Goal: Task Accomplishment & Management: Complete application form

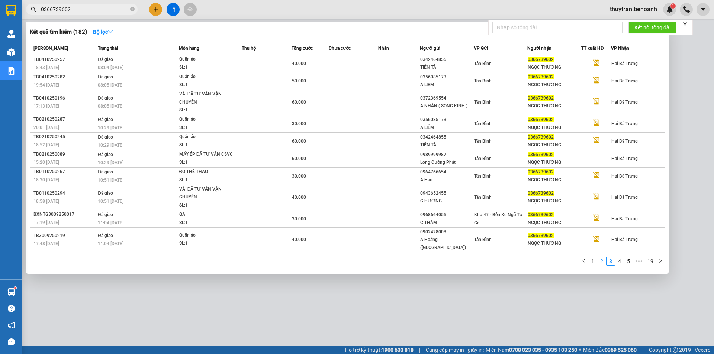
click at [600, 258] on link "2" at bounding box center [602, 261] width 8 height 8
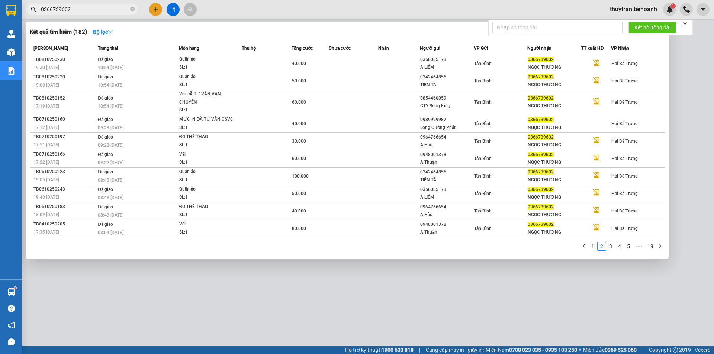
click at [595, 256] on div "1 2 3 4 5 ••• 19" at bounding box center [347, 248] width 635 height 13
click at [593, 250] on link "1" at bounding box center [593, 247] width 8 height 8
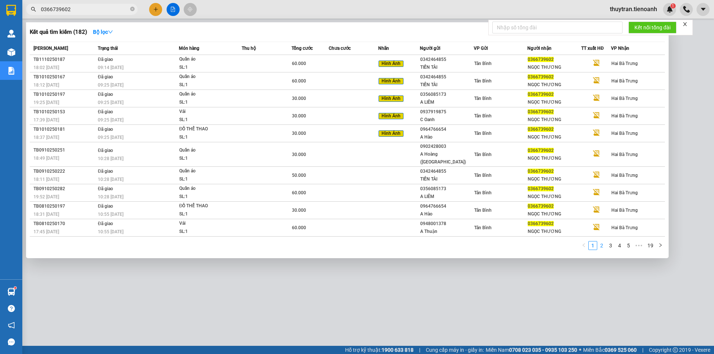
click at [602, 242] on link "2" at bounding box center [602, 246] width 8 height 8
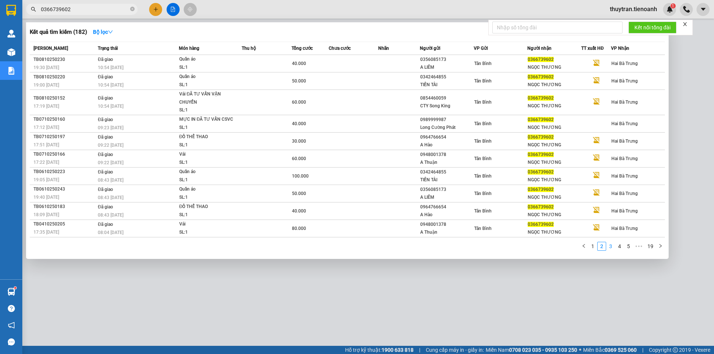
click at [609, 248] on link "3" at bounding box center [611, 247] width 8 height 8
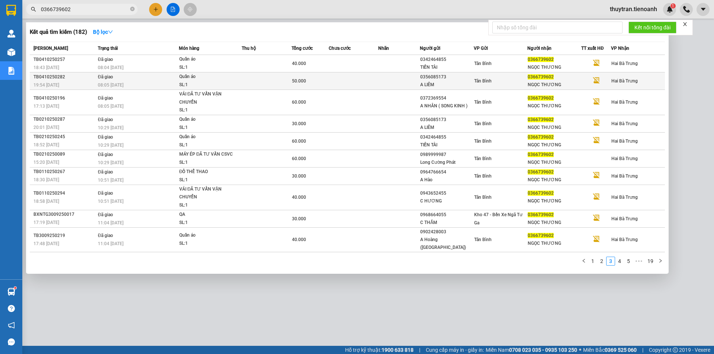
click at [492, 84] on div "Tân Bình" at bounding box center [500, 81] width 53 height 8
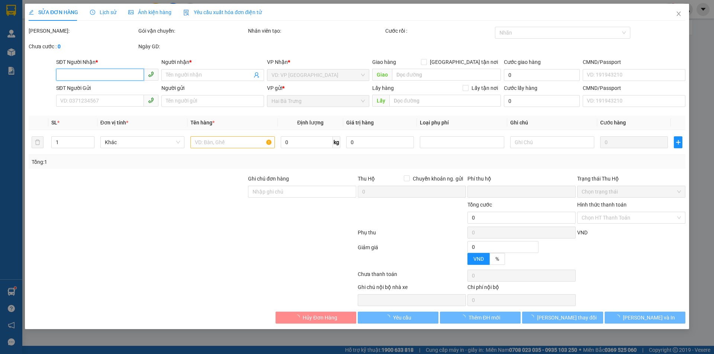
type input "0366739602"
type input "NGỌC THƯƠNG"
type input "0356085173"
type input "A LIÊM"
type input "079080029896"
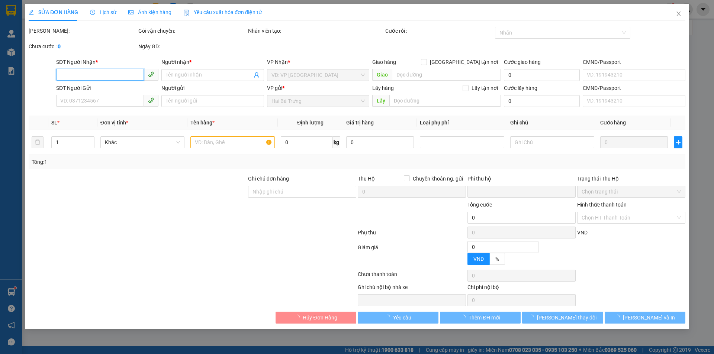
type input "0"
type input "50.000"
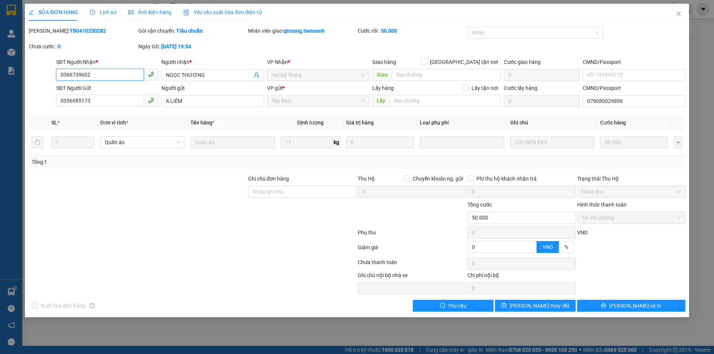
click at [95, 78] on input "0366739602" at bounding box center [100, 75] width 88 height 12
click at [683, 10] on span "Close" at bounding box center [678, 14] width 21 height 21
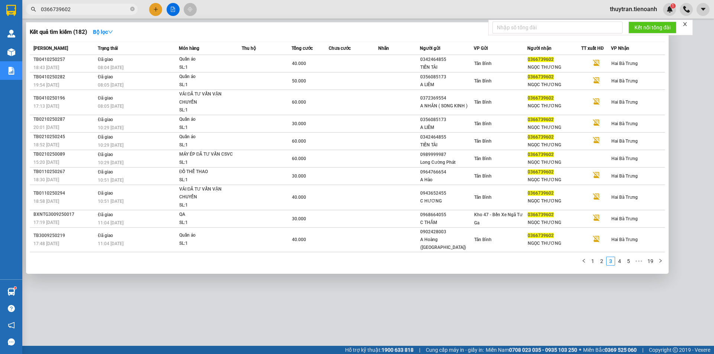
click at [79, 6] on input "0366739602" at bounding box center [85, 9] width 88 height 8
click at [618, 257] on link "4" at bounding box center [620, 261] width 8 height 8
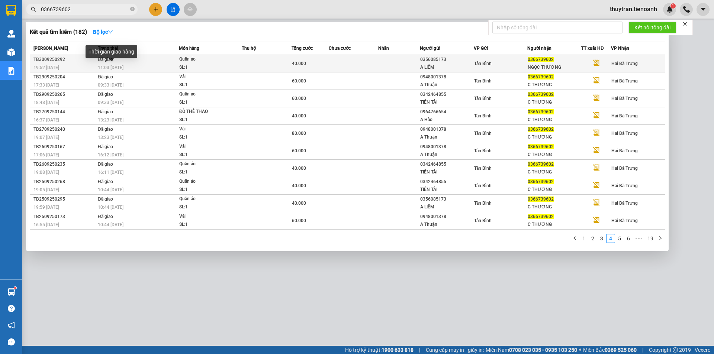
click at [122, 67] on span "11:03 [DATE]" at bounding box center [111, 67] width 26 height 5
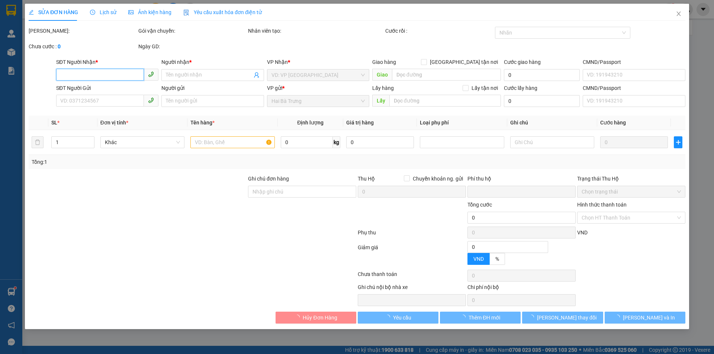
type input "0366739602"
type input "NGỌC THƯƠNG"
type input "0356085173"
type input "A LIÊM"
type input "079080029896"
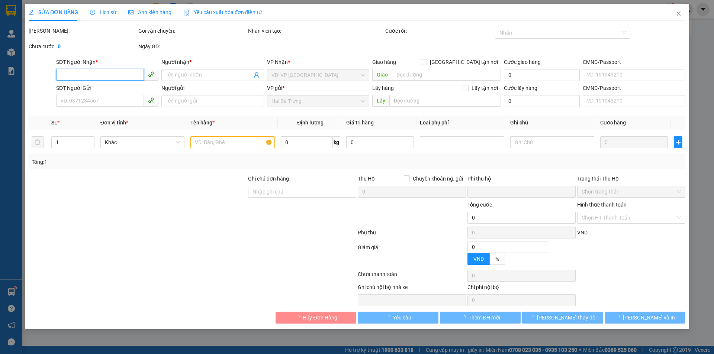
type input "0"
type input "40.000"
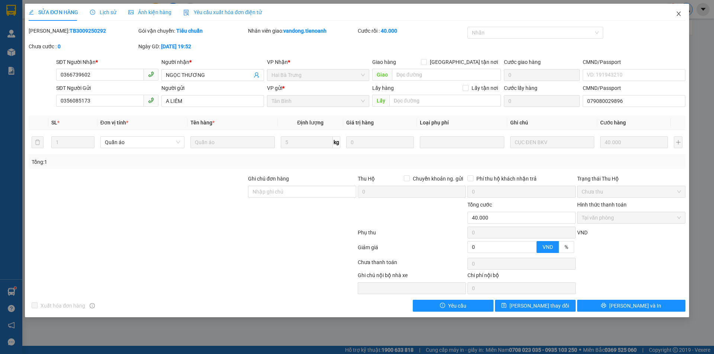
click at [683, 11] on span "Close" at bounding box center [678, 14] width 21 height 21
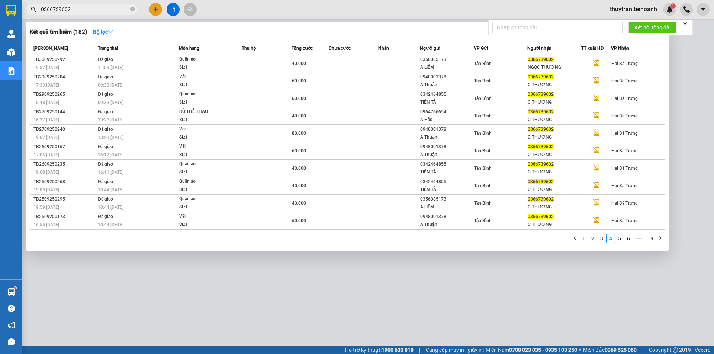
click at [85, 9] on input "0366739602" at bounding box center [85, 9] width 88 height 8
click at [600, 238] on link "3" at bounding box center [602, 239] width 8 height 8
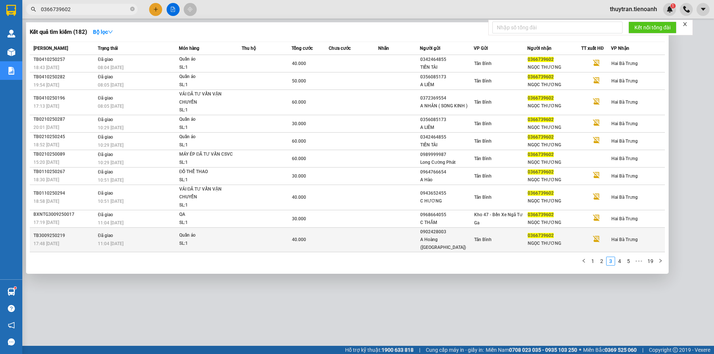
click at [114, 241] on span "11:04 [DATE]" at bounding box center [111, 243] width 26 height 5
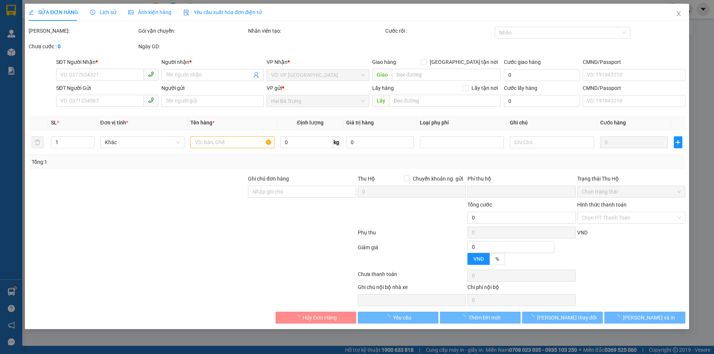
type input "0366739602"
type input "NGỌC THƯƠNG"
type input "0902428003"
type input "A Hoàng ([GEOGRAPHIC_DATA])"
type input "0"
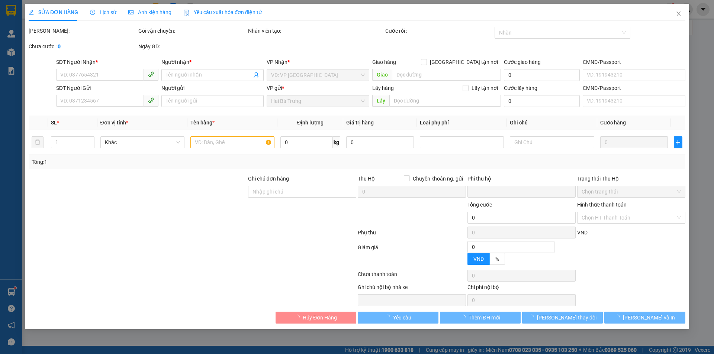
type input "40.000"
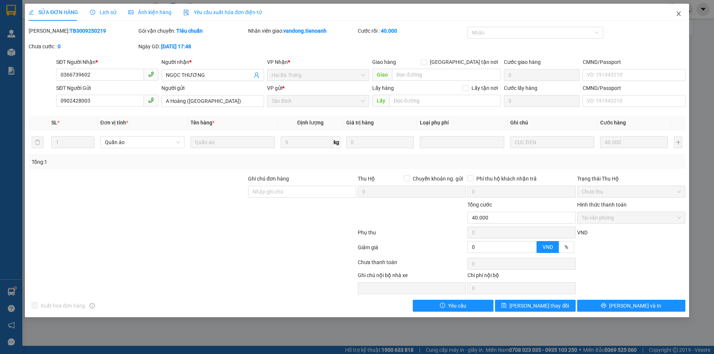
click at [679, 14] on icon "close" at bounding box center [679, 14] width 4 height 4
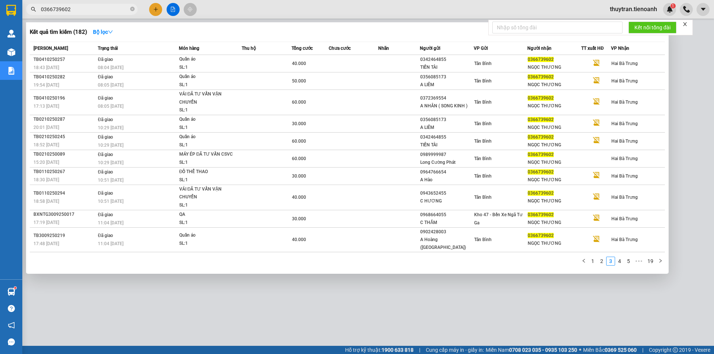
click at [88, 9] on input "0366739602" at bounding box center [85, 9] width 88 height 8
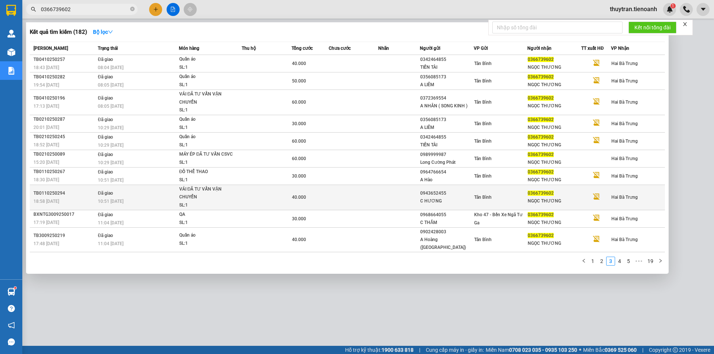
click at [138, 199] on div "10:51 [DATE]" at bounding box center [138, 202] width 81 height 8
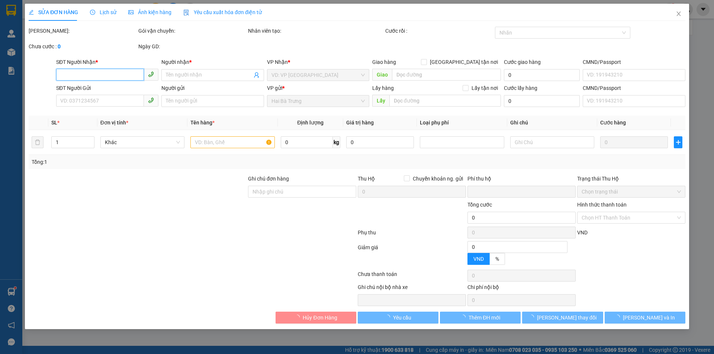
type input "0366739602"
type input "NGỌC THƯƠNG"
type input "0943652455"
type input "C HƯƠNG"
type input "0"
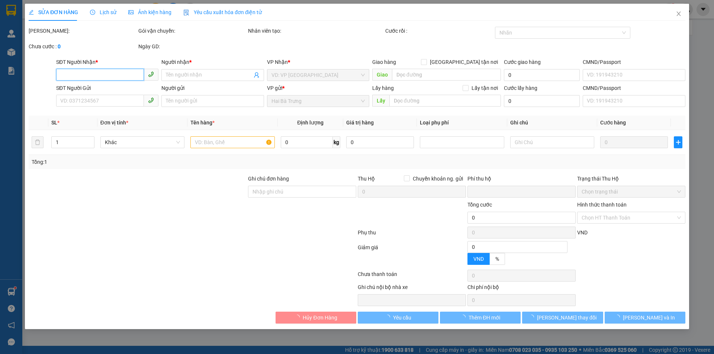
type input "40.000"
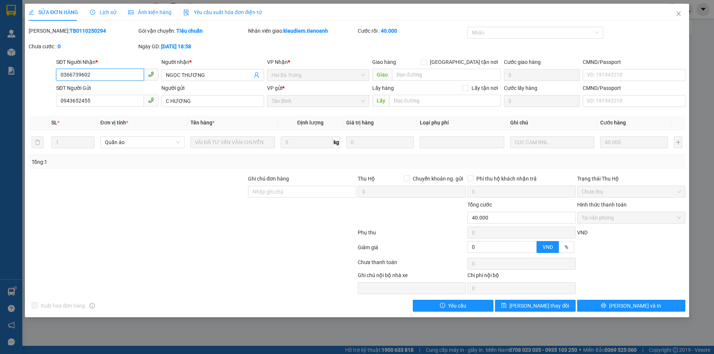
drag, startPoint x: 104, startPoint y: 76, endPoint x: 36, endPoint y: 68, distance: 68.5
click at [36, 68] on div "SĐT Người Nhận * 0366739602 0366739602 Người nhận * NGỌC THƯƠNG VP Nhận * Hai B…" at bounding box center [357, 71] width 658 height 26
drag, startPoint x: 93, startPoint y: 32, endPoint x: 48, endPoint y: 35, distance: 44.7
click at [48, 35] on div "Mã ĐH: TB0110250294" at bounding box center [83, 31] width 108 height 8
copy b "TB0110250294"
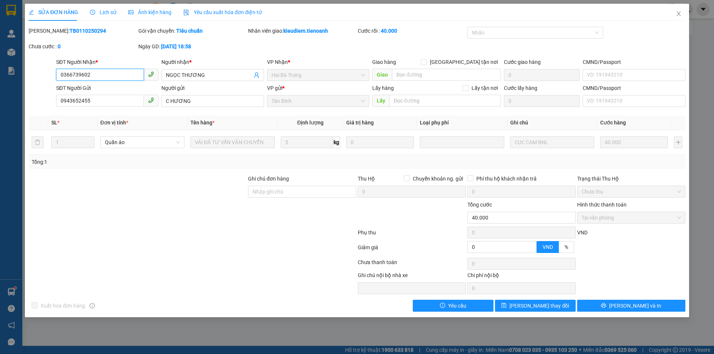
drag, startPoint x: 108, startPoint y: 74, endPoint x: 49, endPoint y: 78, distance: 58.9
click at [49, 78] on div "SĐT Người Nhận * 0366739602 0366739602 Người nhận * NGỌC THƯƠNG VP Nhận * Hai B…" at bounding box center [357, 71] width 658 height 26
click at [300, 193] on input "Ghi chú đơn hàng" at bounding box center [302, 192] width 108 height 12
type input "XHĐ Đã nhập"
click at [539, 306] on span "[PERSON_NAME] thay đổi" at bounding box center [540, 306] width 60 height 8
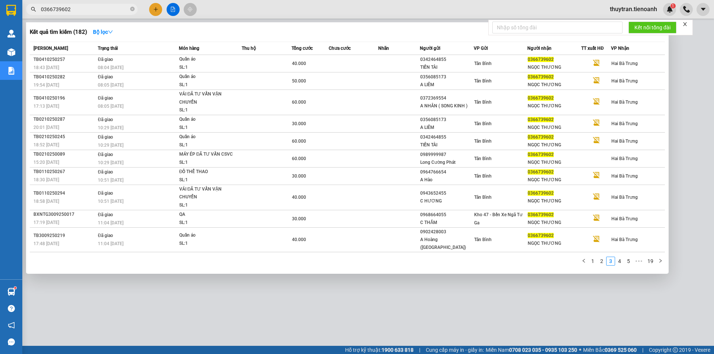
click at [93, 9] on input "0366739602" at bounding box center [85, 9] width 88 height 8
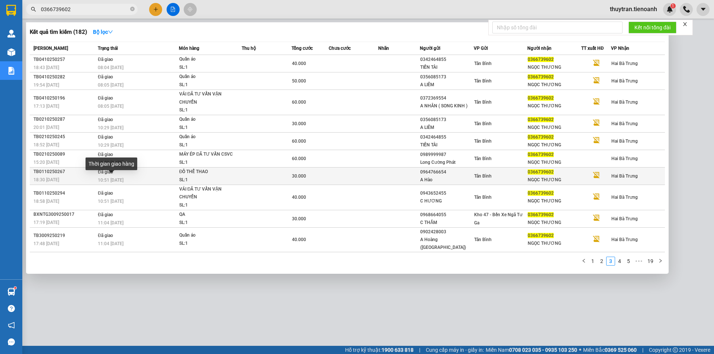
click at [123, 178] on span "10:51 [DATE]" at bounding box center [111, 180] width 26 height 5
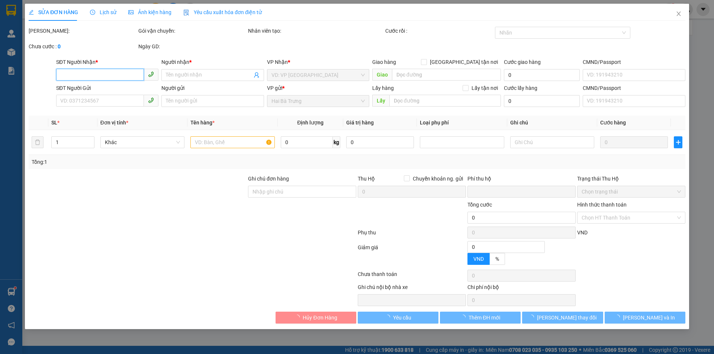
type input "0366739602"
type input "NGỌC THƯƠNG"
type input "0964766654"
type input "A Hào"
type input "0"
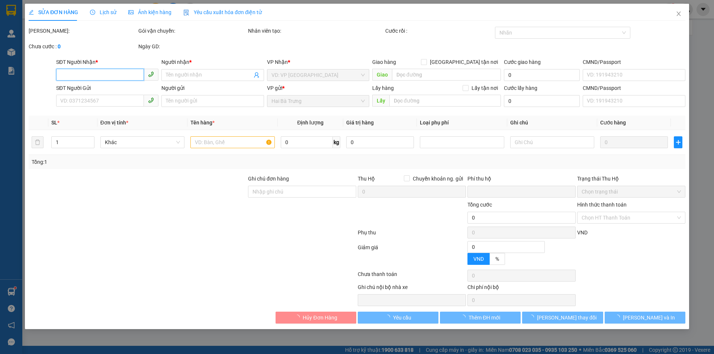
type input "30.000"
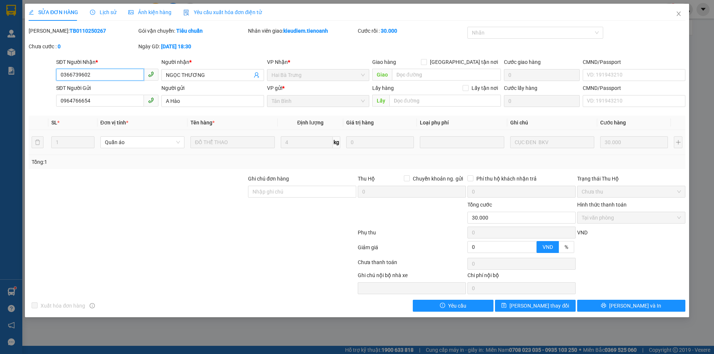
drag, startPoint x: 97, startPoint y: 74, endPoint x: 64, endPoint y: 71, distance: 34.0
click at [46, 75] on div "SĐT Người Nhận * 0366739602 0366739602 Người nhận * NGỌC THƯƠNG VP Nhận * Hai B…" at bounding box center [357, 71] width 658 height 26
drag, startPoint x: 90, startPoint y: 29, endPoint x: 47, endPoint y: 35, distance: 43.3
click at [47, 35] on div "Mã ĐH: TB0110250267" at bounding box center [83, 35] width 110 height 16
copy b "TB0110250267"
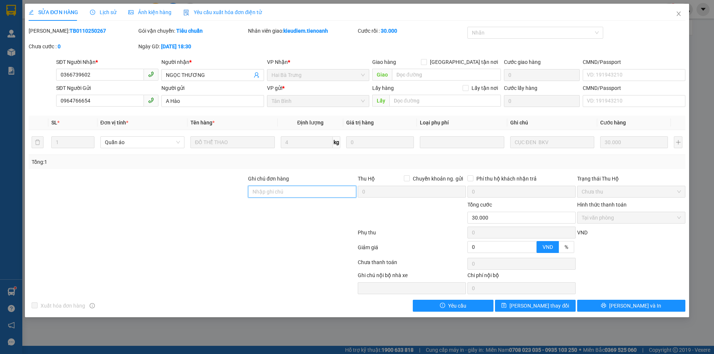
click at [273, 195] on input "Ghi chú đơn hàng" at bounding box center [302, 192] width 108 height 12
type input "XHĐ Đã nhập"
drag, startPoint x: 546, startPoint y: 308, endPoint x: 546, endPoint y: 294, distance: 14.1
click at [546, 308] on span "[PERSON_NAME] thay đổi" at bounding box center [540, 306] width 60 height 8
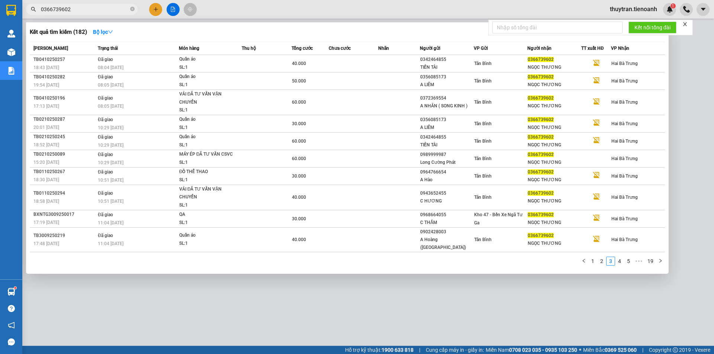
click at [74, 10] on input "0366739602" at bounding box center [85, 9] width 88 height 8
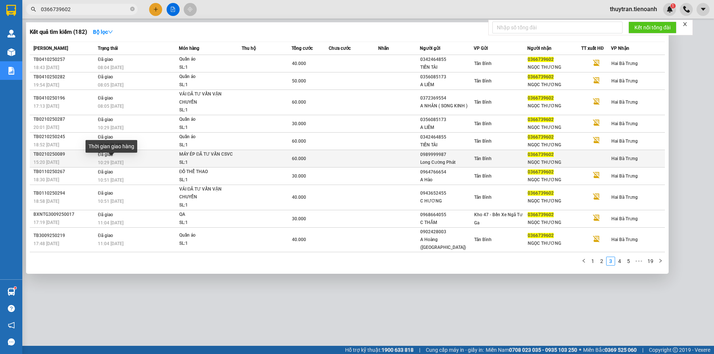
click at [109, 163] on span "10:29 [DATE]" at bounding box center [111, 162] width 26 height 5
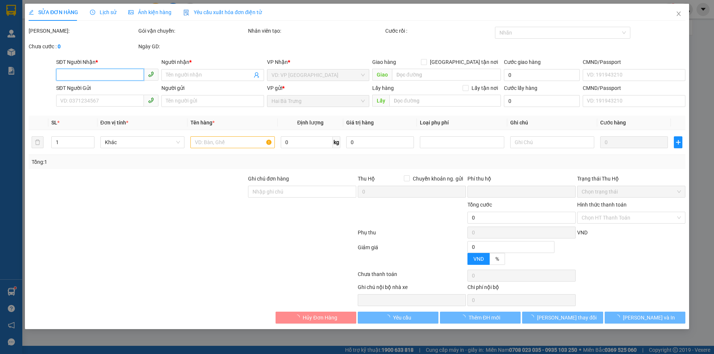
type input "0366739602"
type input "NGỌC THƯƠNG"
type input "0989999987"
type input "Long Cường Phát"
type input "191830139"
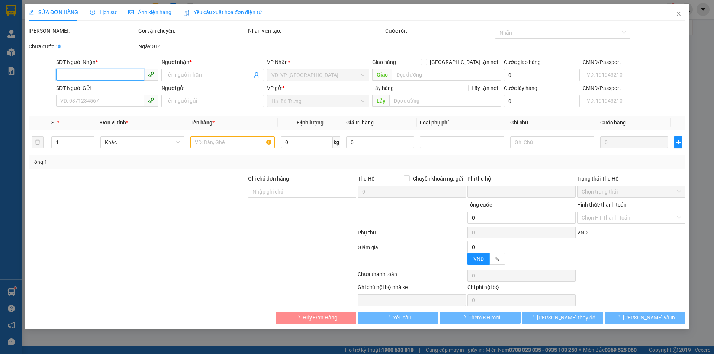
type input "0"
type input "60.000"
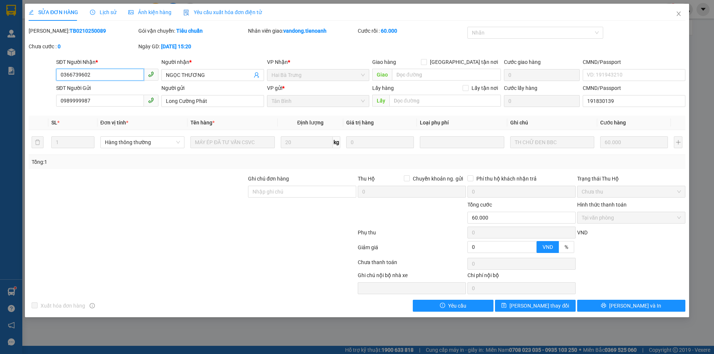
drag, startPoint x: 99, startPoint y: 76, endPoint x: 54, endPoint y: 76, distance: 44.6
click at [55, 76] on div "SĐT Người Nhận * 0366739602 0366739602" at bounding box center [107, 71] width 105 height 26
drag, startPoint x: 87, startPoint y: 31, endPoint x: 48, endPoint y: 35, distance: 39.2
click at [48, 35] on div "[PERSON_NAME]: TB0210250089" at bounding box center [83, 31] width 108 height 8
copy b "TB0210250089"
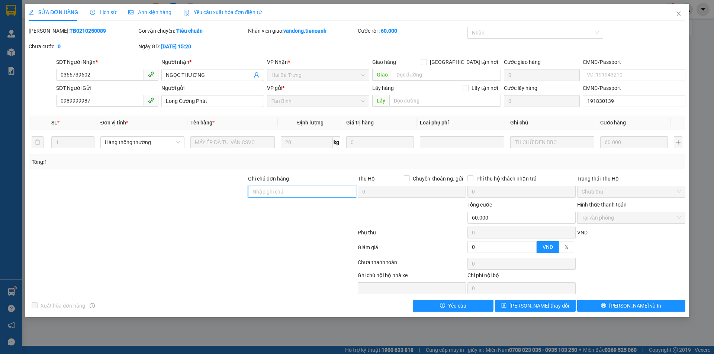
click at [269, 192] on input "Ghi chú đơn hàng" at bounding box center [302, 192] width 108 height 12
type input "XHĐ Đã nhập"
click at [537, 306] on span "[PERSON_NAME] thay đổi" at bounding box center [540, 306] width 60 height 8
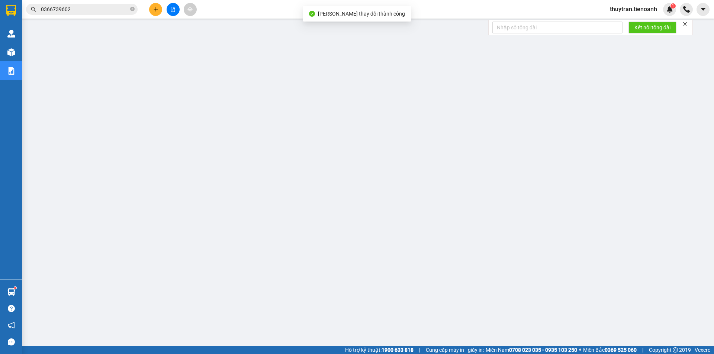
click at [98, 12] on input "0366739602" at bounding box center [85, 9] width 88 height 8
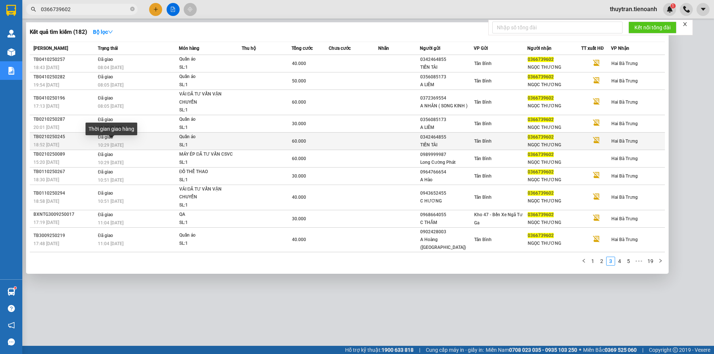
click at [111, 143] on span "10:29 [DATE]" at bounding box center [111, 145] width 26 height 5
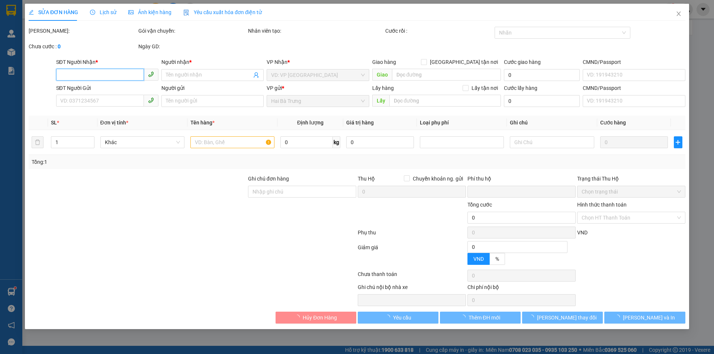
type input "0366739602"
type input "NGỌC THƯƠNG"
type input "0342464855"
type input "TIẾN TÀI"
type input "0"
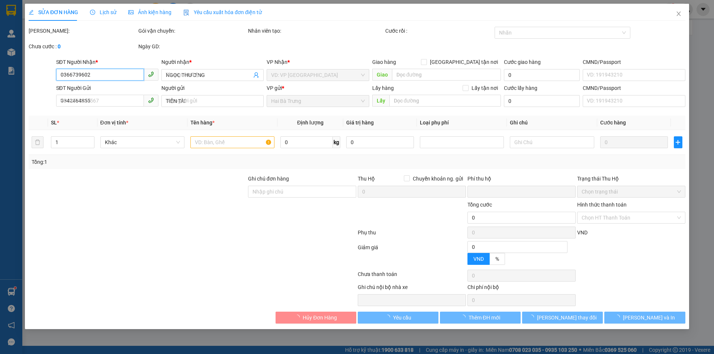
type input "60.000"
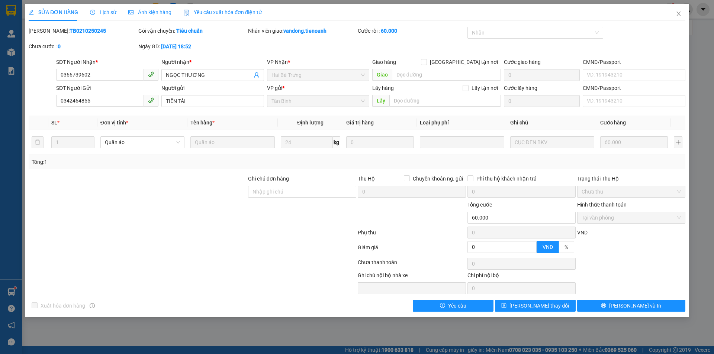
drag, startPoint x: 86, startPoint y: 32, endPoint x: 48, endPoint y: 36, distance: 38.1
click at [48, 36] on div "[PERSON_NAME]: TB0210250245" at bounding box center [83, 35] width 110 height 16
copy b "TB0210250245"
drag, startPoint x: 95, startPoint y: 74, endPoint x: 45, endPoint y: 76, distance: 50.2
click at [45, 76] on div "SĐT Người Nhận * 0366739602 0366739602 Người nhận * NGỌC THƯƠNG VP Nhận * Hai B…" at bounding box center [357, 71] width 658 height 26
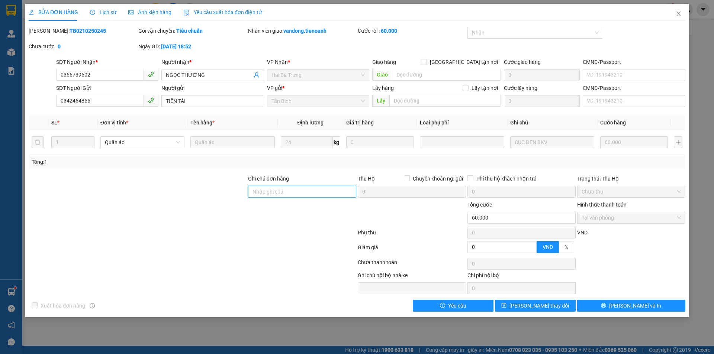
click at [263, 193] on input "Ghi chú đơn hàng" at bounding box center [302, 192] width 108 height 12
type input "XHĐ Đã nhập"
click at [535, 304] on span "[PERSON_NAME] thay đổi" at bounding box center [540, 306] width 60 height 8
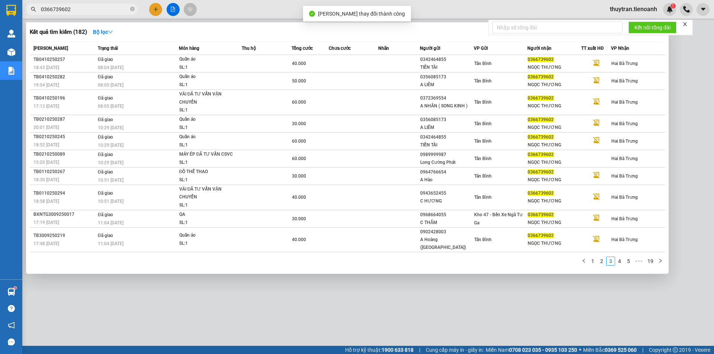
click at [70, 8] on input "0366739602" at bounding box center [85, 9] width 88 height 8
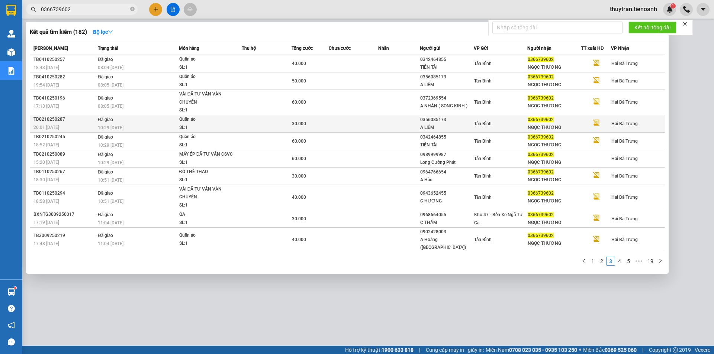
click at [152, 126] on div "10:29 [DATE]" at bounding box center [138, 128] width 81 height 8
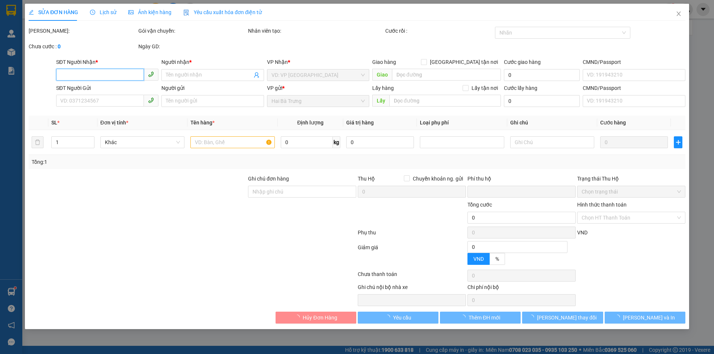
type input "0366739602"
type input "NGỌC THƯƠNG"
type input "0356085173"
type input "A LIÊM"
type input "079080029896"
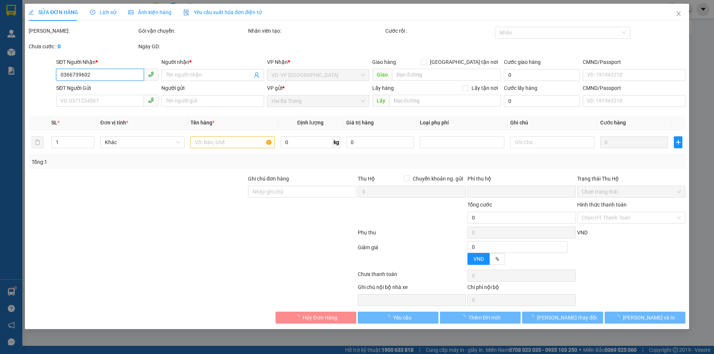
type input "0"
type input "30.000"
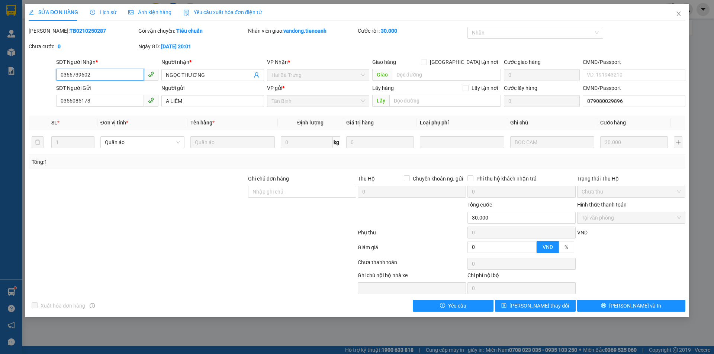
drag, startPoint x: 103, startPoint y: 76, endPoint x: 18, endPoint y: 87, distance: 85.1
click at [18, 87] on div "SỬA ĐƠN HÀNG Lịch sử Ảnh kiện hàng Yêu cầu xuất hóa đơn điện tử Total Paid Fee …" at bounding box center [357, 177] width 714 height 354
drag, startPoint x: 84, startPoint y: 33, endPoint x: 48, endPoint y: 36, distance: 37.0
click at [48, 36] on div "[PERSON_NAME]: TB0210250287" at bounding box center [83, 35] width 110 height 16
copy b "TB0210250287"
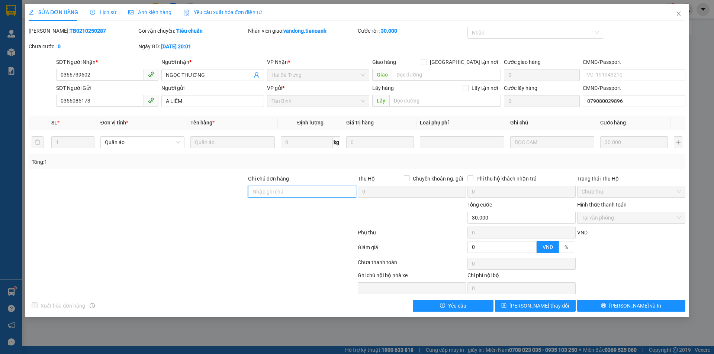
click at [280, 194] on input "Ghi chú đơn hàng" at bounding box center [302, 192] width 108 height 12
type input "XHĐ Đã nhập"
click at [551, 305] on span "[PERSON_NAME] thay đổi" at bounding box center [540, 306] width 60 height 8
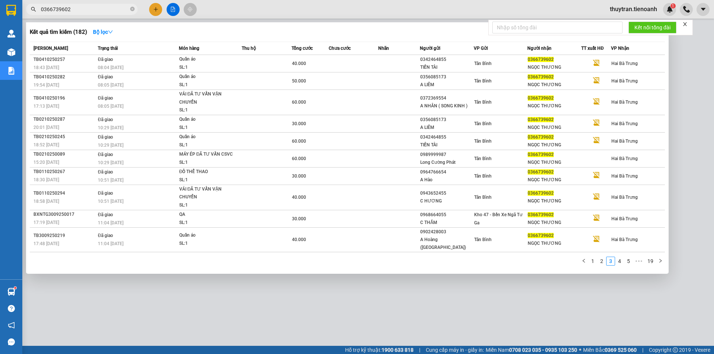
click at [90, 10] on input "0366739602" at bounding box center [85, 9] width 88 height 8
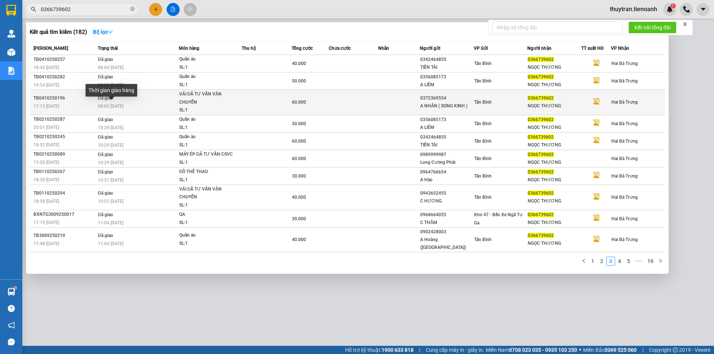
click at [116, 105] on span "08:05 [DATE]" at bounding box center [111, 106] width 26 height 5
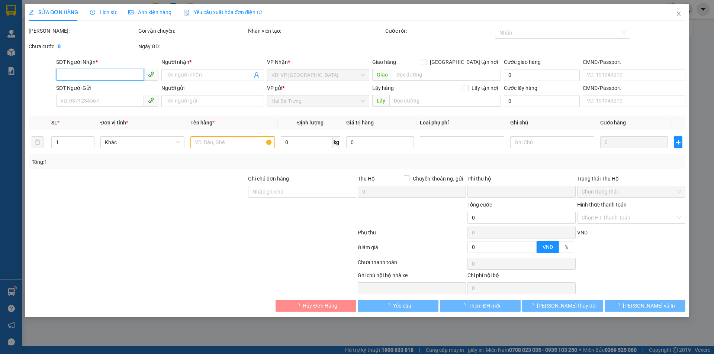
type input "0366739602"
type input "NGỌC THƯƠNG"
type input "0372369554"
type input "A NHÂN ( SONG KINH )"
type input "0"
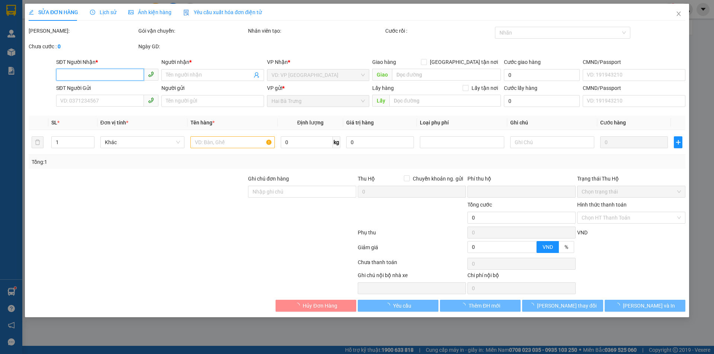
type input "60.000"
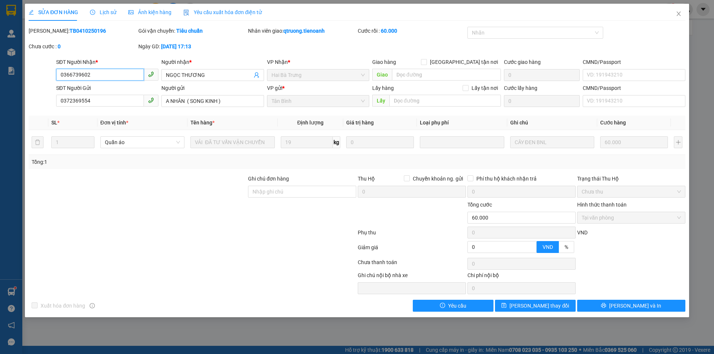
drag, startPoint x: 94, startPoint y: 74, endPoint x: 49, endPoint y: 72, distance: 45.1
click at [49, 72] on div "SĐT Người Nhận * 0366739602 0366739602 Người nhận * NGỌC THƯƠNG VP Nhận * Hai B…" at bounding box center [357, 71] width 658 height 26
drag, startPoint x: 88, startPoint y: 30, endPoint x: 48, endPoint y: 32, distance: 39.8
click at [48, 32] on div "Mã ĐH: TB0410250196" at bounding box center [83, 31] width 108 height 8
copy b "TB0410250196"
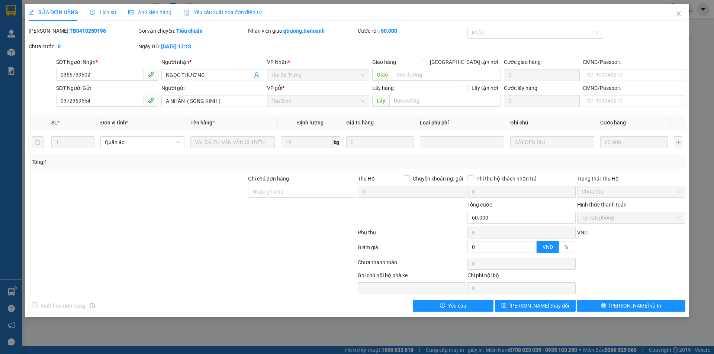
click at [99, 12] on span "Lịch sử" at bounding box center [103, 12] width 26 height 6
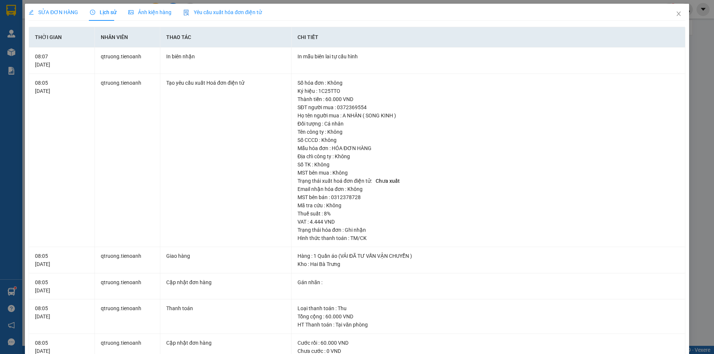
click at [43, 16] on div "SỬA ĐƠN HÀNG" at bounding box center [53, 12] width 49 height 17
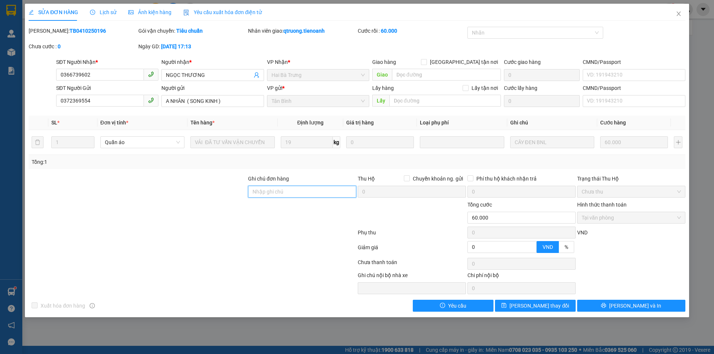
drag, startPoint x: 293, startPoint y: 191, endPoint x: 289, endPoint y: 190, distance: 4.4
click at [289, 190] on input "Ghi chú đơn hàng" at bounding box center [302, 192] width 108 height 12
type input "XHĐ Đã nhập"
click at [539, 307] on span "[PERSON_NAME] thay đổi" at bounding box center [540, 306] width 60 height 8
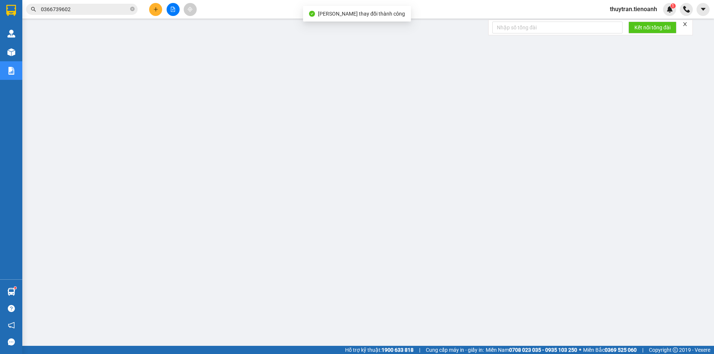
click at [82, 10] on input "0366739602" at bounding box center [85, 9] width 88 height 8
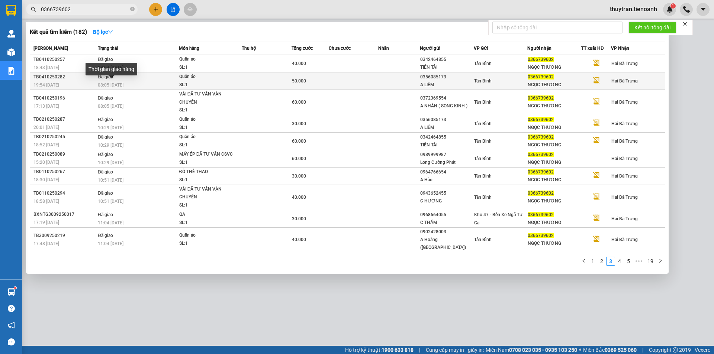
click at [113, 86] on span "08:05 [DATE]" at bounding box center [111, 85] width 26 height 5
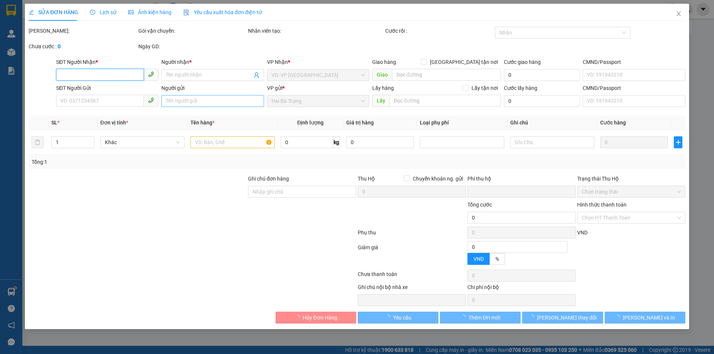
type input "0366739602"
type input "NGỌC THƯƠNG"
type input "0356085173"
type input "A LIÊM"
type input "079080029896"
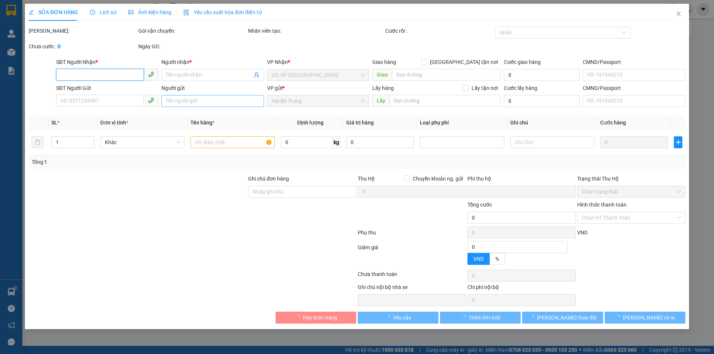
type input "0"
type input "50.000"
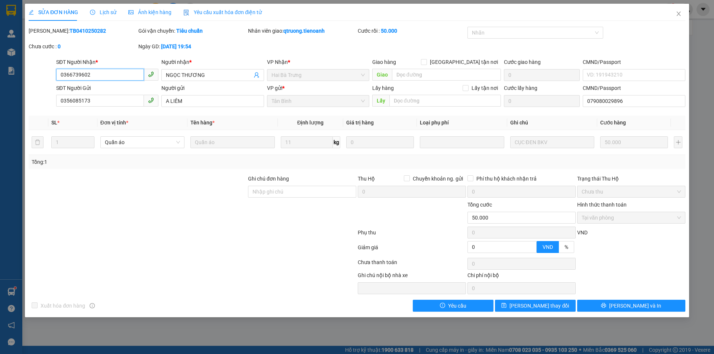
drag, startPoint x: 101, startPoint y: 76, endPoint x: 22, endPoint y: 75, distance: 78.5
click at [22, 75] on div "SỬA ĐƠN HÀNG Lịch sử Ảnh kiện hàng Yêu cầu xuất hóa đơn điện tử Total Paid Fee …" at bounding box center [357, 177] width 714 height 354
drag, startPoint x: 92, startPoint y: 30, endPoint x: 49, endPoint y: 33, distance: 43.6
click at [49, 33] on div "[PERSON_NAME]: TB0410250282" at bounding box center [83, 31] width 108 height 8
copy b "TB0410250282"
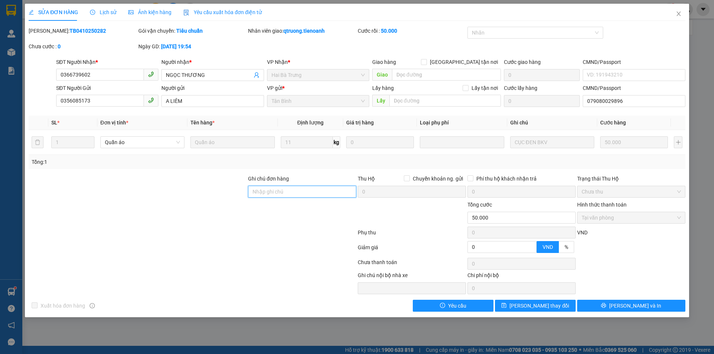
click at [267, 193] on input "Ghi chú đơn hàng" at bounding box center [302, 192] width 108 height 12
type input "XHĐ Đã nhập"
drag, startPoint x: 537, startPoint y: 308, endPoint x: 537, endPoint y: 304, distance: 4.5
click at [537, 308] on span "[PERSON_NAME] thay đổi" at bounding box center [540, 306] width 60 height 8
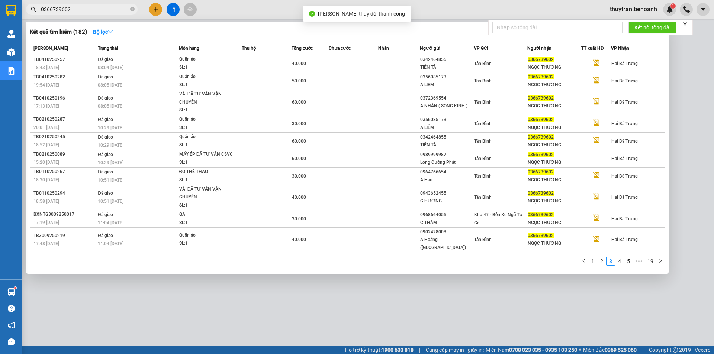
click at [72, 10] on input "0366739602" at bounding box center [85, 9] width 88 height 8
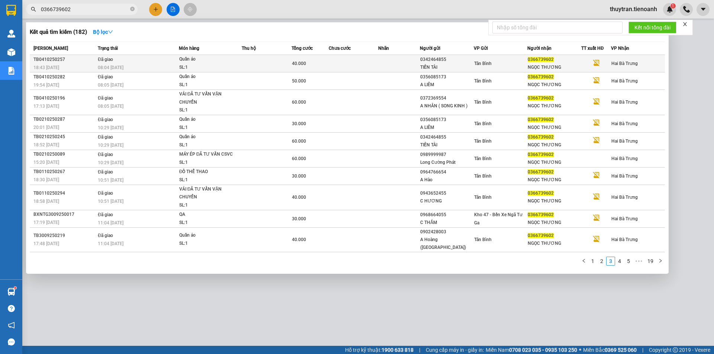
click at [108, 62] on span "Đã giao" at bounding box center [105, 59] width 15 height 5
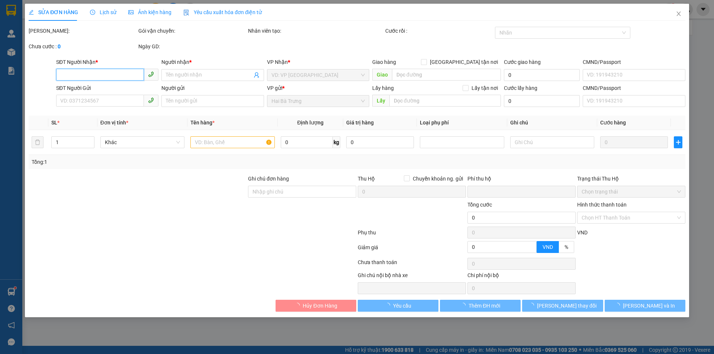
type input "0366739602"
type input "NGỌC THƯƠNG"
type input "0342464855"
type input "TIẾN TÀI"
type input "0"
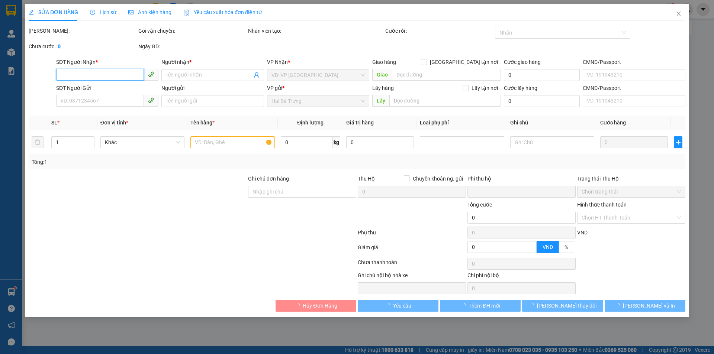
type input "40.000"
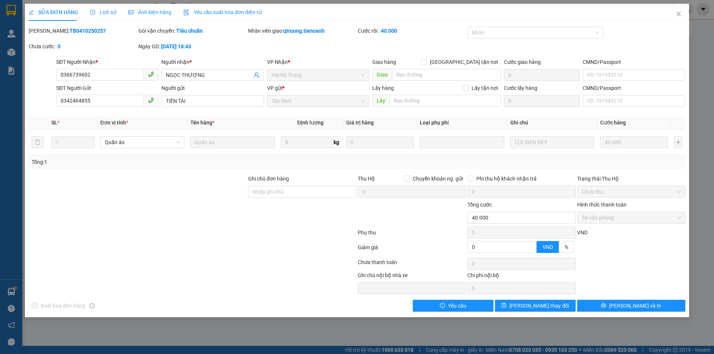
drag, startPoint x: 86, startPoint y: 30, endPoint x: 48, endPoint y: 33, distance: 37.6
click at [48, 33] on div "[PERSON_NAME]: TB0410250257" at bounding box center [83, 31] width 108 height 8
copy b "TB0410250257"
drag, startPoint x: 92, startPoint y: 72, endPoint x: 46, endPoint y: 77, distance: 46.0
click at [45, 74] on div "SĐT Người Nhận * 0366739602 0366739602 Người nhận * NGỌC THƯƠNG VP Nhận * Hai B…" at bounding box center [357, 71] width 658 height 26
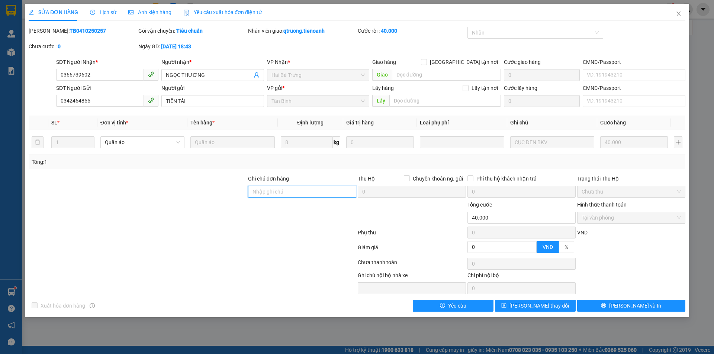
click at [270, 188] on input "Ghi chú đơn hàng" at bounding box center [302, 192] width 108 height 12
type input "XHĐ Đã nhập"
click at [559, 308] on button "[PERSON_NAME] thay đổi" at bounding box center [535, 306] width 81 height 12
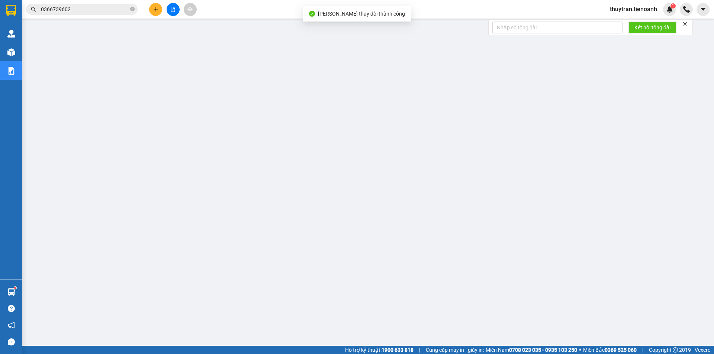
click at [72, 9] on input "0366739602" at bounding box center [85, 9] width 88 height 8
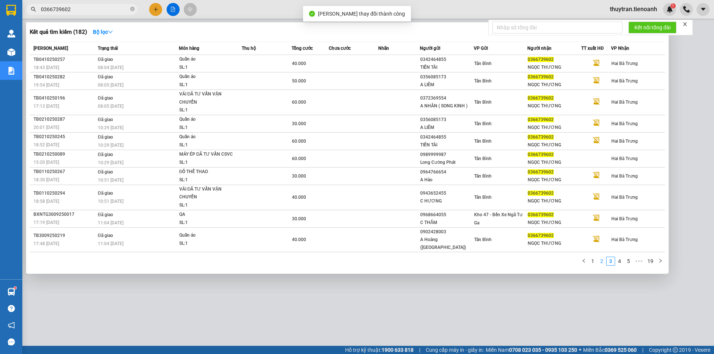
click at [605, 257] on link "2" at bounding box center [602, 261] width 8 height 8
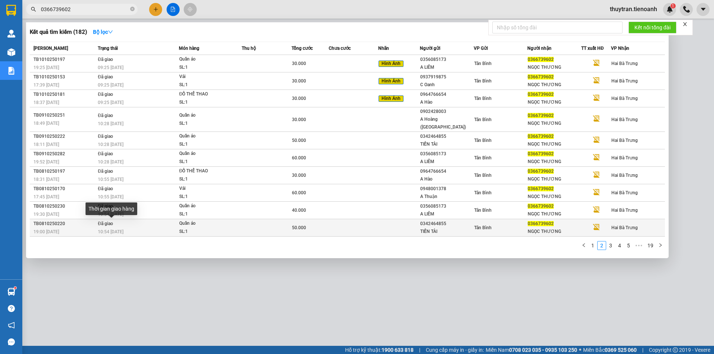
click at [113, 229] on span "10:54 [DATE]" at bounding box center [111, 231] width 26 height 5
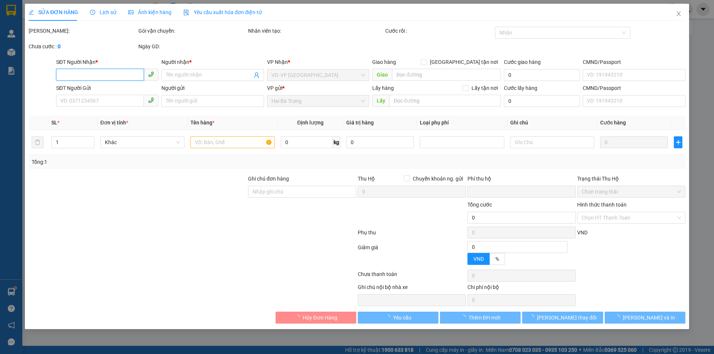
type input "0366739602"
type input "NGỌC THƯƠNG"
type input "0342464855"
type input "TIẾN TÀI"
type input "0"
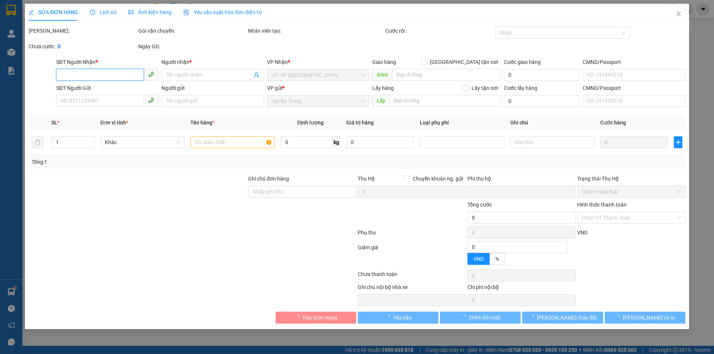
type input "50.000"
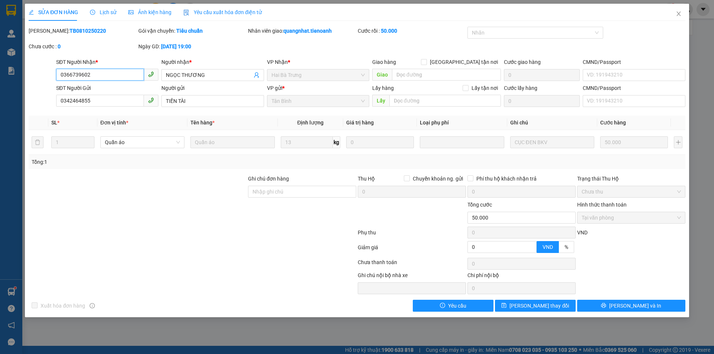
drag, startPoint x: 106, startPoint y: 76, endPoint x: 41, endPoint y: 80, distance: 64.9
click at [41, 80] on div "SĐT Người Nhận * 0366739602 0366739602 Người nhận * NGỌC THƯƠNG VP Nhận * Hai B…" at bounding box center [357, 71] width 658 height 26
drag, startPoint x: 73, startPoint y: 30, endPoint x: 48, endPoint y: 30, distance: 24.9
click at [48, 30] on div "Mã ĐH: TB0810250220" at bounding box center [83, 31] width 108 height 8
copy b "TB0810250220"
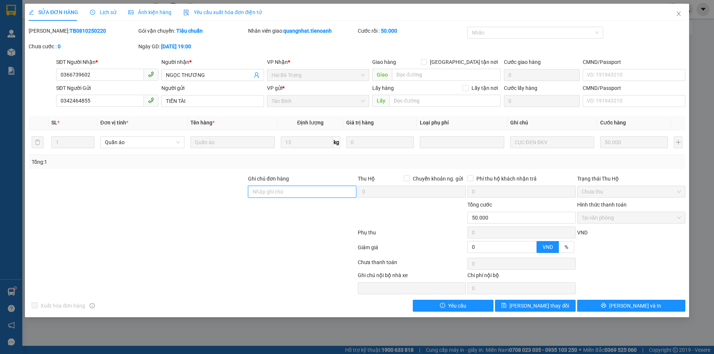
click at [273, 189] on input "Ghi chú đơn hàng" at bounding box center [302, 192] width 108 height 12
type input "XHĐ Đã nhập"
click at [542, 307] on span "[PERSON_NAME] thay đổi" at bounding box center [540, 306] width 60 height 8
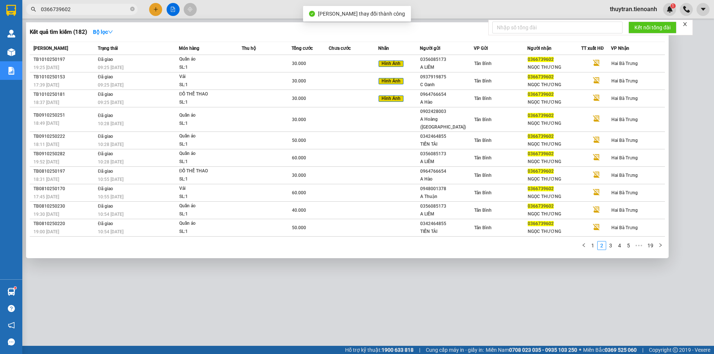
click at [80, 10] on input "0366739602" at bounding box center [85, 9] width 88 height 8
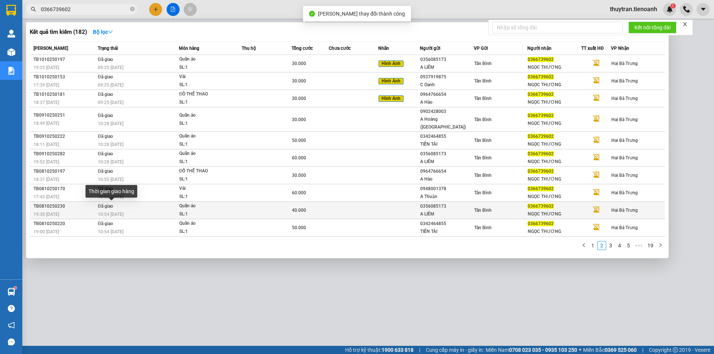
click at [116, 212] on span "10:54 [DATE]" at bounding box center [111, 214] width 26 height 5
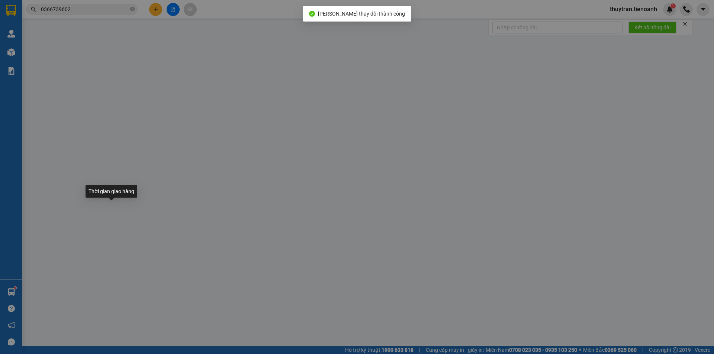
type input "0366739602"
type input "NGỌC THƯƠNG"
type input "0356085173"
type input "A LIÊM"
type input "079080029896"
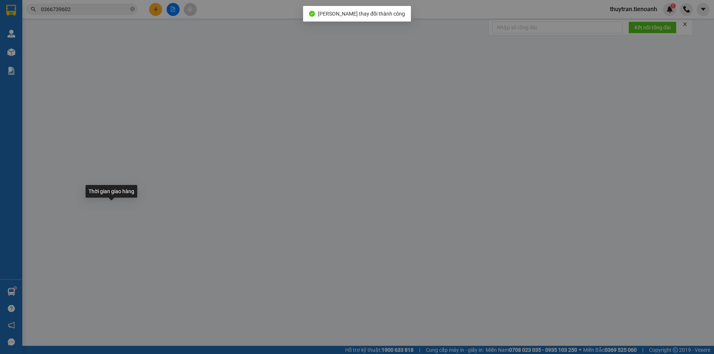
type input "0"
type input "40.000"
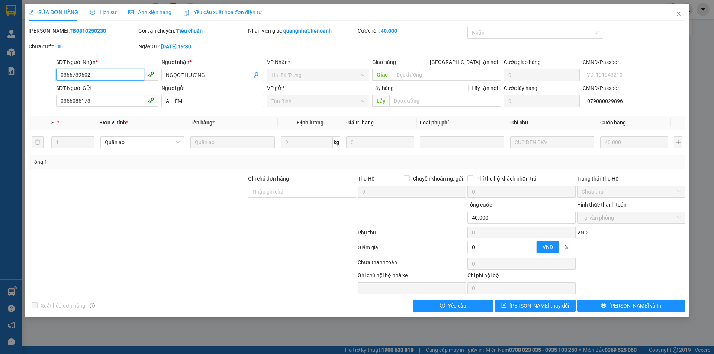
drag, startPoint x: 95, startPoint y: 75, endPoint x: 0, endPoint y: 82, distance: 95.1
click at [0, 80] on div "SỬA ĐƠN HÀNG Lịch sử Ảnh kiện hàng Yêu cầu xuất hóa đơn điện tử Total Paid Fee …" at bounding box center [357, 177] width 714 height 354
drag, startPoint x: 91, startPoint y: 34, endPoint x: 48, endPoint y: 33, distance: 43.2
click at [48, 33] on div "Mã ĐH: TB0810250230" at bounding box center [83, 31] width 108 height 8
copy b "TB0810250230"
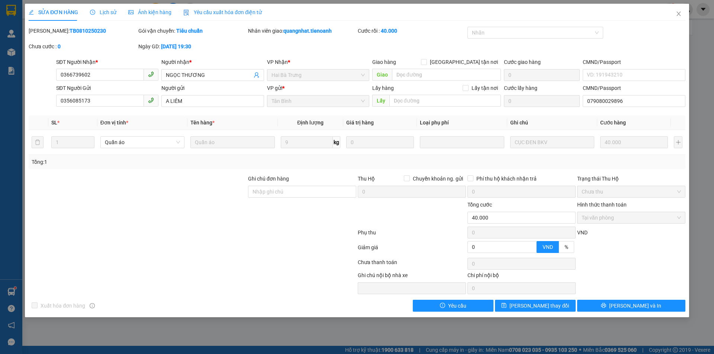
click at [404, 18] on div "SỬA ĐƠN HÀNG Lịch sử Ảnh kiện hàng Yêu cầu xuất hóa đơn điện tử" at bounding box center [357, 12] width 657 height 17
drag, startPoint x: 282, startPoint y: 195, endPoint x: 285, endPoint y: 192, distance: 4.5
click at [285, 192] on input "Ghi chú đơn hàng" at bounding box center [302, 192] width 108 height 12
type input "XHĐ Đã nhập"
click at [533, 308] on span "[PERSON_NAME] thay đổi" at bounding box center [540, 306] width 60 height 8
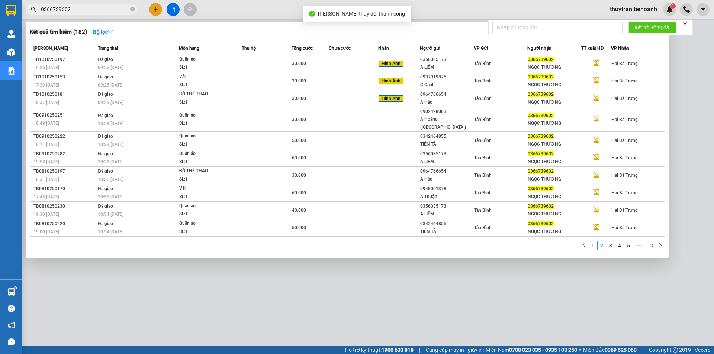
click at [77, 12] on input "0366739602" at bounding box center [85, 9] width 88 height 8
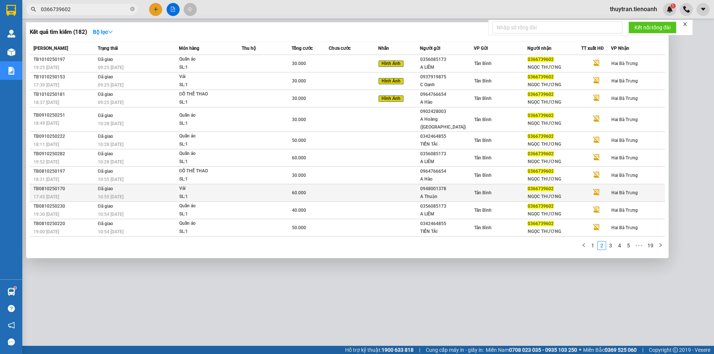
click at [87, 193] on div "17:45 [DATE]" at bounding box center [64, 197] width 62 height 8
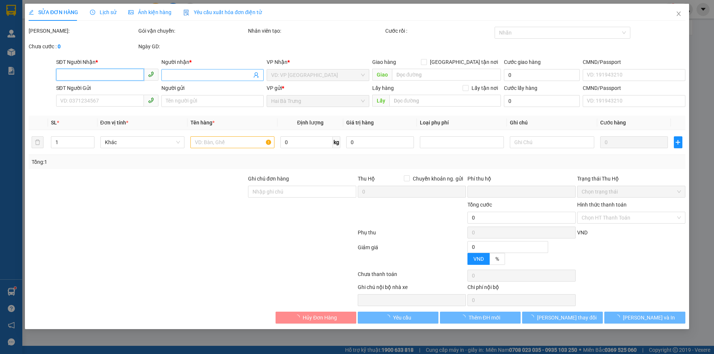
type input "0366739602"
type input "NGỌC THƯƠNG"
type input "0948001378"
type input "A Thuận"
type input "0"
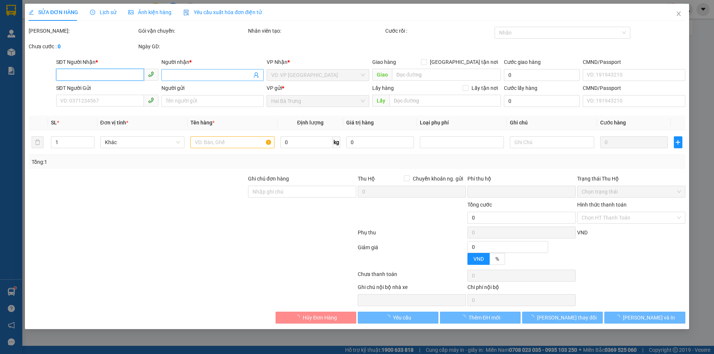
type input "60.000"
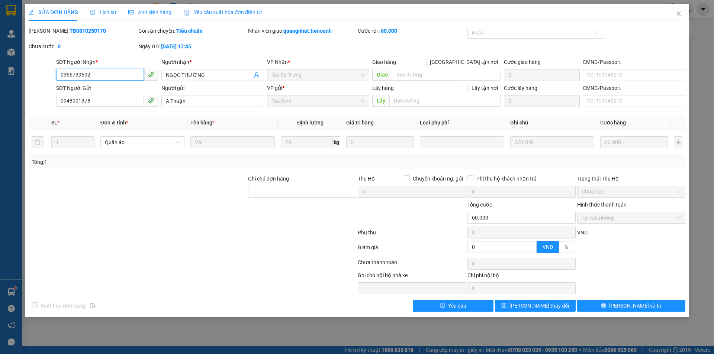
drag, startPoint x: 99, startPoint y: 74, endPoint x: 0, endPoint y: 88, distance: 99.9
click at [0, 85] on div "SỬA ĐƠN HÀNG Lịch sử Ảnh kiện hàng Yêu cầu xuất hóa đơn điện tử Total Paid Fee …" at bounding box center [357, 177] width 714 height 354
drag, startPoint x: 87, startPoint y: 30, endPoint x: 48, endPoint y: 33, distance: 39.2
click at [48, 33] on div "Mã ĐH: TB0810250170" at bounding box center [83, 31] width 108 height 8
click at [279, 189] on input "Ghi chú đơn hàng" at bounding box center [302, 192] width 108 height 12
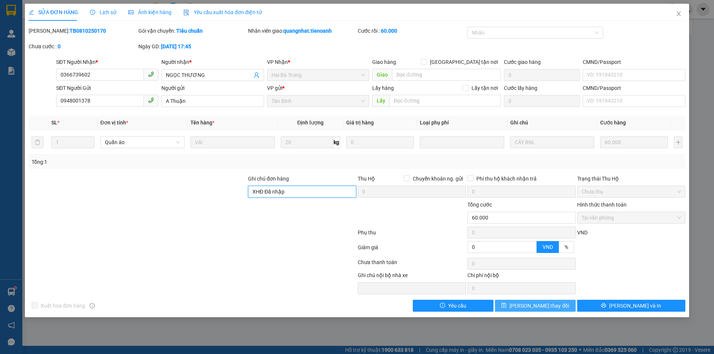
type input "XHĐ Đã nhập"
click at [562, 305] on button "[PERSON_NAME] thay đổi" at bounding box center [535, 306] width 81 height 12
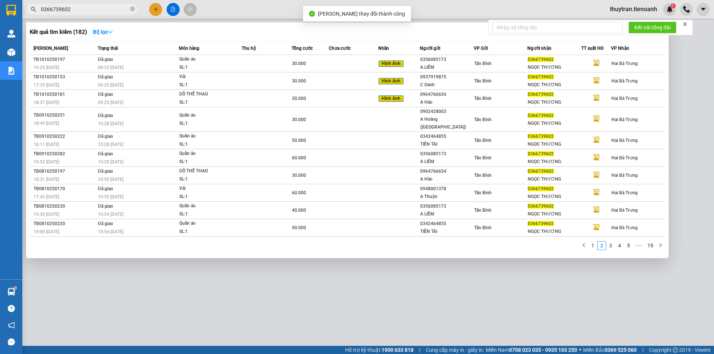
click at [74, 9] on input "0366739602" at bounding box center [85, 9] width 88 height 8
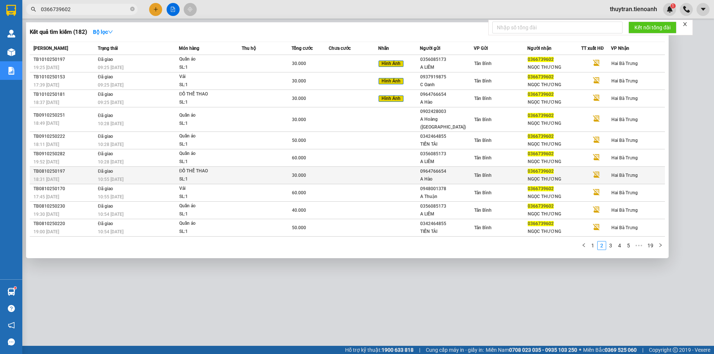
click at [86, 176] on div "18:31 [DATE]" at bounding box center [64, 180] width 62 height 8
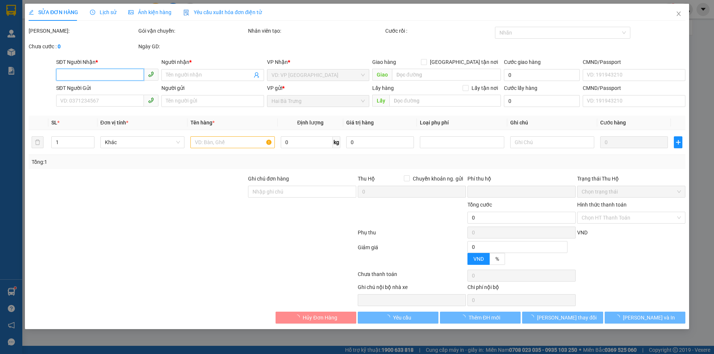
type input "0366739602"
type input "NGỌC THƯƠNG"
type input "0964766654"
type input "A Hào"
type input "XE 4"
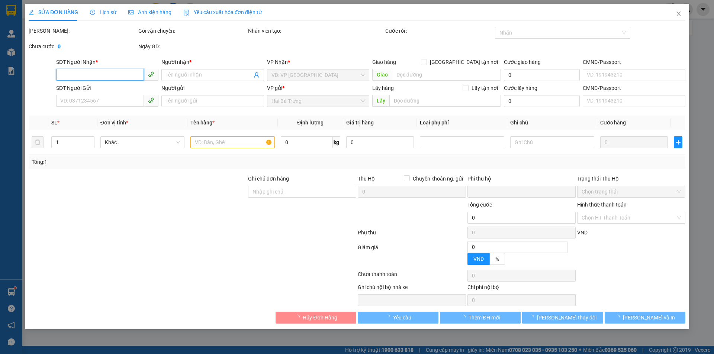
type input "0"
type input "30.000"
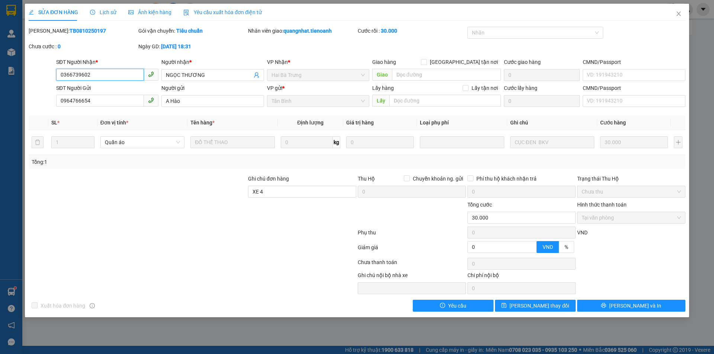
drag, startPoint x: 101, startPoint y: 74, endPoint x: 35, endPoint y: 77, distance: 66.7
click at [31, 74] on div "SĐT Người Nhận * 0366739602 0366739602 Người nhận * NGỌC THƯƠNG VP Nhận * Hai B…" at bounding box center [357, 71] width 658 height 26
drag, startPoint x: 86, startPoint y: 29, endPoint x: 48, endPoint y: 32, distance: 37.3
click at [48, 32] on div "Mã ĐH: TB0810250197" at bounding box center [83, 31] width 108 height 8
drag, startPoint x: 266, startPoint y: 194, endPoint x: 210, endPoint y: 189, distance: 56.3
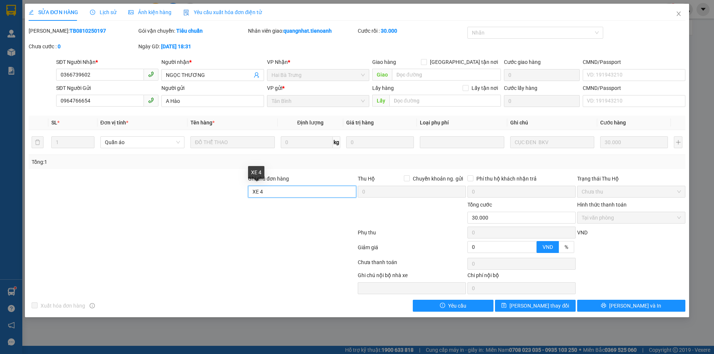
click at [212, 196] on div "Ghi chú đơn hàng XE 4 Thu Hộ Chuyển khoản ng. gửi 0 Phí thu hộ khách nhận trả 0…" at bounding box center [357, 188] width 658 height 26
type input "XHĐ Đã nhập"
drag, startPoint x: 514, startPoint y: 301, endPoint x: 508, endPoint y: 299, distance: 6.2
click at [514, 301] on button "[PERSON_NAME] thay đổi" at bounding box center [535, 306] width 81 height 12
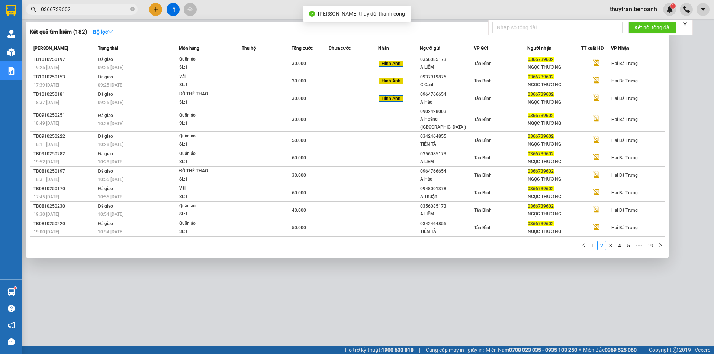
click at [76, 12] on input "0366739602" at bounding box center [85, 9] width 88 height 8
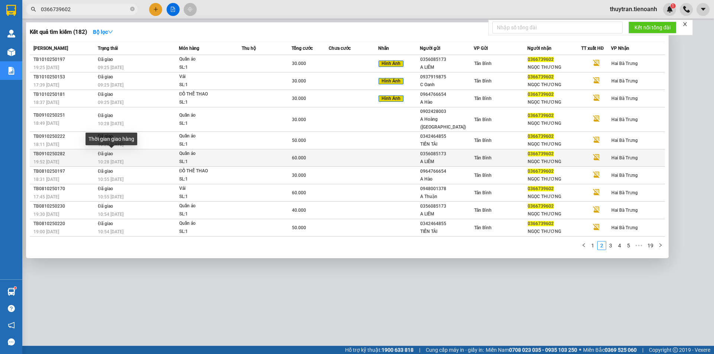
click at [119, 160] on span "10:28 [DATE]" at bounding box center [111, 162] width 26 height 5
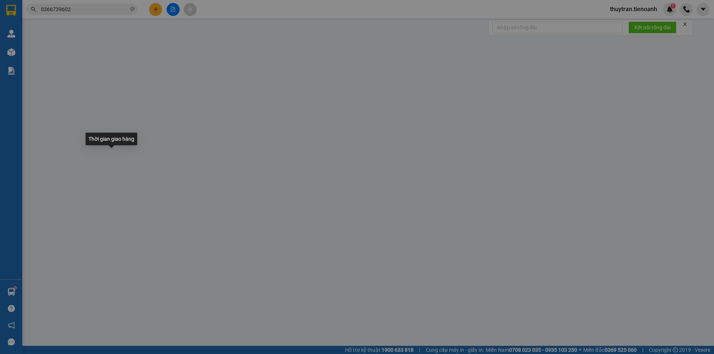
type input "0366739602"
type input "NGỌC THƯƠNG"
type input "0356085173"
type input "A LIÊM"
type input "079080029896"
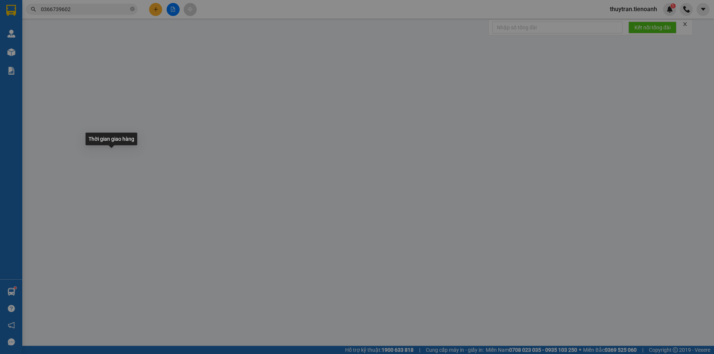
type input "0"
type input "60.000"
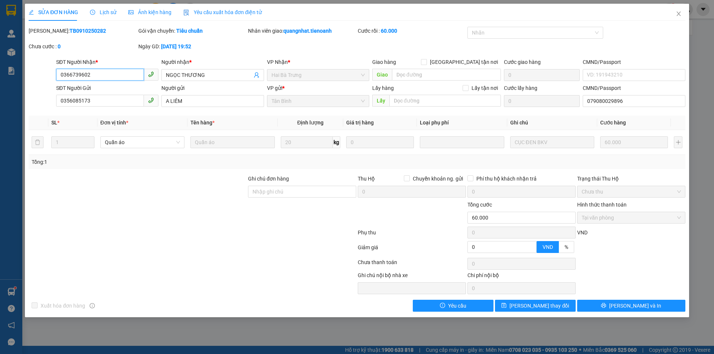
drag, startPoint x: 95, startPoint y: 73, endPoint x: 38, endPoint y: 76, distance: 57.7
click at [35, 75] on div "SĐT Người Nhận * 0366739602 0366739602 Người nhận * NGỌC THƯƠNG VP Nhận * Hai B…" at bounding box center [357, 71] width 658 height 26
drag, startPoint x: 90, startPoint y: 32, endPoint x: 47, endPoint y: 36, distance: 42.6
click at [47, 36] on div "Mã ĐH: TB0910250282" at bounding box center [83, 35] width 110 height 16
drag, startPoint x: 289, startPoint y: 195, endPoint x: 281, endPoint y: 186, distance: 12.1
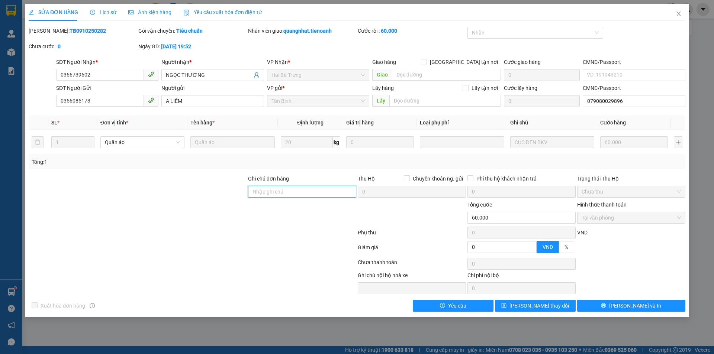
click at [278, 193] on input "Ghi chú đơn hàng" at bounding box center [302, 192] width 108 height 12
type input "XHĐ Đã nhập"
click at [534, 308] on span "[PERSON_NAME] thay đổi" at bounding box center [540, 306] width 60 height 8
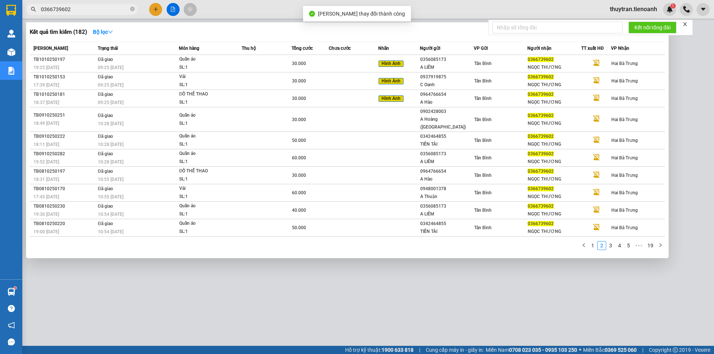
click at [95, 8] on input "0366739602" at bounding box center [85, 9] width 88 height 8
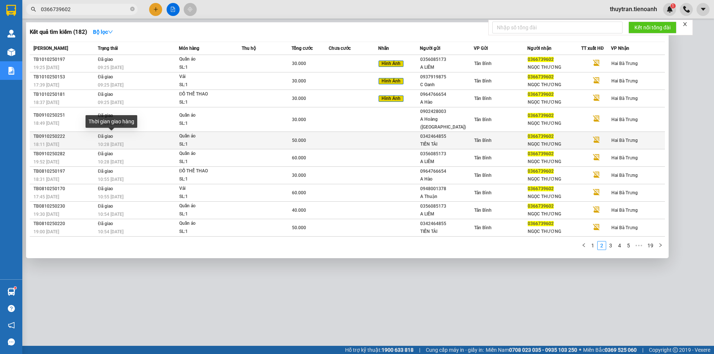
click at [116, 142] on span "10:28 [DATE]" at bounding box center [111, 144] width 26 height 5
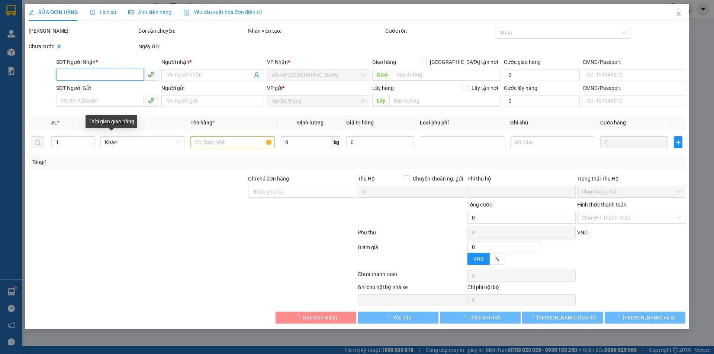
type input "0366739602"
type input "NGỌC THƯƠNG"
type input "0342464855"
type input "TIẾN TÀI"
type input "0"
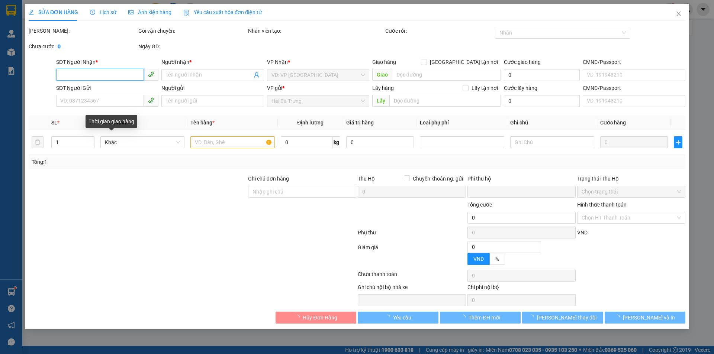
type input "50.000"
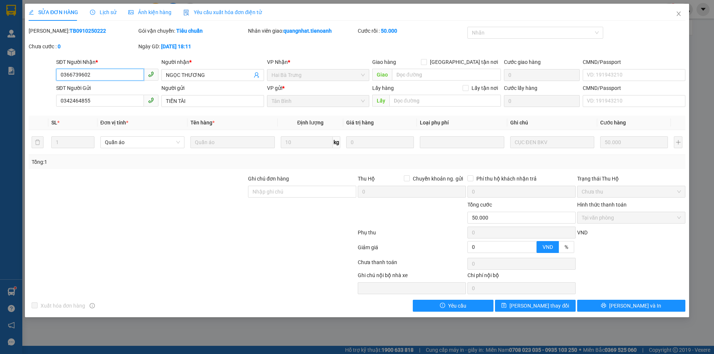
drag, startPoint x: 90, startPoint y: 77, endPoint x: 0, endPoint y: 75, distance: 89.7
click at [0, 75] on div "SỬA ĐƠN HÀNG Lịch sử Ảnh kiện hàng Yêu cầu xuất hóa đơn điện tử Total Paid Fee …" at bounding box center [357, 177] width 714 height 354
drag, startPoint x: 86, startPoint y: 35, endPoint x: 48, endPoint y: 35, distance: 38.3
click at [48, 35] on div "Mã ĐH: TB0910250222" at bounding box center [83, 35] width 110 height 16
click at [330, 192] on input "Ghi chú đơn hàng" at bounding box center [302, 192] width 108 height 12
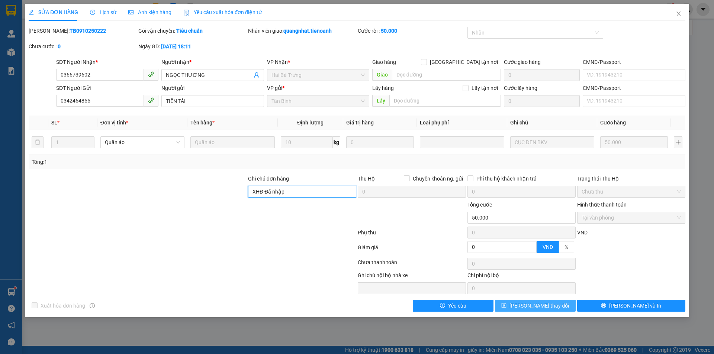
type input "XHĐ Đã nhập"
click at [523, 304] on button "[PERSON_NAME] thay đổi" at bounding box center [535, 306] width 81 height 12
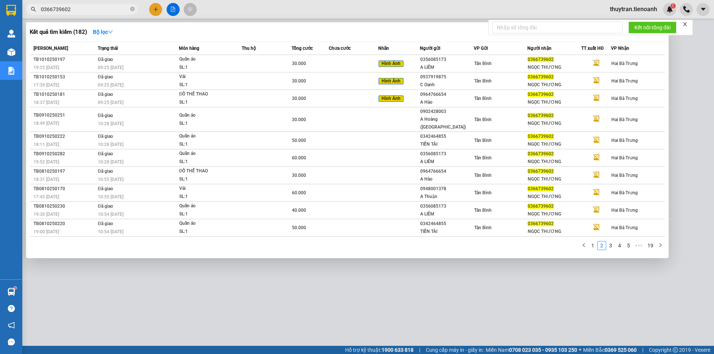
click at [83, 13] on input "0366739602" at bounding box center [85, 9] width 88 height 8
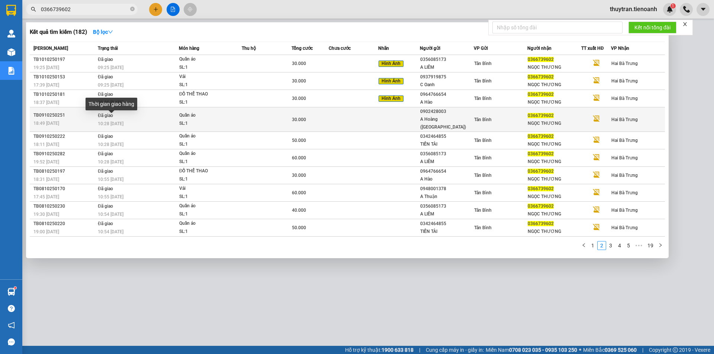
click at [122, 121] on span "10:28 [DATE]" at bounding box center [111, 123] width 26 height 5
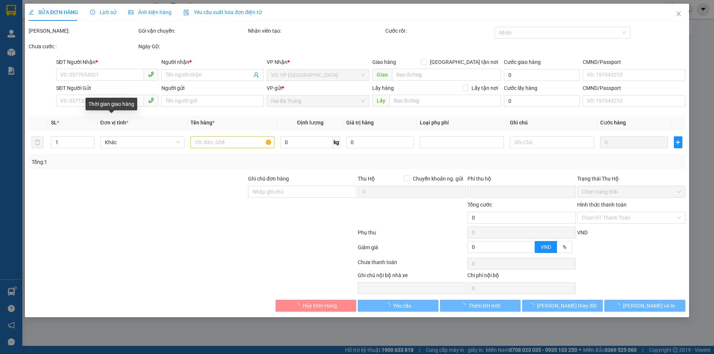
type input "0366739602"
type input "NGỌC THƯƠNG"
type input "0902428003"
type input "A Hoàng ([GEOGRAPHIC_DATA])"
type input "0"
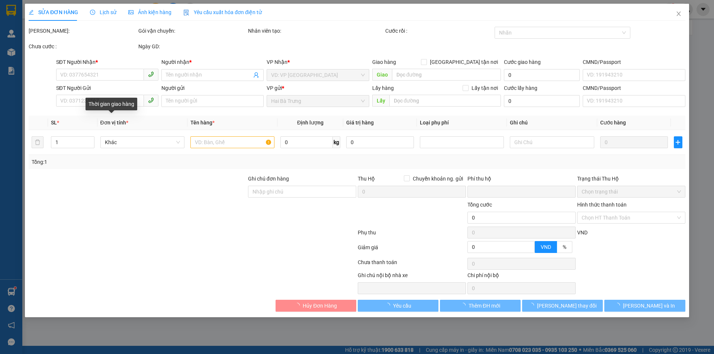
type input "30.000"
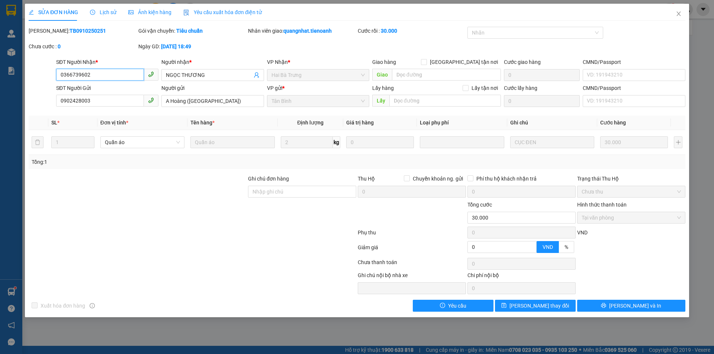
drag, startPoint x: 99, startPoint y: 72, endPoint x: 29, endPoint y: 83, distance: 70.9
click at [35, 74] on div "SĐT Người Nhận * 0366739602 0366739602 Người nhận * NGỌC THƯƠNG VP Nhận * Hai B…" at bounding box center [357, 71] width 658 height 26
drag, startPoint x: 88, startPoint y: 31, endPoint x: 47, endPoint y: 31, distance: 40.5
click at [47, 31] on div "Mã ĐH: TB0910250251" at bounding box center [83, 31] width 108 height 8
drag, startPoint x: 276, startPoint y: 196, endPoint x: 270, endPoint y: 195, distance: 6.3
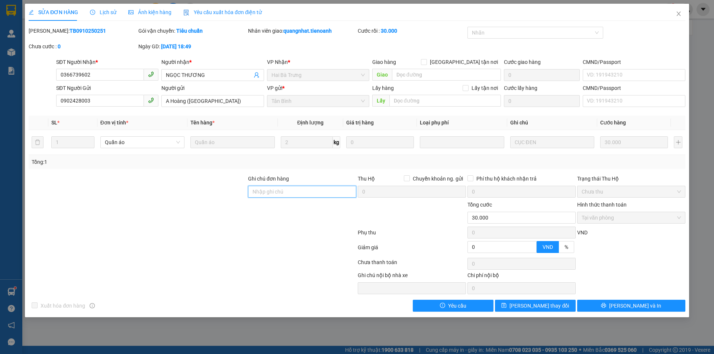
click at [270, 195] on input "Ghi chú đơn hàng" at bounding box center [302, 192] width 108 height 12
type input "XHĐ Đã nhập"
drag, startPoint x: 520, startPoint y: 308, endPoint x: 501, endPoint y: 302, distance: 19.0
click at [516, 307] on button "[PERSON_NAME] thay đổi" at bounding box center [535, 306] width 81 height 12
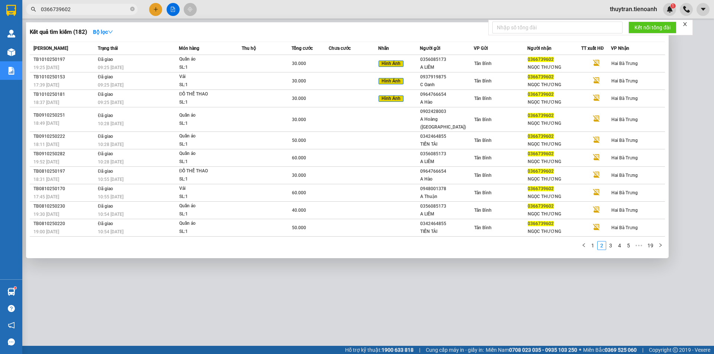
click at [73, 11] on input "0366739602" at bounding box center [85, 9] width 88 height 8
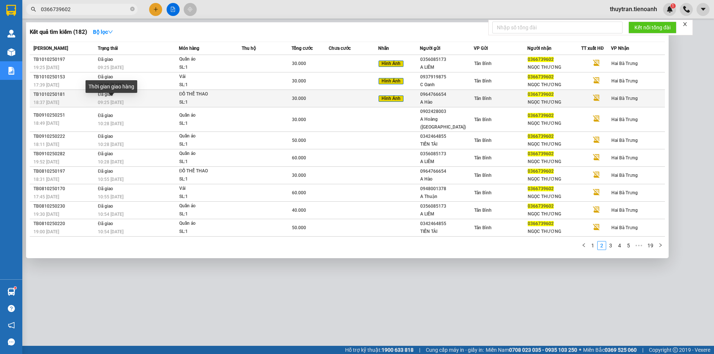
click at [117, 102] on span "09:25 [DATE]" at bounding box center [111, 102] width 26 height 5
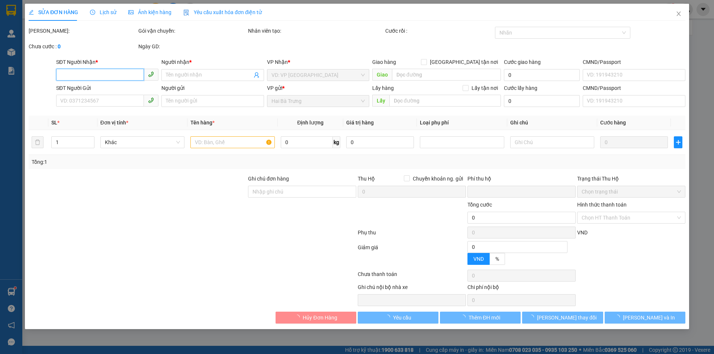
type input "0366739602"
type input "NGỌC THƯƠNG"
type input "0964766654"
type input "A Hào"
type input "0"
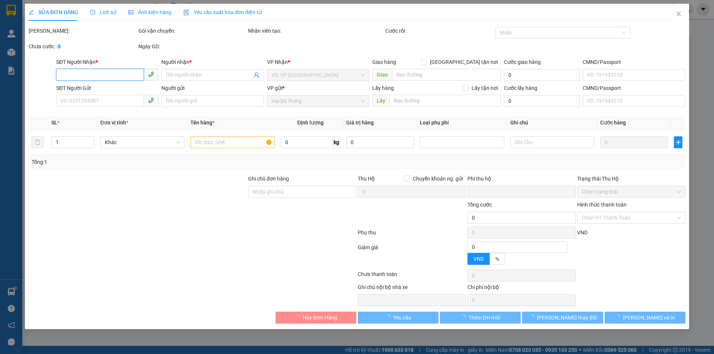
type input "30.000"
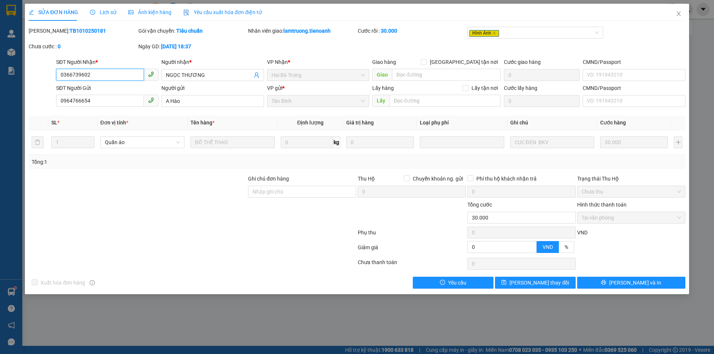
drag, startPoint x: 97, startPoint y: 75, endPoint x: 33, endPoint y: 76, distance: 64.4
click at [33, 76] on div "SĐT Người Nhận * 0366739602 0366739602 Người nhận * NGỌC THƯƠNG VP Nhận * Hai B…" at bounding box center [357, 71] width 658 height 26
drag, startPoint x: 87, startPoint y: 33, endPoint x: 48, endPoint y: 34, distance: 39.1
click at [48, 34] on div "Mã ĐH: TB1010250181" at bounding box center [83, 31] width 108 height 8
drag, startPoint x: 289, startPoint y: 192, endPoint x: 293, endPoint y: 189, distance: 5.1
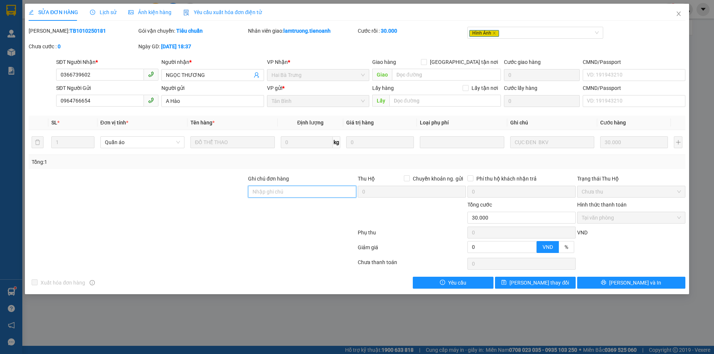
click at [292, 190] on input "Ghi chú đơn hàng" at bounding box center [302, 192] width 108 height 12
type input "XHĐ Đã nhập"
drag, startPoint x: 527, startPoint y: 282, endPoint x: 532, endPoint y: 283, distance: 4.6
click at [527, 281] on span "[PERSON_NAME] thay đổi" at bounding box center [540, 283] width 60 height 8
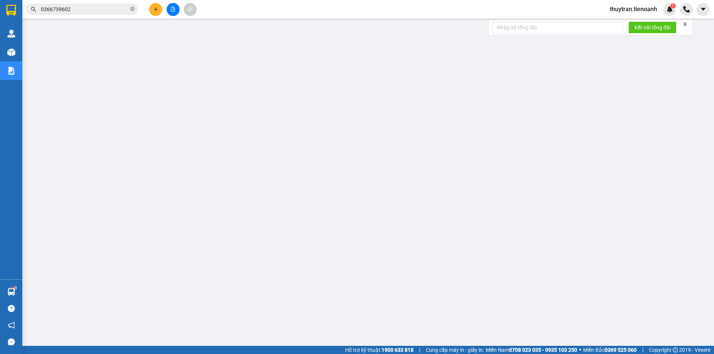
click at [83, 7] on input "0366739602" at bounding box center [85, 9] width 88 height 8
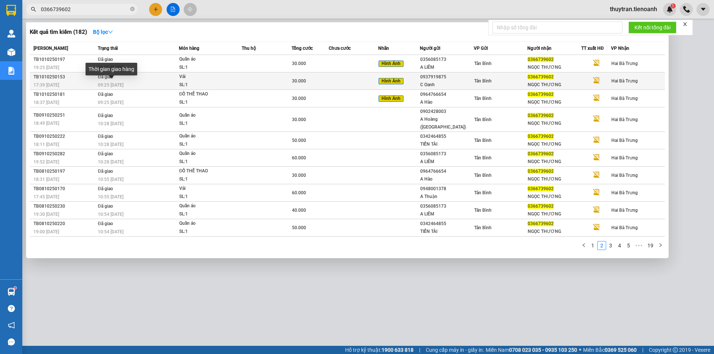
click at [120, 84] on span "09:25 [DATE]" at bounding box center [111, 85] width 26 height 5
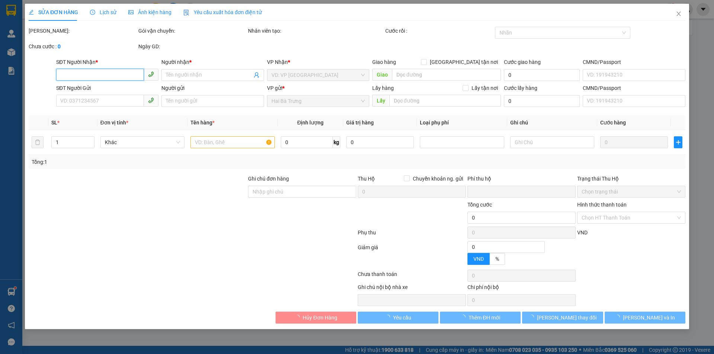
type input "0366739602"
type input "NGỌC THƯƠNG"
type input "0937919875"
type input "C Oanh"
type input "0"
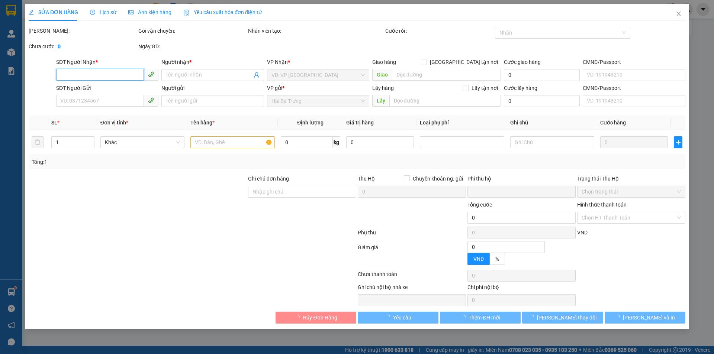
type input "30.000"
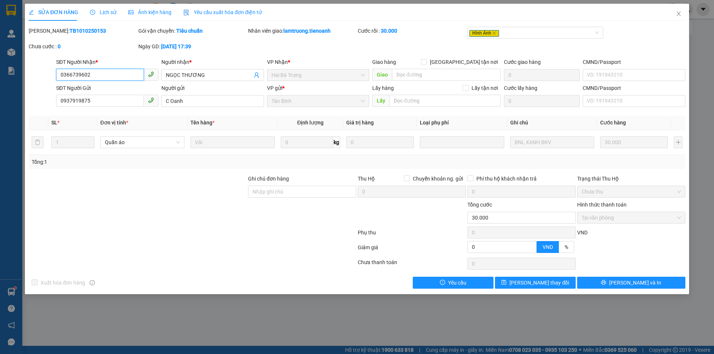
drag, startPoint x: 90, startPoint y: 74, endPoint x: 58, endPoint y: 73, distance: 32.8
click at [51, 72] on div "SĐT Người Nhận * 0366739602 0366739602 Người nhận * NGỌC THƯƠNG VP Nhận * Hai B…" at bounding box center [357, 71] width 658 height 26
drag, startPoint x: 89, startPoint y: 29, endPoint x: 47, endPoint y: 33, distance: 41.5
click at [47, 33] on div "Mã ĐH: TB1010250153" at bounding box center [83, 31] width 108 height 8
drag, startPoint x: 288, startPoint y: 188, endPoint x: 279, endPoint y: 190, distance: 8.4
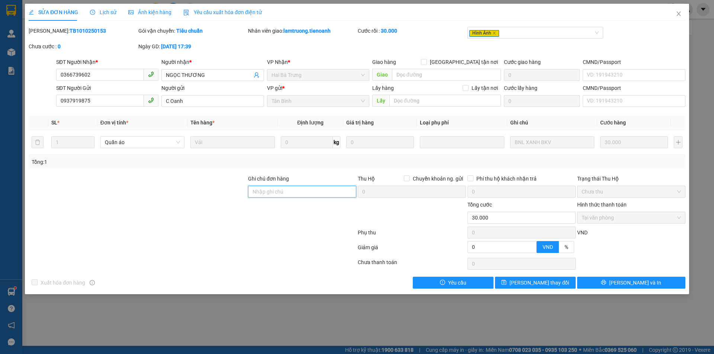
click at [279, 190] on input "Ghi chú đơn hàng" at bounding box center [302, 192] width 108 height 12
type input "XHĐ Đã nhập"
click at [553, 285] on span "[PERSON_NAME] thay đổi" at bounding box center [540, 283] width 60 height 8
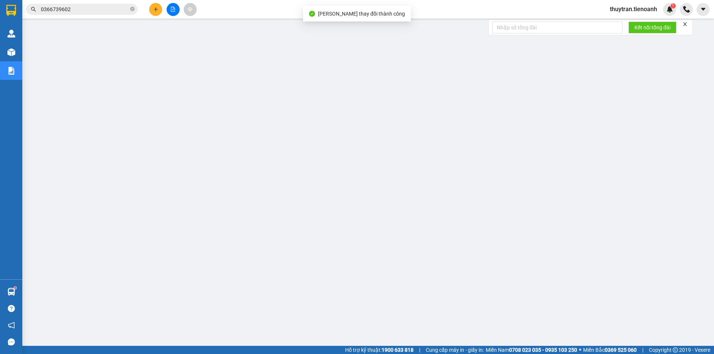
click at [92, 8] on input "0366739602" at bounding box center [85, 9] width 88 height 8
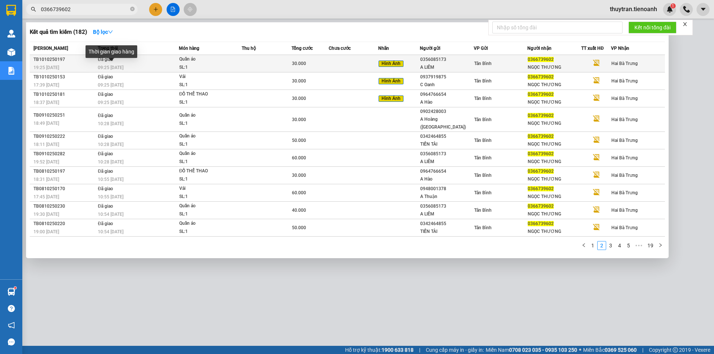
click at [115, 65] on span "09:25 [DATE]" at bounding box center [111, 67] width 26 height 5
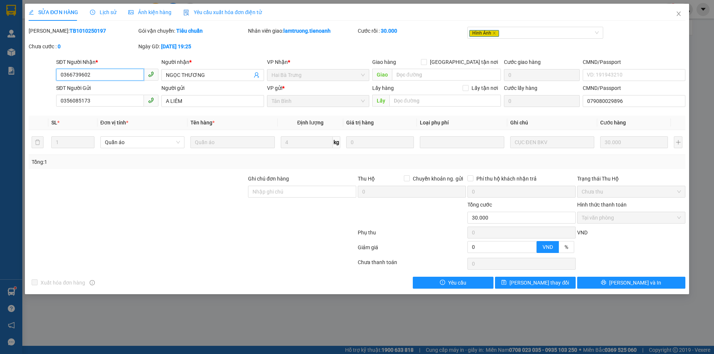
drag, startPoint x: 98, startPoint y: 77, endPoint x: 10, endPoint y: 78, distance: 87.8
click at [11, 78] on div "SỬA ĐƠN HÀNG Lịch sử Ảnh kiện hàng Yêu cầu xuất hóa đơn điện tử Total Paid Fee …" at bounding box center [357, 177] width 714 height 354
drag, startPoint x: 84, startPoint y: 31, endPoint x: 48, endPoint y: 33, distance: 35.4
click at [48, 33] on div "Mã ĐH: TB1010250197" at bounding box center [83, 31] width 108 height 8
click at [266, 195] on input "Ghi chú đơn hàng" at bounding box center [302, 192] width 108 height 12
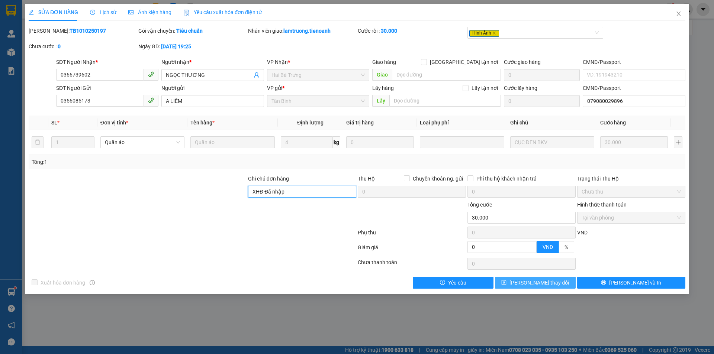
type input "XHĐ Đã nhập"
click at [523, 281] on button "[PERSON_NAME] thay đổi" at bounding box center [535, 283] width 81 height 12
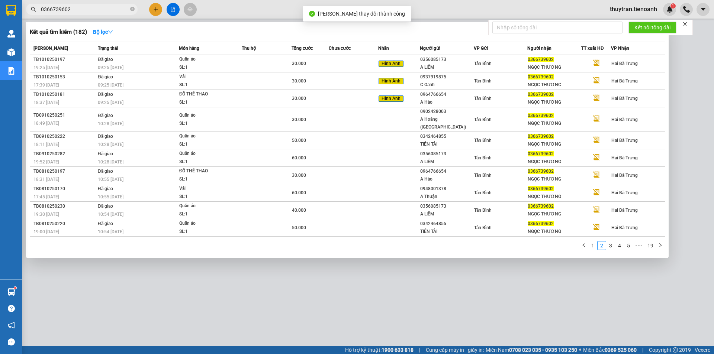
click at [87, 12] on input "0366739602" at bounding box center [85, 9] width 88 height 8
click at [596, 242] on link "1" at bounding box center [593, 246] width 8 height 8
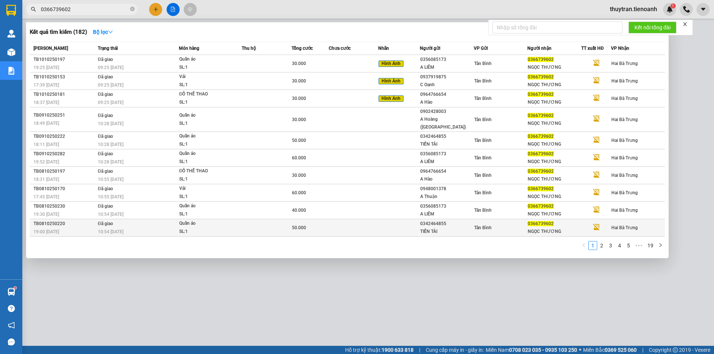
click at [125, 228] on div "10:54 [DATE]" at bounding box center [138, 232] width 81 height 8
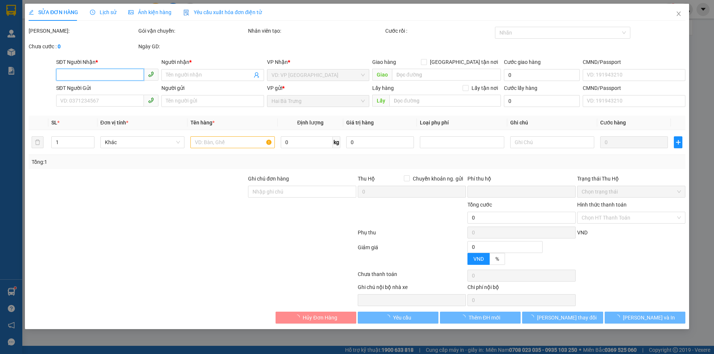
type input "0366739602"
type input "NGỌC THƯƠNG"
type input "0342464855"
type input "TIẾN TÀI"
type input "XHĐ Đã nhập"
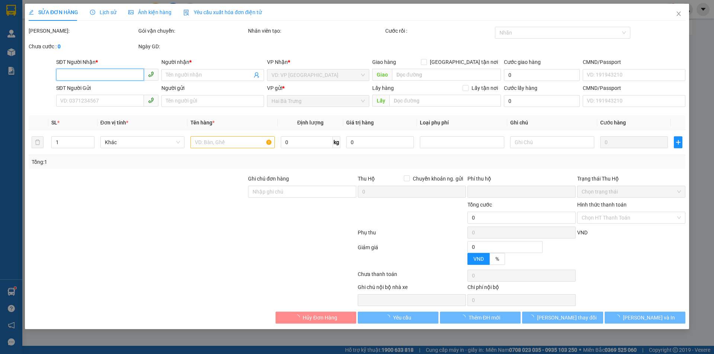
type input "0"
type input "50.000"
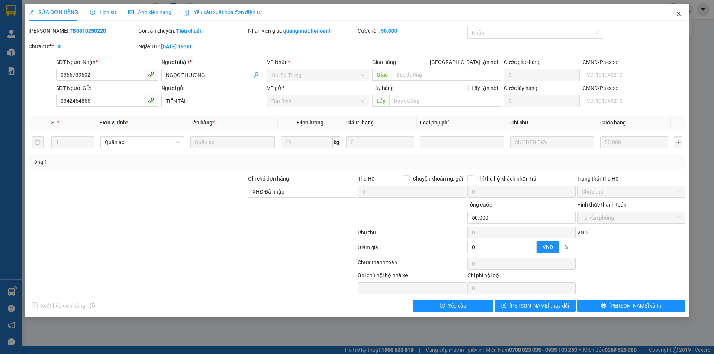
click at [682, 13] on span "Close" at bounding box center [678, 14] width 21 height 21
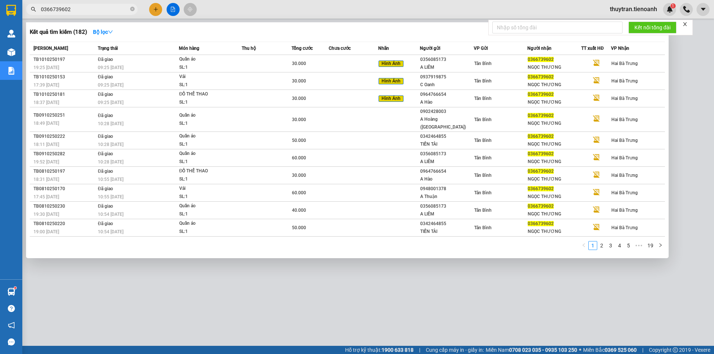
click at [84, 9] on input "0366739602" at bounding box center [85, 9] width 88 height 8
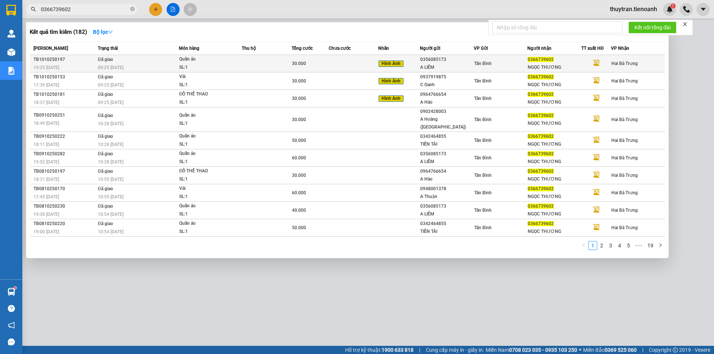
click at [129, 65] on div "09:25 [DATE]" at bounding box center [138, 68] width 81 height 8
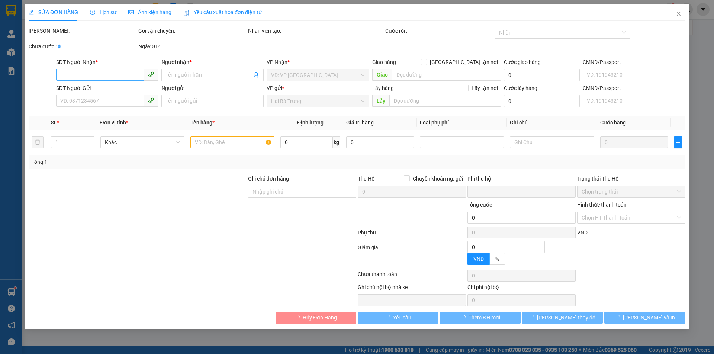
type input "0366739602"
type input "NGỌC THƯƠNG"
type input "0356085173"
type input "A LIÊM"
type input "079080029896"
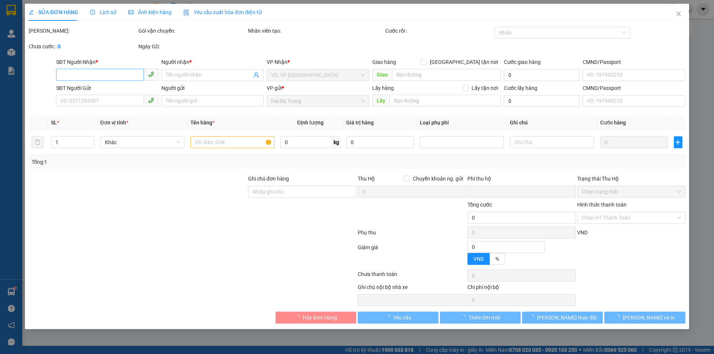
type input "XHĐ Đã nhập"
type input "0"
type input "30.000"
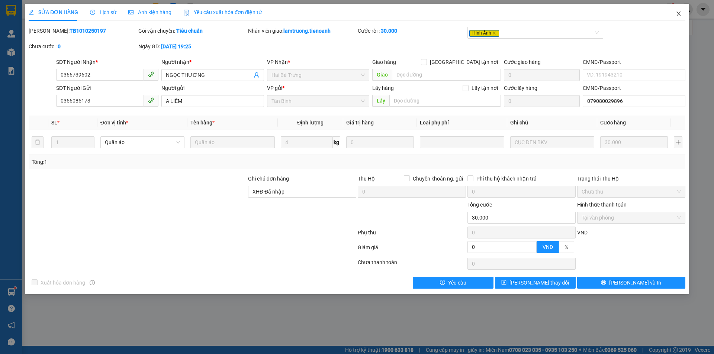
click at [677, 12] on icon "close" at bounding box center [679, 14] width 6 height 6
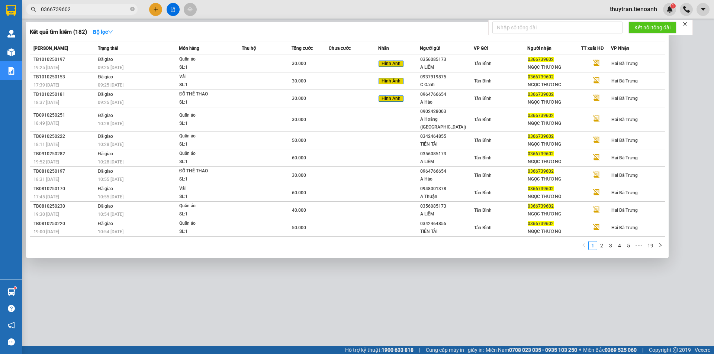
click at [80, 9] on input "0366739602" at bounding box center [85, 9] width 88 height 8
click at [593, 242] on link "1" at bounding box center [593, 246] width 8 height 8
click at [610, 242] on link "3" at bounding box center [611, 246] width 8 height 8
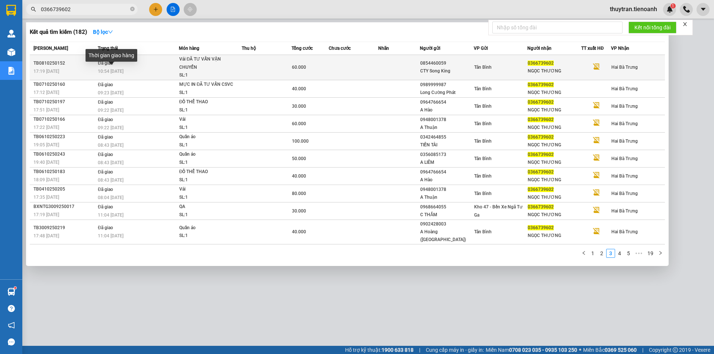
click at [121, 74] on span "10:54 [DATE]" at bounding box center [111, 71] width 26 height 5
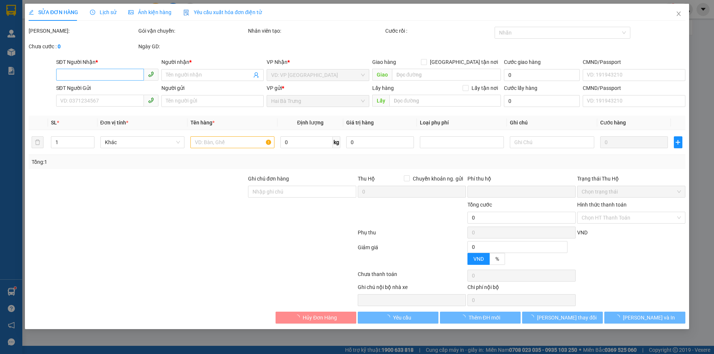
type input "0366739602"
type input "NGỌC THƯƠNG"
type input "0854460059"
type input "CTY Song King"
type input "0"
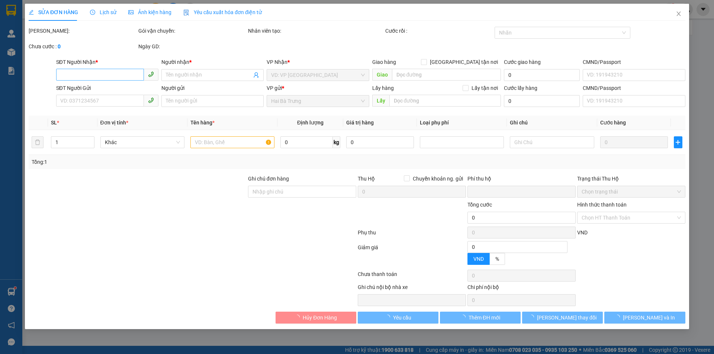
type input "60.000"
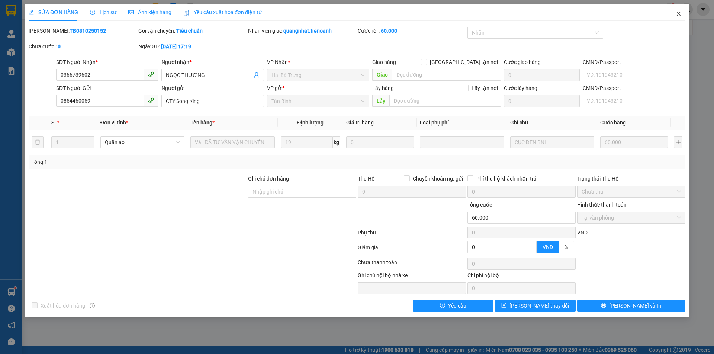
drag, startPoint x: 677, startPoint y: 13, endPoint x: 551, endPoint y: 32, distance: 127.5
click at [672, 13] on span "Close" at bounding box center [678, 14] width 21 height 21
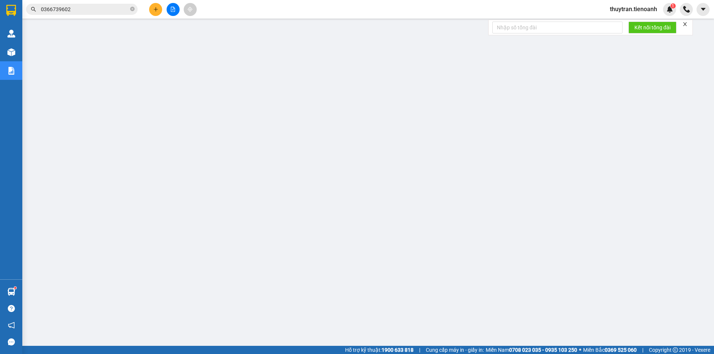
click at [79, 8] on input "0366739602" at bounding box center [85, 9] width 88 height 8
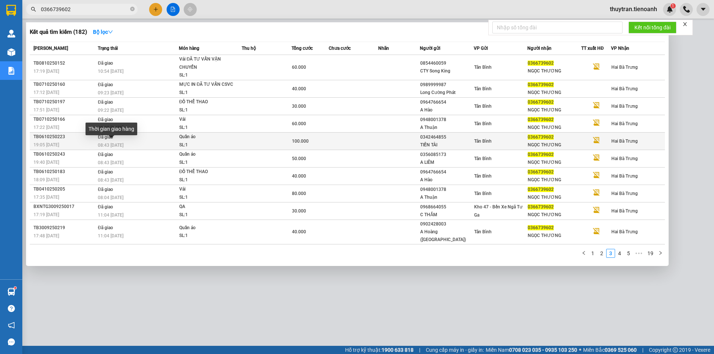
click at [122, 145] on span "08:43 [DATE]" at bounding box center [111, 145] width 26 height 5
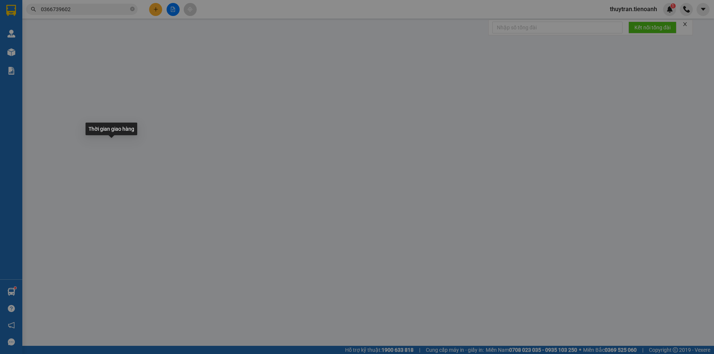
type input "0366739602"
type input "NGỌC THƯƠNG"
type input "0342464855"
type input "TIẾN TÀI"
type input "0"
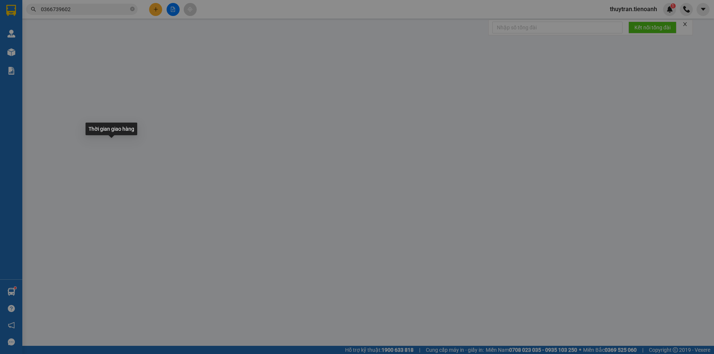
type input "100.000"
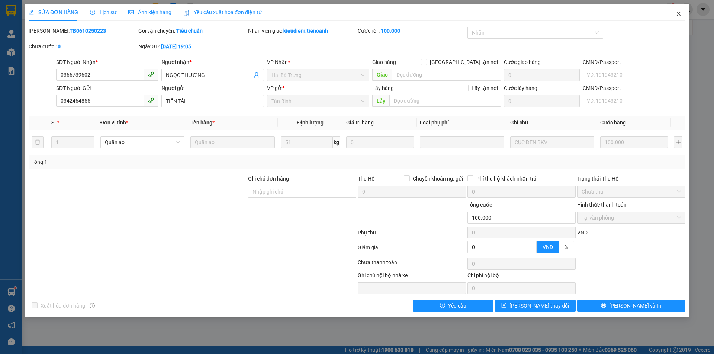
click at [673, 17] on span "Close" at bounding box center [678, 14] width 21 height 21
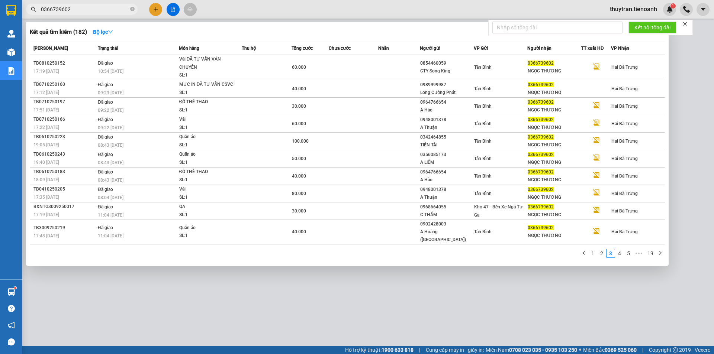
drag, startPoint x: 77, startPoint y: 9, endPoint x: 79, endPoint y: 6, distance: 4.0
click at [77, 9] on input "0366739602" at bounding box center [85, 9] width 88 height 8
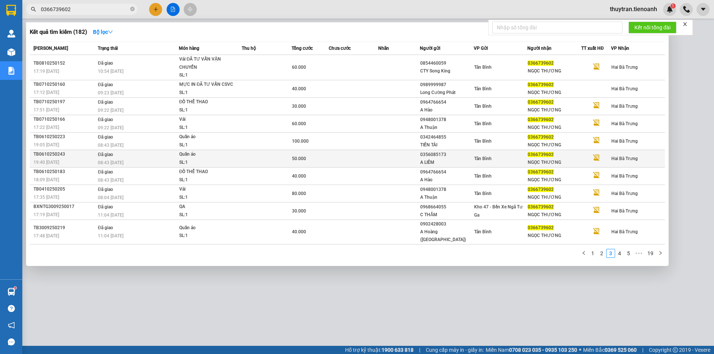
click at [120, 164] on span "08:43 [DATE]" at bounding box center [111, 162] width 26 height 5
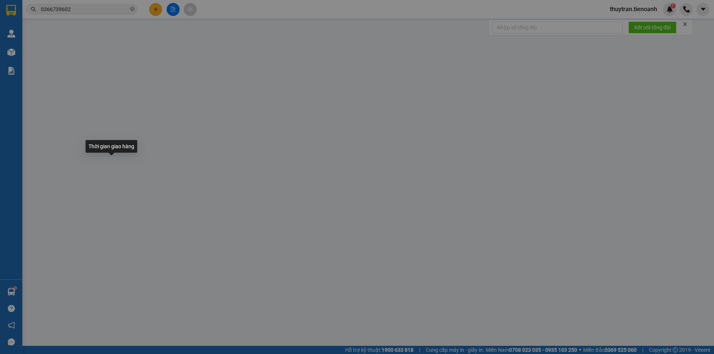
type input "0366739602"
type input "NGỌC THƯƠNG"
type input "0356085173"
type input "A LIÊM"
type input "079080029896"
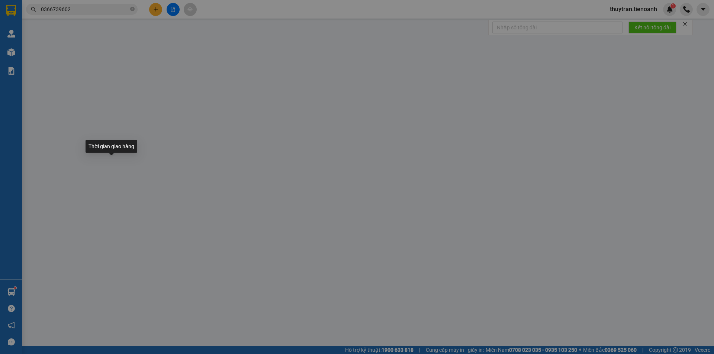
type input "0"
type input "50.000"
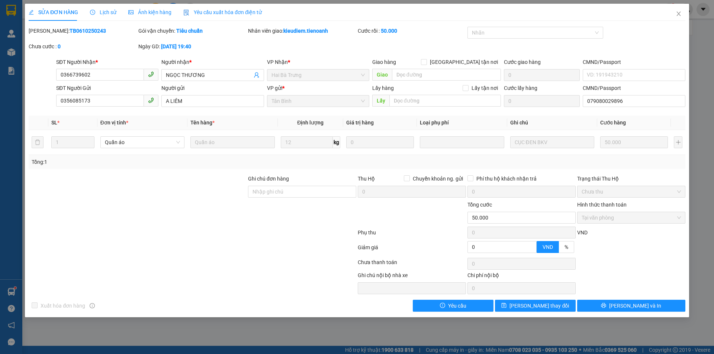
click at [101, 14] on span "Lịch sử" at bounding box center [103, 12] width 26 height 6
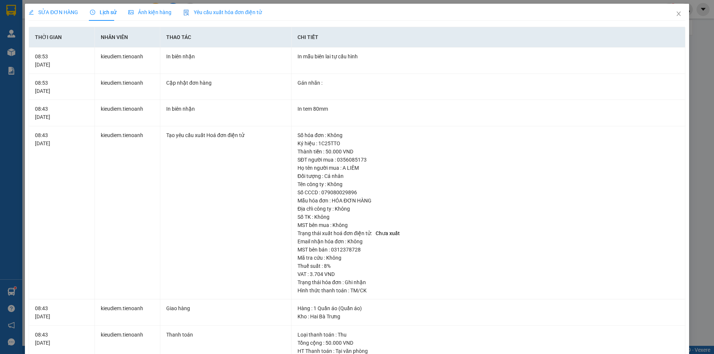
click at [69, 16] on div "SỬA ĐƠN HÀNG" at bounding box center [53, 12] width 49 height 8
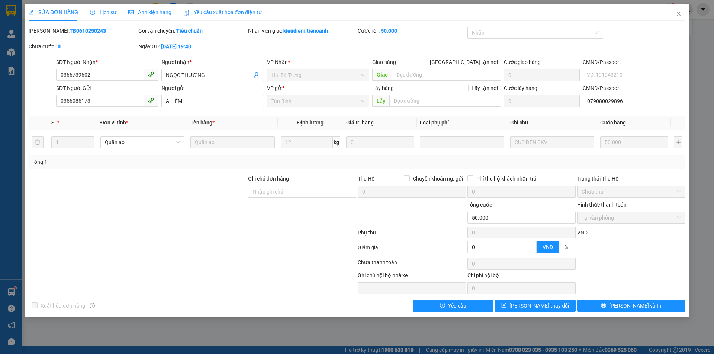
drag, startPoint x: 88, startPoint y: 32, endPoint x: 48, endPoint y: 33, distance: 40.6
click at [48, 33] on div "[PERSON_NAME]: TB0610250243" at bounding box center [83, 31] width 108 height 8
drag, startPoint x: 96, startPoint y: 73, endPoint x: 57, endPoint y: 77, distance: 39.7
click at [57, 77] on input "0366739602" at bounding box center [100, 75] width 88 height 12
click at [70, 32] on b "TB0610250243" at bounding box center [88, 31] width 36 height 6
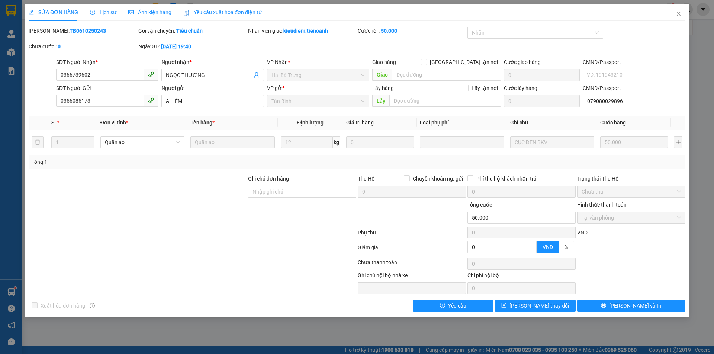
click at [70, 32] on b "TB0610250243" at bounding box center [88, 31] width 36 height 6
click at [675, 15] on span "Close" at bounding box center [678, 14] width 21 height 21
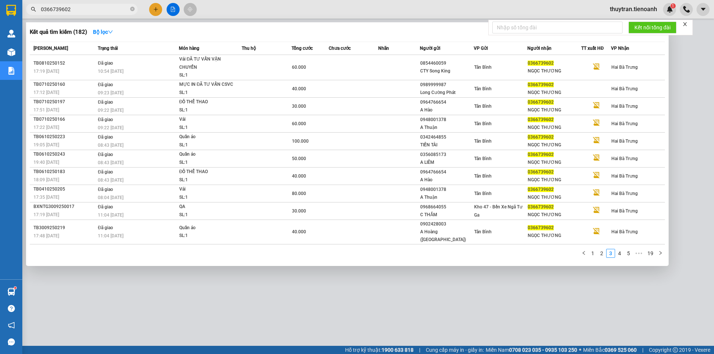
click at [75, 10] on input "0366739602" at bounding box center [85, 9] width 88 height 8
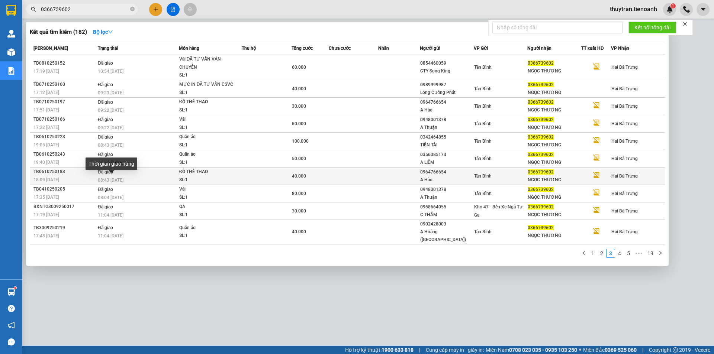
click at [112, 178] on span "08:43 [DATE]" at bounding box center [111, 180] width 26 height 5
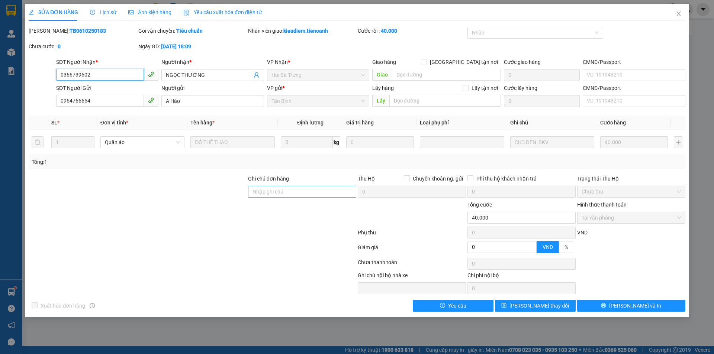
type input "0366739602"
type input "NGỌC THƯƠNG"
type input "0964766654"
type input "A Hào"
type input "0"
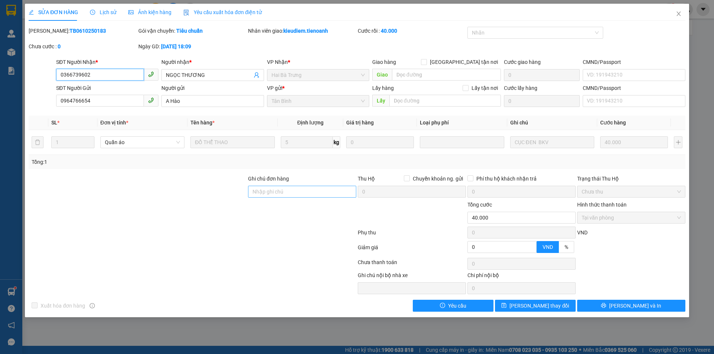
type input "40.000"
drag, startPoint x: 679, startPoint y: 16, endPoint x: 638, endPoint y: 29, distance: 43.4
click at [678, 16] on icon "close" at bounding box center [679, 14] width 6 height 6
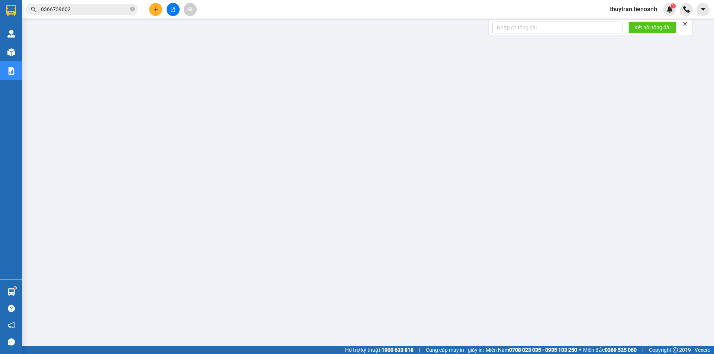
click at [75, 7] on input "0366739602" at bounding box center [85, 9] width 88 height 8
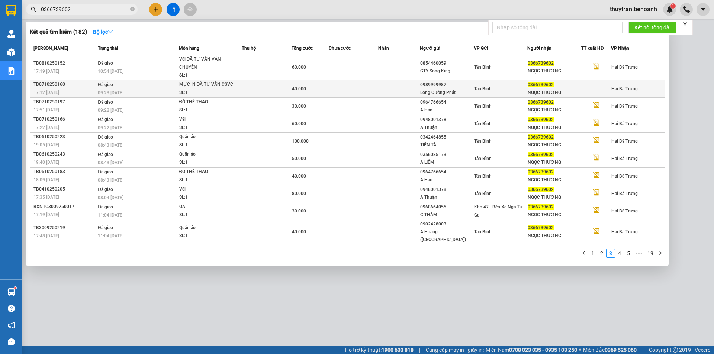
click at [116, 89] on div "09:23 [DATE]" at bounding box center [138, 93] width 81 height 8
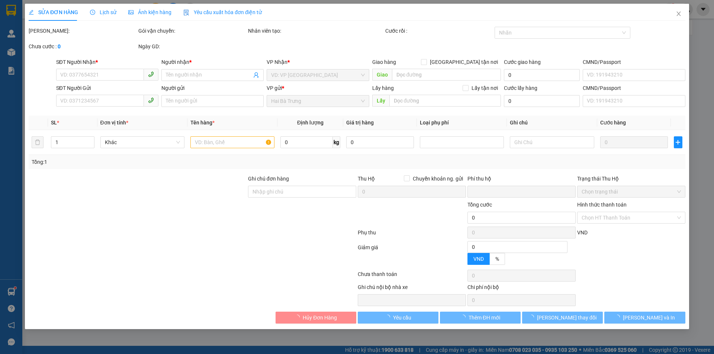
type input "0366739602"
type input "NGỌC THƯƠNG"
type input "0989999987"
type input "Long Cường Phát"
type input "191830139"
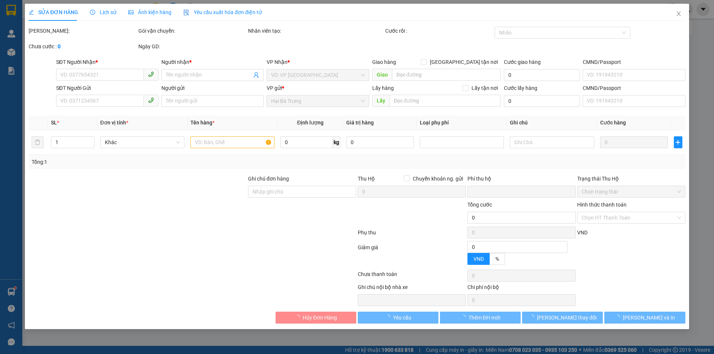
type input "0"
type input "40.000"
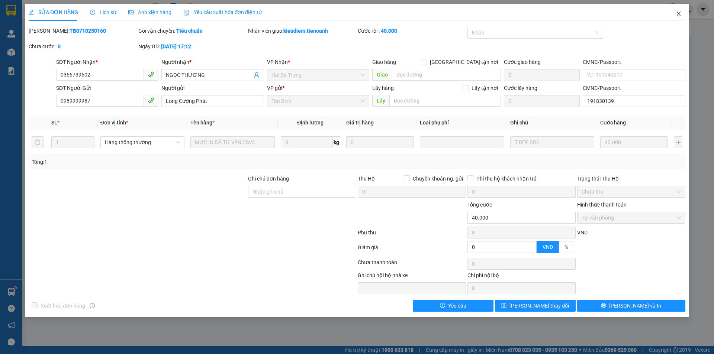
drag, startPoint x: 677, startPoint y: 15, endPoint x: 591, endPoint y: 32, distance: 86.9
click at [676, 15] on icon "close" at bounding box center [679, 14] width 6 height 6
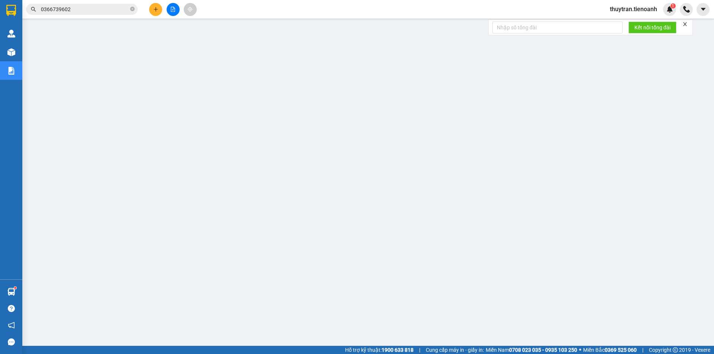
click at [75, 10] on input "0366739602" at bounding box center [85, 9] width 88 height 8
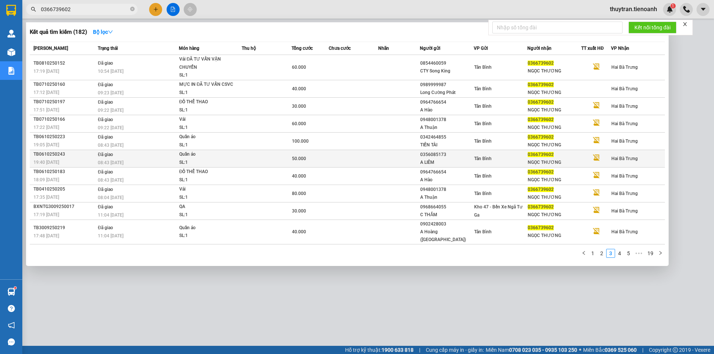
click at [114, 166] on span "08:43 [DATE]" at bounding box center [111, 163] width 26 height 6
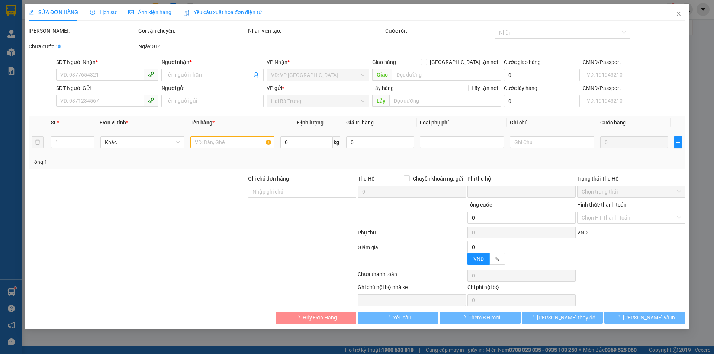
type input "0366739602"
type input "NGỌC THƯƠNG"
type input "0356085173"
type input "A LIÊM"
type input "079080029896"
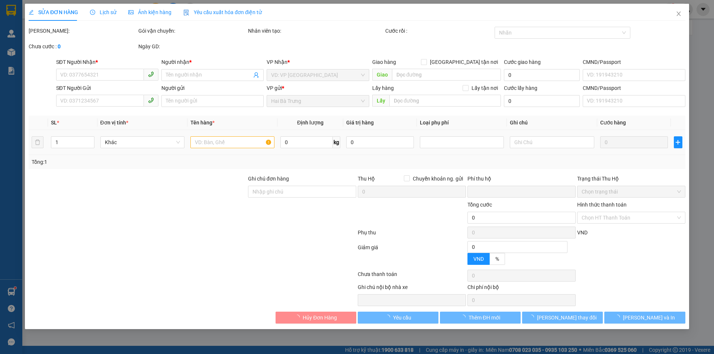
type input "0"
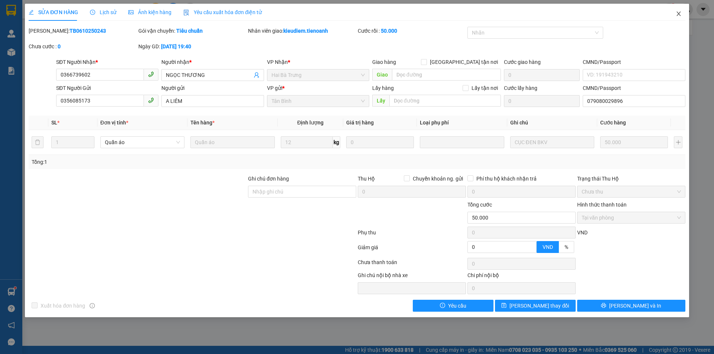
drag, startPoint x: 675, startPoint y: 11, endPoint x: 670, endPoint y: 7, distance: 6.9
click at [675, 11] on span "Close" at bounding box center [678, 14] width 21 height 21
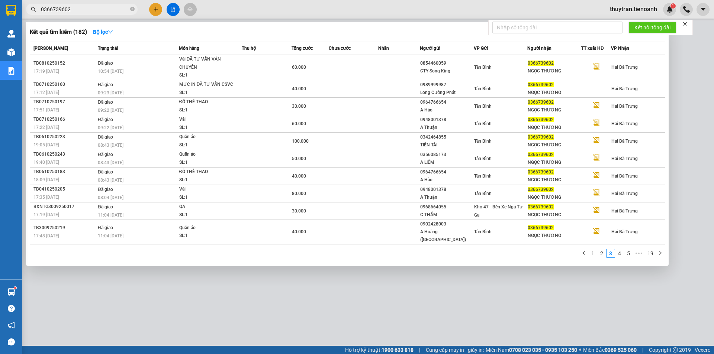
click at [75, 10] on input "0366739602" at bounding box center [85, 9] width 88 height 8
click at [604, 250] on link "2" at bounding box center [602, 254] width 8 height 8
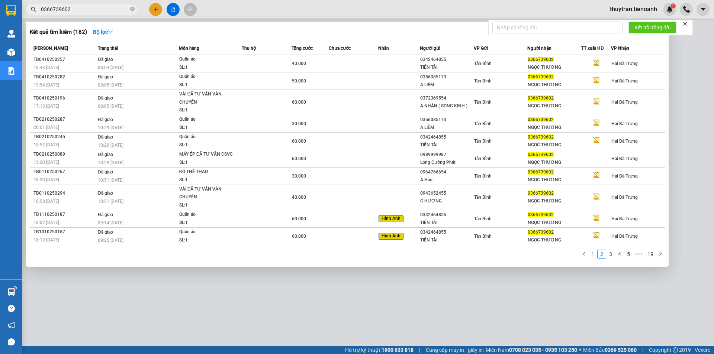
click at [590, 255] on link "1" at bounding box center [593, 254] width 8 height 8
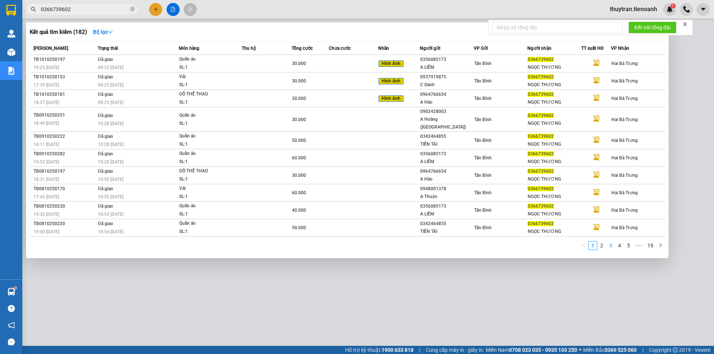
click at [610, 242] on link "3" at bounding box center [611, 246] width 8 height 8
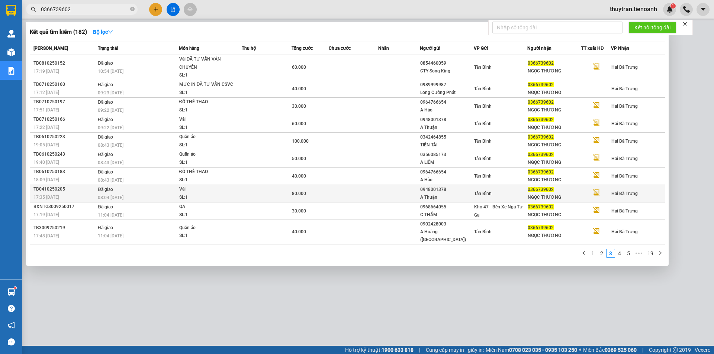
click at [117, 194] on div "08:04 [DATE]" at bounding box center [138, 198] width 81 height 8
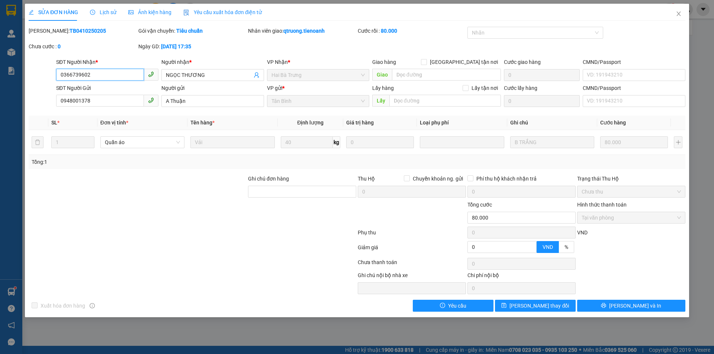
drag, startPoint x: 110, startPoint y: 74, endPoint x: 41, endPoint y: 75, distance: 69.6
click at [39, 77] on div "SĐT Người Nhận * 0366739602 0366739602 Người nhận * NGỌC THƯƠNG VP Nhận * Hai B…" at bounding box center [357, 71] width 658 height 26
drag, startPoint x: 88, startPoint y: 31, endPoint x: 46, endPoint y: 35, distance: 42.2
click at [46, 35] on div "[PERSON_NAME]: TB0410250205" at bounding box center [83, 31] width 108 height 8
click at [676, 14] on icon "close" at bounding box center [679, 14] width 6 height 6
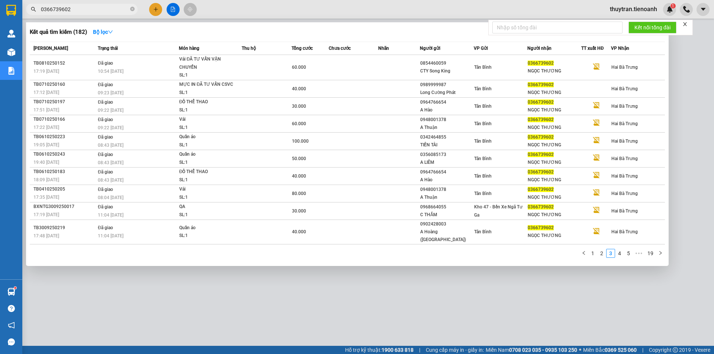
click at [77, 12] on input "0366739602" at bounding box center [85, 9] width 88 height 8
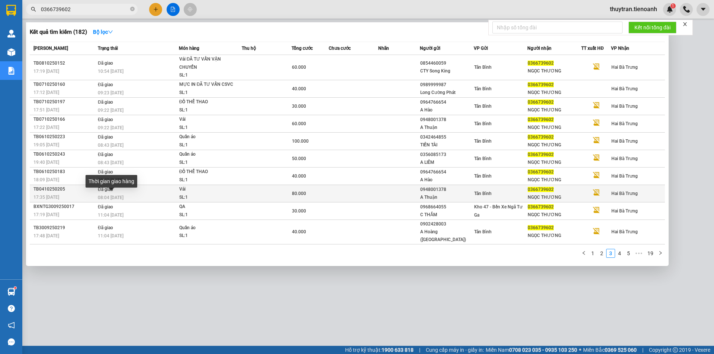
click at [114, 195] on span "08:04 [DATE]" at bounding box center [111, 197] width 26 height 5
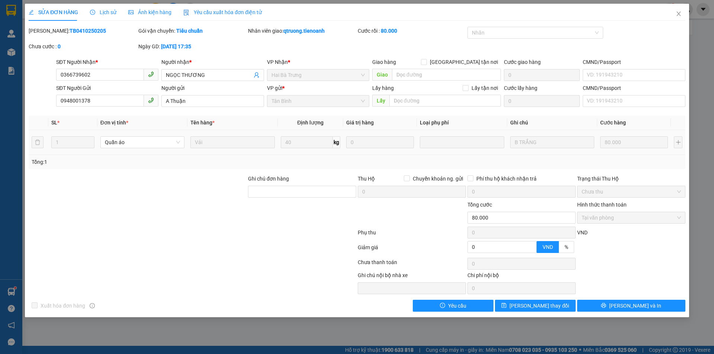
drag, startPoint x: 83, startPoint y: 32, endPoint x: 48, endPoint y: 31, distance: 35.3
click at [48, 31] on div "[PERSON_NAME]: TB0410250205" at bounding box center [83, 31] width 108 height 8
drag, startPoint x: 43, startPoint y: 79, endPoint x: 23, endPoint y: 85, distance: 21.1
click at [3, 79] on div "SỬA ĐƠN HÀNG Lịch sử Ảnh kiện hàng Yêu cầu xuất hóa đơn điện tử Total Paid Fee …" at bounding box center [357, 177] width 714 height 354
drag, startPoint x: 273, startPoint y: 196, endPoint x: 266, endPoint y: 190, distance: 9.5
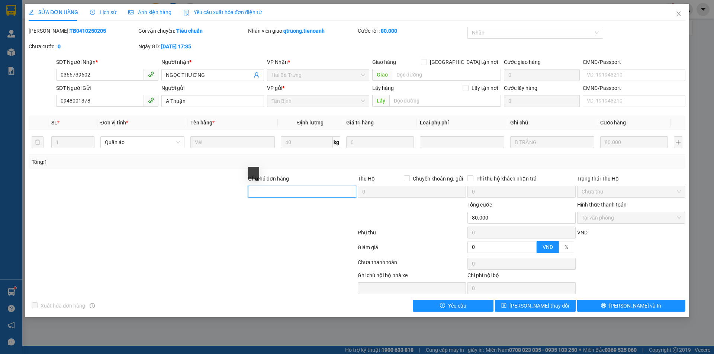
click at [268, 192] on input "Ghi chú đơn hàng" at bounding box center [302, 192] width 108 height 12
click at [520, 310] on button "[PERSON_NAME] thay đổi" at bounding box center [535, 306] width 81 height 12
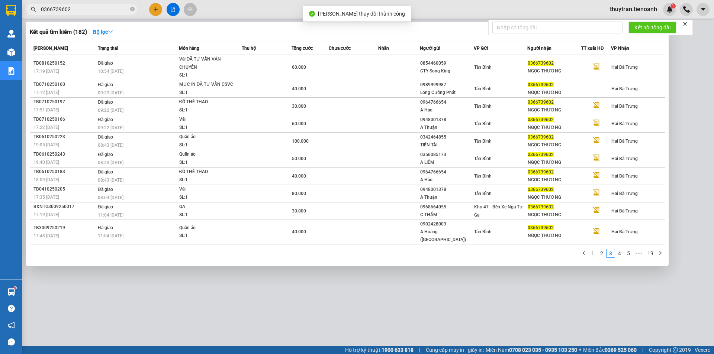
click at [73, 9] on input "0366739602" at bounding box center [85, 9] width 88 height 8
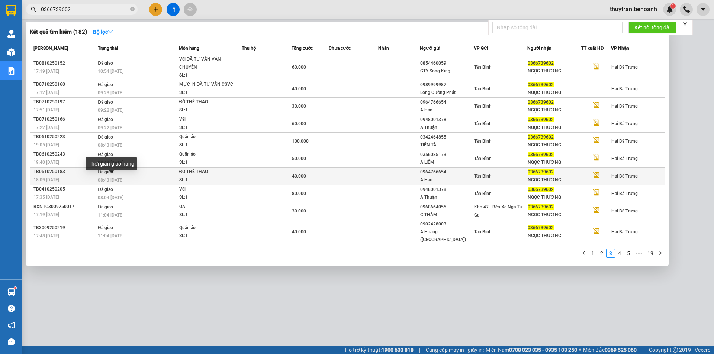
click at [123, 178] on span "08:43 [DATE]" at bounding box center [111, 180] width 26 height 5
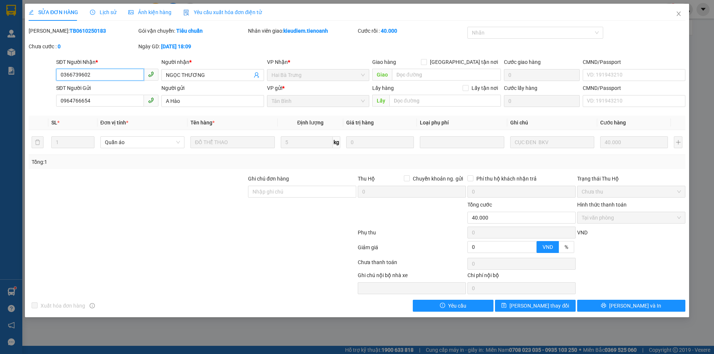
drag, startPoint x: 93, startPoint y: 76, endPoint x: 40, endPoint y: 80, distance: 53.3
click at [28, 76] on div "SĐT Người Nhận * 0366739602 0366739602 Người nhận * NGỌC THƯƠNG VP Nhận * Hai B…" at bounding box center [357, 71] width 658 height 26
drag, startPoint x: 89, startPoint y: 33, endPoint x: 48, endPoint y: 33, distance: 40.2
click at [48, 33] on div "Mã ĐH: TB0610250183" at bounding box center [83, 31] width 108 height 8
click at [250, 192] on input "Ghi chú đơn hàng" at bounding box center [302, 192] width 108 height 12
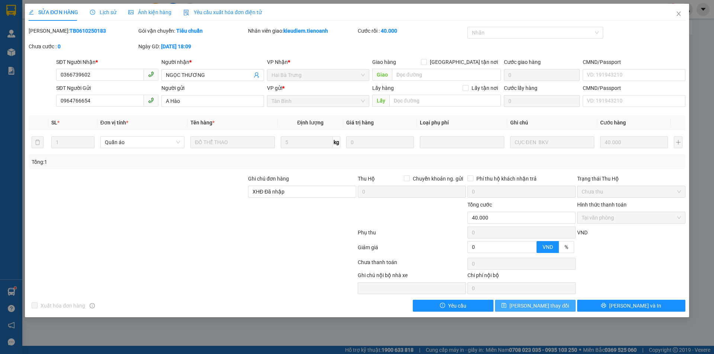
click at [526, 309] on span "[PERSON_NAME] thay đổi" at bounding box center [540, 306] width 60 height 8
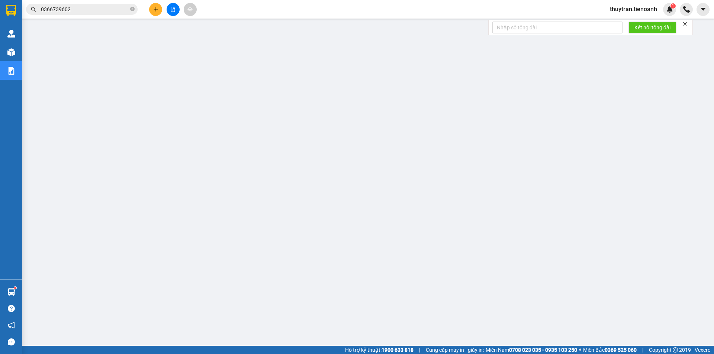
click at [76, 12] on input "0366739602" at bounding box center [85, 9] width 88 height 8
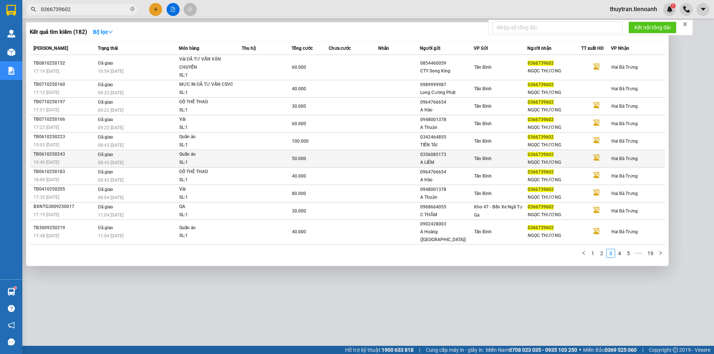
click at [154, 162] on div "08:43 [DATE]" at bounding box center [138, 163] width 81 height 8
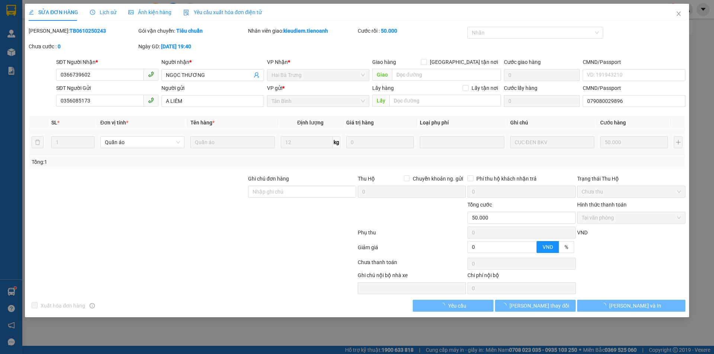
drag, startPoint x: 87, startPoint y: 29, endPoint x: 48, endPoint y: 33, distance: 39.3
click at [48, 33] on div "[PERSON_NAME]: TB0610250243" at bounding box center [83, 31] width 108 height 8
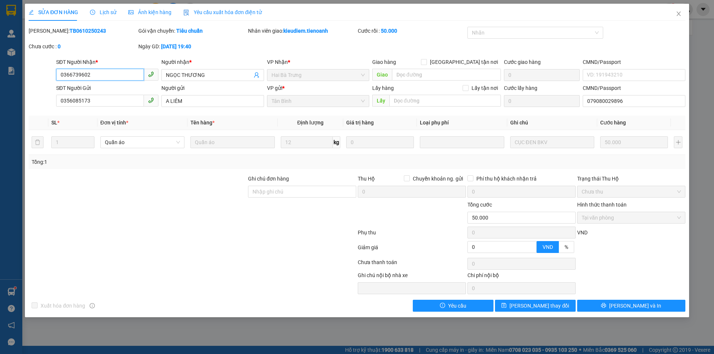
drag, startPoint x: 85, startPoint y: 73, endPoint x: 33, endPoint y: 78, distance: 52.0
click at [28, 73] on div "SỬA ĐƠN HÀNG Lịch sử Ảnh kiện hàng Yêu cầu xuất hóa đơn điện tử Total Paid Fee …" at bounding box center [357, 161] width 664 height 314
drag, startPoint x: 270, startPoint y: 194, endPoint x: 268, endPoint y: 188, distance: 6.5
click at [269, 193] on input "Ghi chú đơn hàng" at bounding box center [302, 192] width 108 height 12
click at [524, 306] on button "[PERSON_NAME] thay đổi" at bounding box center [535, 306] width 81 height 12
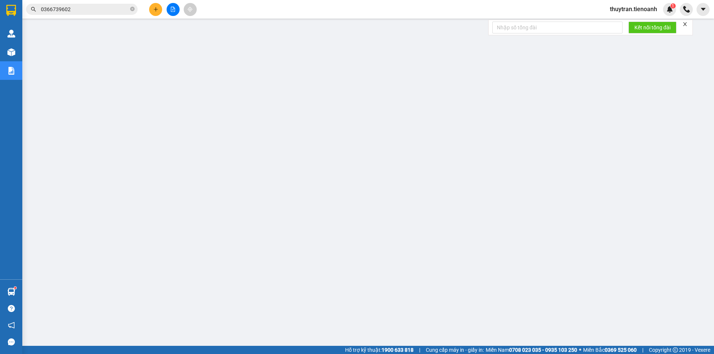
click at [76, 12] on input "0366739602" at bounding box center [85, 9] width 88 height 8
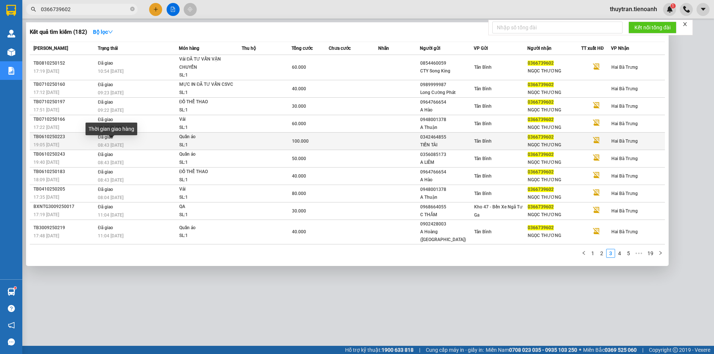
click at [116, 143] on span "08:43 [DATE]" at bounding box center [111, 145] width 26 height 5
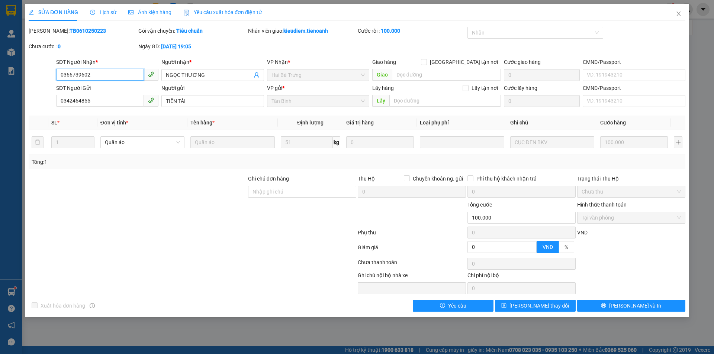
drag, startPoint x: 92, startPoint y: 75, endPoint x: 36, endPoint y: 74, distance: 55.8
click at [33, 75] on div "SĐT Người Nhận * 0366739602 0366739602 Người nhận * NGỌC THƯƠNG VP Nhận * Hai B…" at bounding box center [357, 71] width 658 height 26
drag, startPoint x: 85, startPoint y: 30, endPoint x: 54, endPoint y: 42, distance: 33.5
click at [47, 33] on div "[PERSON_NAME]: TB0610250223" at bounding box center [83, 31] width 108 height 8
click at [276, 190] on input "Ghi chú đơn hàng" at bounding box center [302, 192] width 108 height 12
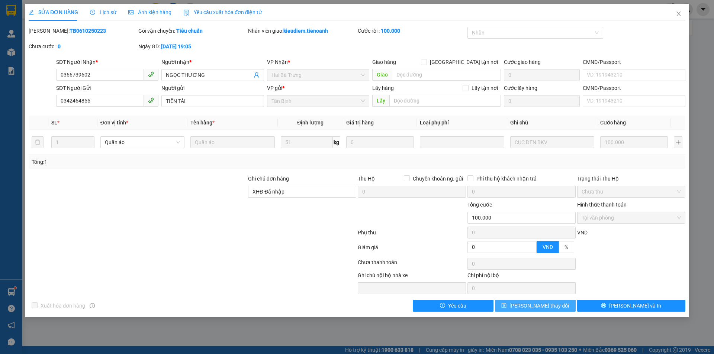
click at [528, 306] on span "[PERSON_NAME] thay đổi" at bounding box center [540, 306] width 60 height 8
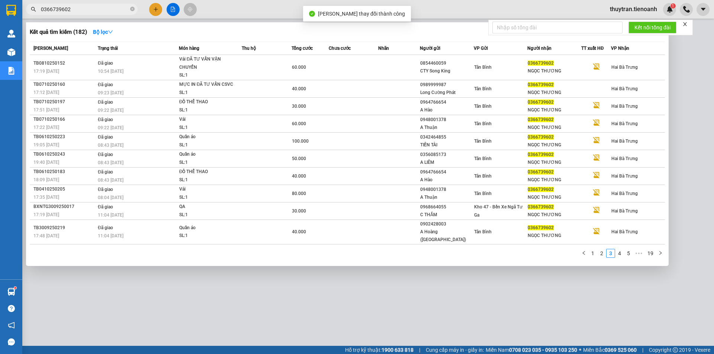
click at [103, 6] on input "0366739602" at bounding box center [85, 9] width 88 height 8
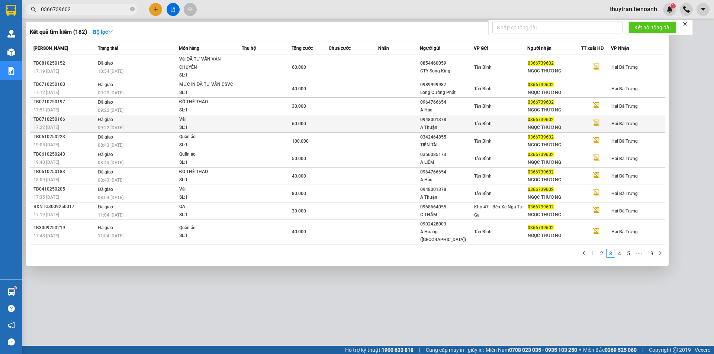
click at [137, 124] on div "09:22 [DATE]" at bounding box center [138, 128] width 81 height 8
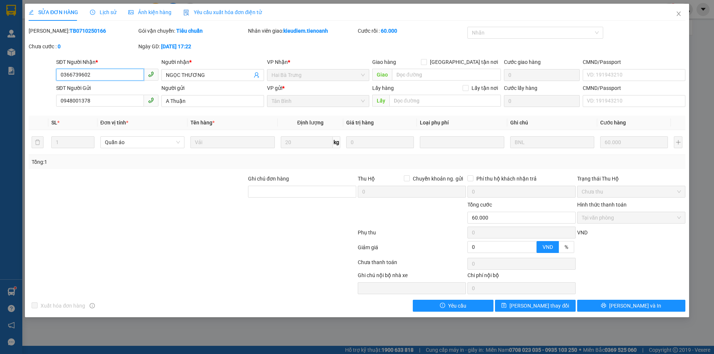
drag, startPoint x: 107, startPoint y: 78, endPoint x: 44, endPoint y: 77, distance: 63.6
click at [44, 77] on div "SĐT Người Nhận * 0366739602 0366739602 Người nhận * NGỌC THƯƠNG VP Nhận * Hai B…" at bounding box center [357, 71] width 658 height 26
drag, startPoint x: 85, startPoint y: 33, endPoint x: 46, endPoint y: 31, distance: 38.7
click at [46, 31] on div "Mã ĐH: TB0710250166" at bounding box center [83, 31] width 108 height 8
click at [260, 192] on input "Ghi chú đơn hàng" at bounding box center [302, 192] width 108 height 12
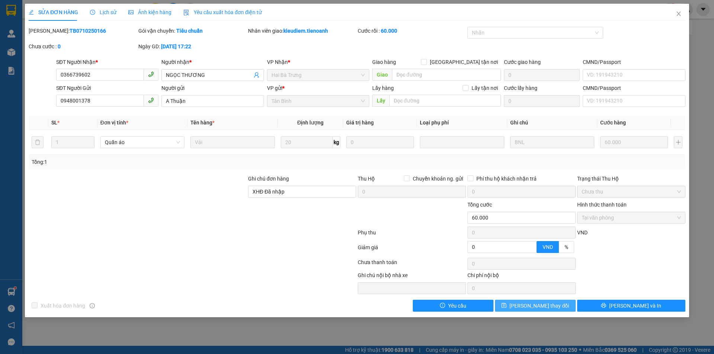
click at [507, 307] on icon "save" at bounding box center [504, 306] width 5 height 5
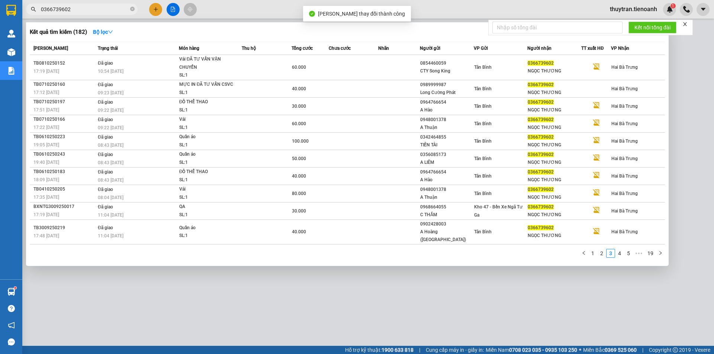
click at [81, 11] on input "0366739602" at bounding box center [85, 9] width 88 height 8
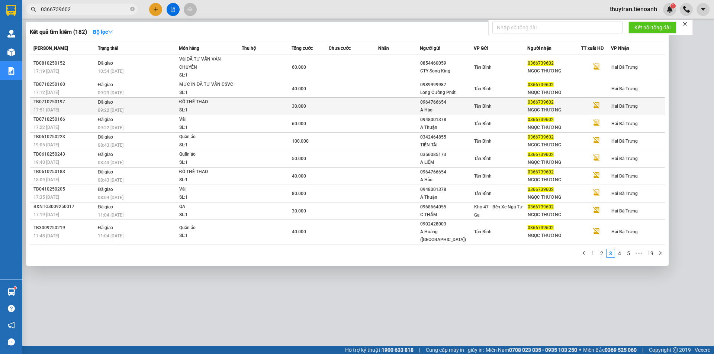
click at [134, 107] on div "09:22 [DATE]" at bounding box center [138, 110] width 81 height 8
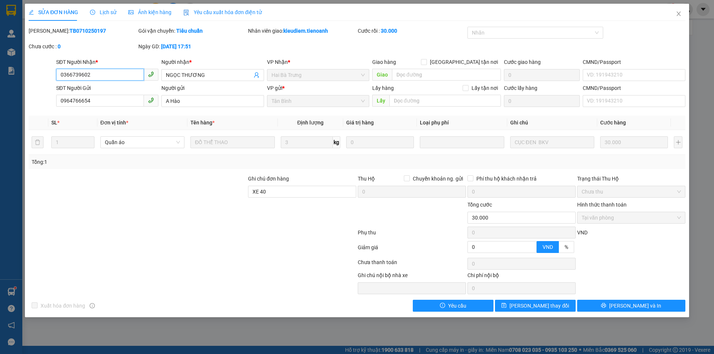
drag, startPoint x: 100, startPoint y: 75, endPoint x: 36, endPoint y: 75, distance: 64.3
click at [36, 75] on div "SĐT Người Nhận * 0366739602 0366739602 Người nhận * NGỌC THƯƠNG VP Nhận * Hai B…" at bounding box center [357, 71] width 658 height 26
drag, startPoint x: 87, startPoint y: 31, endPoint x: 48, endPoint y: 31, distance: 38.7
click at [48, 31] on div "Mã ĐH: TB0710250197" at bounding box center [83, 31] width 108 height 8
drag, startPoint x: 273, startPoint y: 192, endPoint x: 214, endPoint y: 191, distance: 58.8
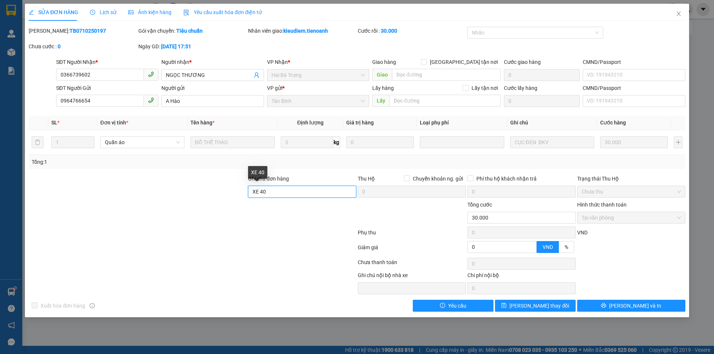
click at [211, 192] on div "Ghi chú đơn hàng XE 40 Thu Hộ Chuyển khoản ng. gửi 0 Phí thu hộ khách nhận trả …" at bounding box center [357, 188] width 658 height 26
click at [322, 191] on input "XE 40" at bounding box center [302, 192] width 108 height 12
click at [542, 310] on span "[PERSON_NAME] thay đổi" at bounding box center [540, 306] width 60 height 8
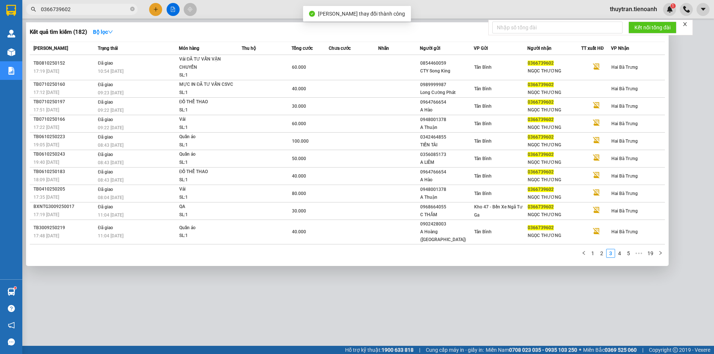
click at [102, 13] on input "0366739602" at bounding box center [85, 9] width 88 height 8
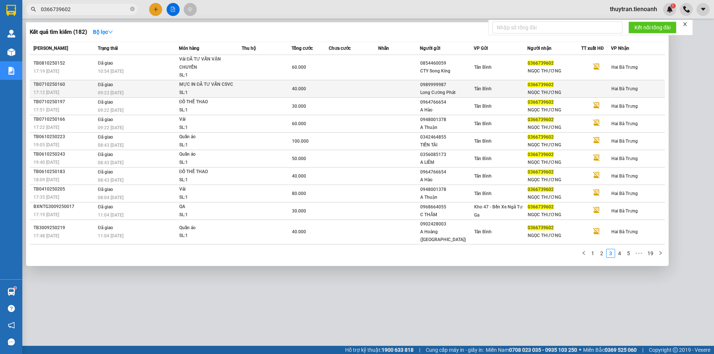
click at [134, 88] on td "Đã giao 09:23 [DATE]" at bounding box center [137, 88] width 83 height 17
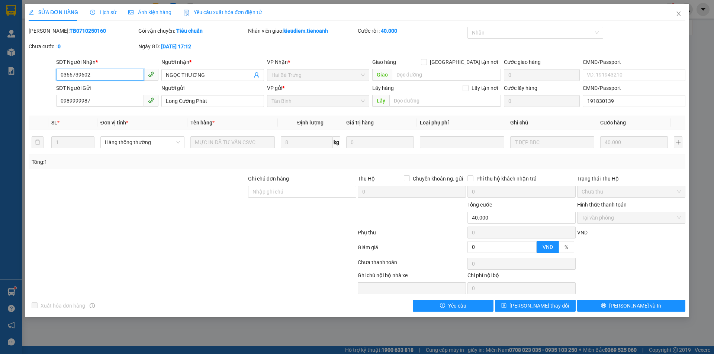
drag, startPoint x: 93, startPoint y: 77, endPoint x: 49, endPoint y: 76, distance: 44.3
click at [49, 76] on div "SĐT Người Nhận * 0366739602 0366739602 Người nhận * NGỌC THƯƠNG VP Nhận * Hai B…" at bounding box center [357, 71] width 658 height 26
drag, startPoint x: 86, startPoint y: 31, endPoint x: 48, endPoint y: 31, distance: 37.9
click at [48, 31] on div "Mã ĐH: TB0710250160" at bounding box center [83, 31] width 108 height 8
click at [275, 194] on input "Ghi chú đơn hàng" at bounding box center [302, 192] width 108 height 12
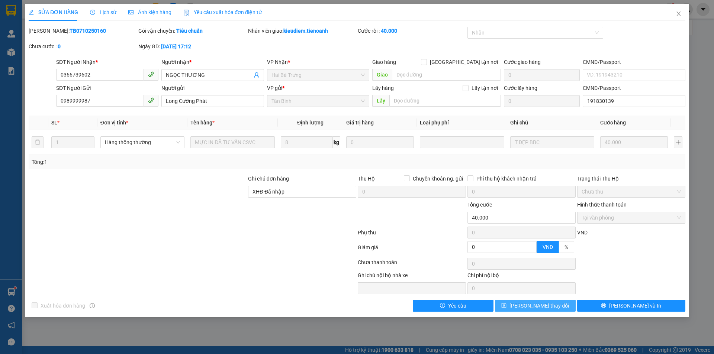
click at [544, 307] on span "[PERSON_NAME] thay đổi" at bounding box center [540, 306] width 60 height 8
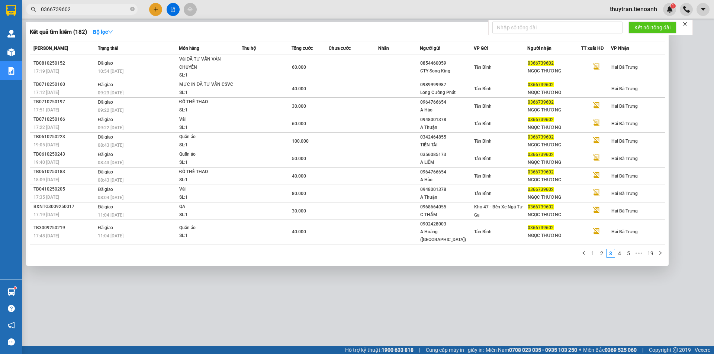
click at [83, 10] on input "0366739602" at bounding box center [85, 9] width 88 height 8
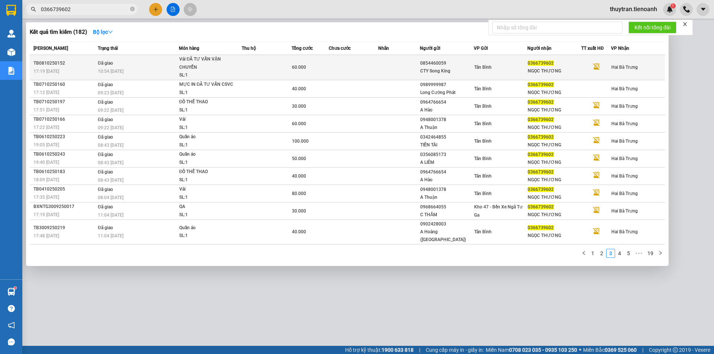
click at [129, 70] on div "10:54 [DATE]" at bounding box center [138, 71] width 81 height 8
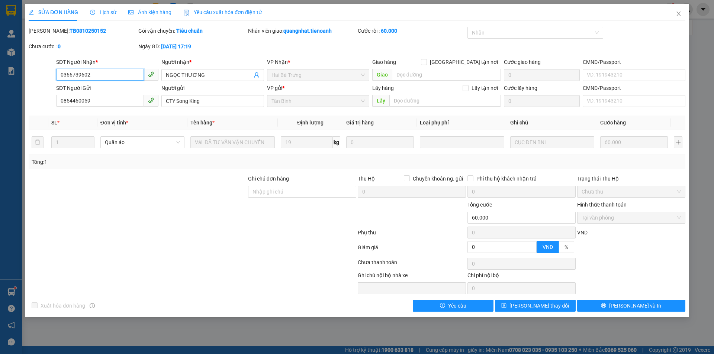
drag, startPoint x: 91, startPoint y: 75, endPoint x: 65, endPoint y: 76, distance: 25.3
click at [54, 74] on div "SĐT Người Nhận * 0366739602 0366739602 Người nhận * NGỌC THƯƠNG VP Nhận * Hai B…" at bounding box center [357, 71] width 658 height 26
drag, startPoint x: 76, startPoint y: 33, endPoint x: 47, endPoint y: 34, distance: 29.0
click at [47, 34] on div "Mã ĐH: TB0810250152" at bounding box center [83, 31] width 108 height 8
drag, startPoint x: 106, startPoint y: 70, endPoint x: 65, endPoint y: 79, distance: 41.9
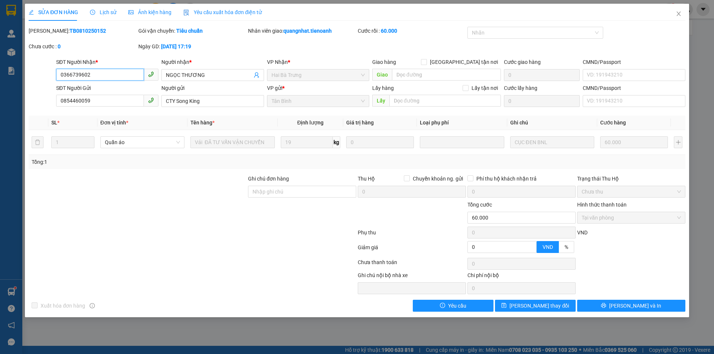
click at [62, 83] on div "SĐT Người Nhận * 0366739602 0366739602" at bounding box center [107, 71] width 102 height 26
drag, startPoint x: 87, startPoint y: 76, endPoint x: 91, endPoint y: 78, distance: 5.2
click at [87, 76] on input "0366739602" at bounding box center [100, 75] width 88 height 12
click at [96, 78] on input "0366739602" at bounding box center [100, 75] width 88 height 12
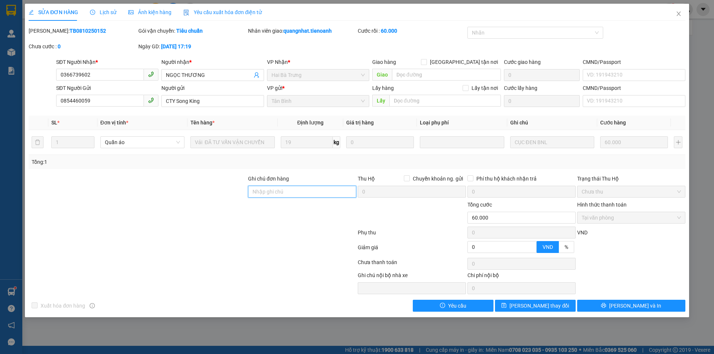
drag, startPoint x: 298, startPoint y: 188, endPoint x: 295, endPoint y: 198, distance: 10.0
click at [297, 188] on input "Ghi chú đơn hàng" at bounding box center [302, 192] width 108 height 12
click at [511, 308] on button "[PERSON_NAME] thay đổi" at bounding box center [535, 306] width 81 height 12
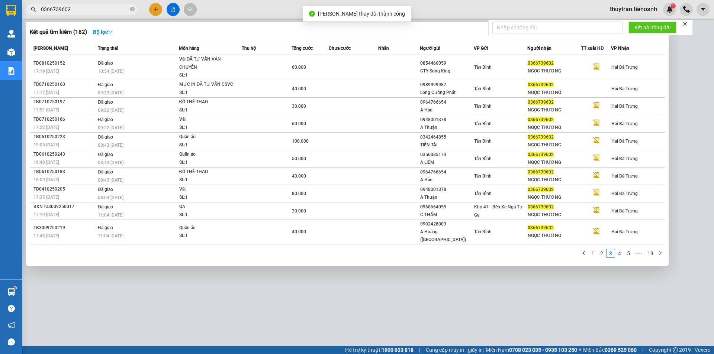
click at [82, 9] on input "0366739602" at bounding box center [85, 9] width 88 height 8
click at [602, 250] on link "2" at bounding box center [602, 254] width 8 height 8
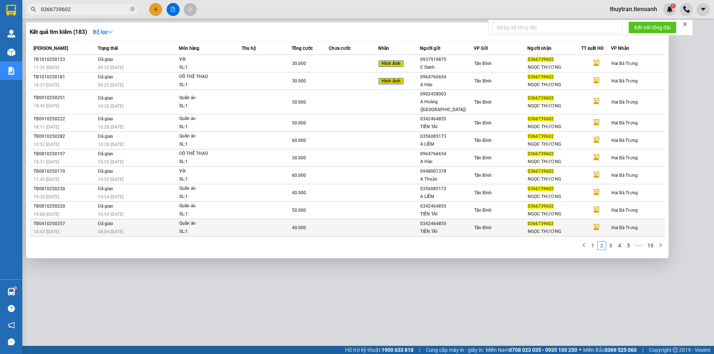
click at [72, 220] on div "TB0410250257" at bounding box center [64, 224] width 62 height 8
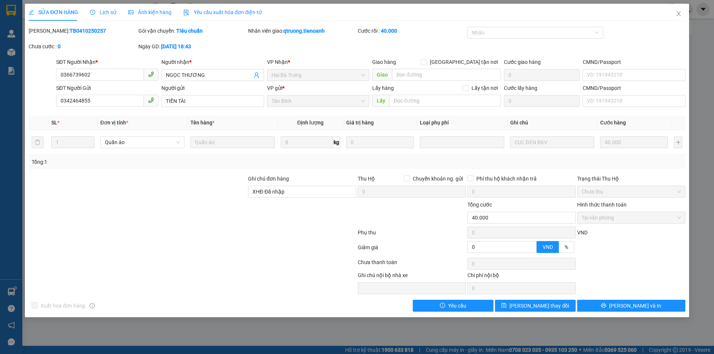
drag, startPoint x: 67, startPoint y: 33, endPoint x: 48, endPoint y: 34, distance: 19.0
click at [48, 34] on div "[PERSON_NAME]: TB0410250257" at bounding box center [83, 31] width 108 height 8
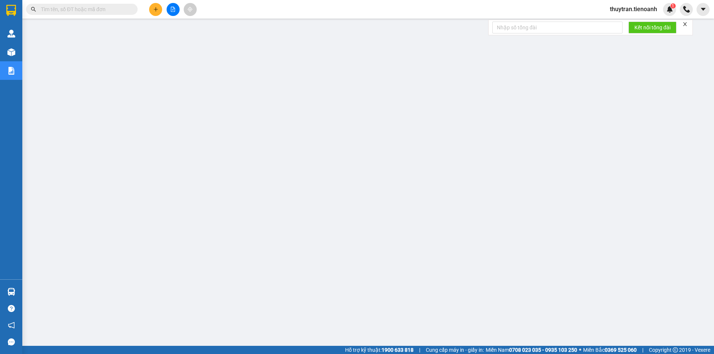
click at [61, 7] on input "text" at bounding box center [85, 9] width 88 height 8
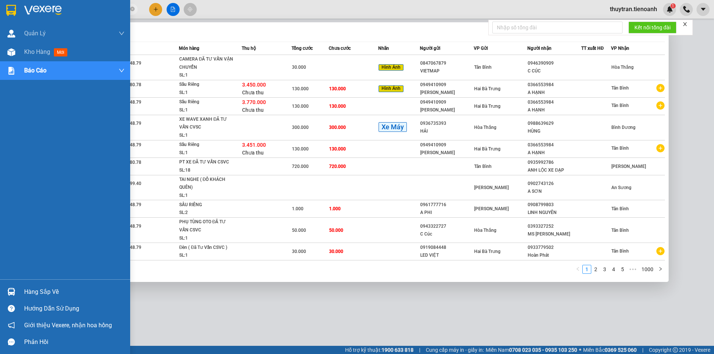
drag, startPoint x: 71, startPoint y: 5, endPoint x: 8, endPoint y: 7, distance: 62.9
click at [9, 6] on section "Kết quả tìm kiếm ( 10000 ) Bộ lọc Mã ĐH Trạng thái Món hàng Thu hộ Tổng cước Ch…" at bounding box center [357, 177] width 714 height 354
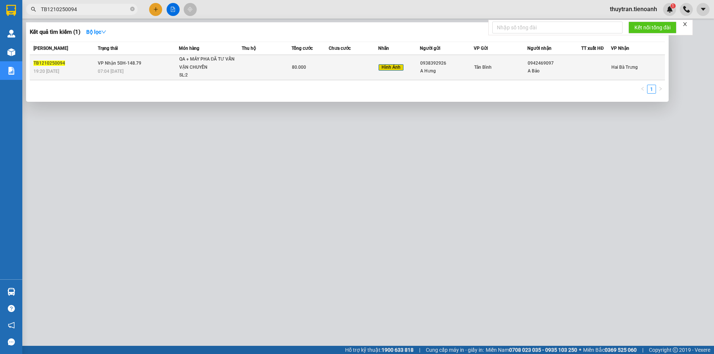
type input "TB1210250094"
click at [348, 73] on td at bounding box center [354, 67] width 50 height 25
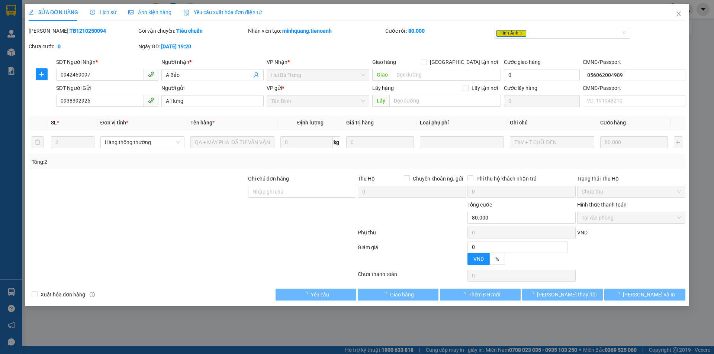
type input "0942469097"
type input "A Bảo"
type input "056062004989"
type input "0938392926"
type input "A Hưng"
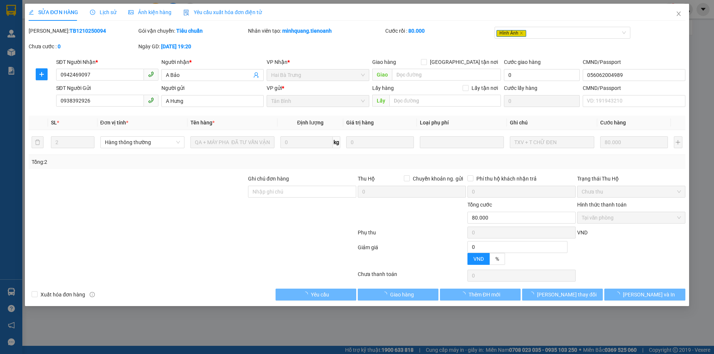
type input "0"
type input "80.000"
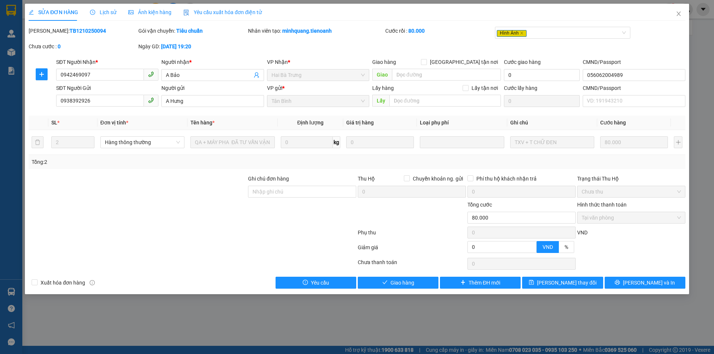
click at [113, 15] on span "Lịch sử" at bounding box center [103, 12] width 26 height 6
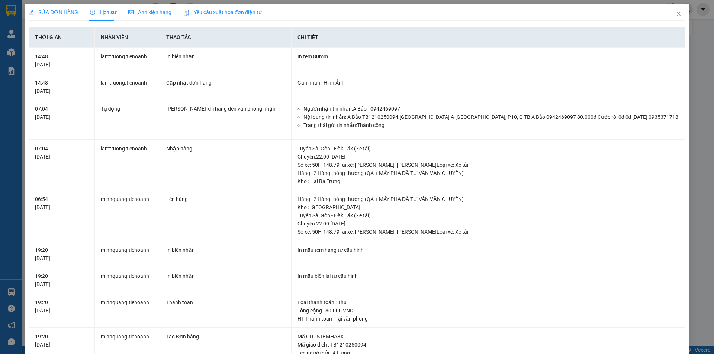
click at [158, 12] on span "Ảnh kiện hàng" at bounding box center [149, 12] width 43 height 6
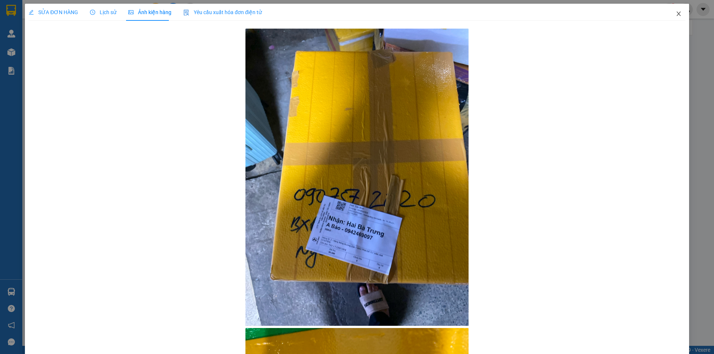
click at [676, 15] on icon "close" at bounding box center [679, 14] width 6 height 6
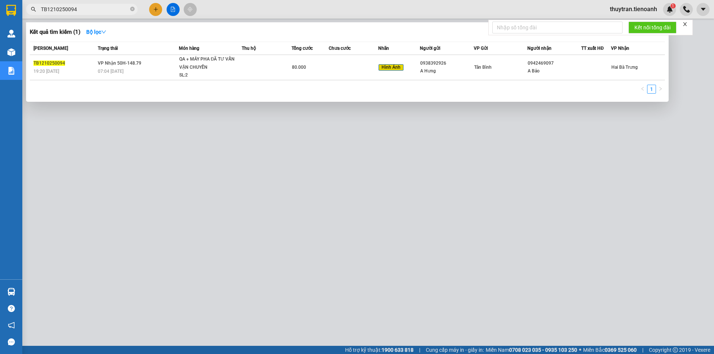
click at [83, 10] on input "TB1210250094" at bounding box center [85, 9] width 88 height 8
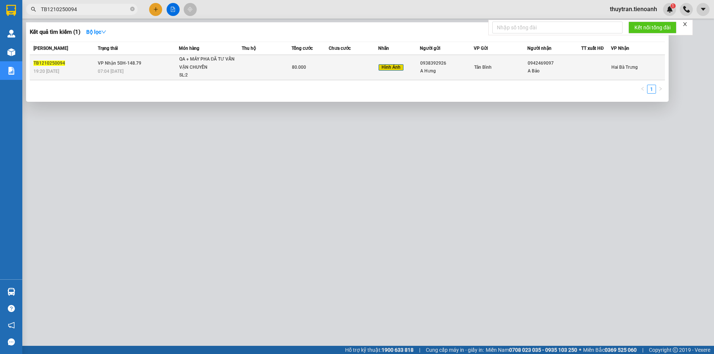
click at [347, 76] on td at bounding box center [354, 67] width 50 height 25
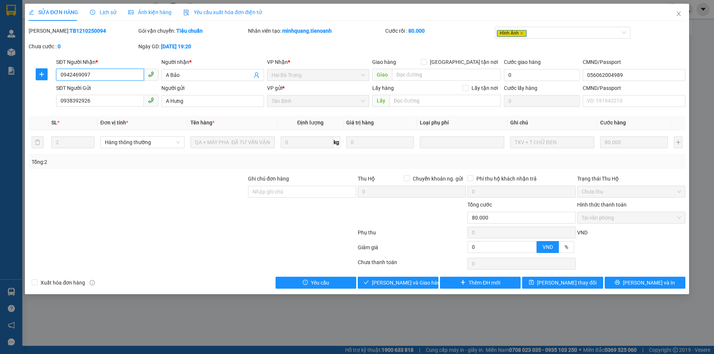
type input "0942469097"
type input "A Bảo"
type input "056062004989"
type input "0938392926"
type input "A Hưng"
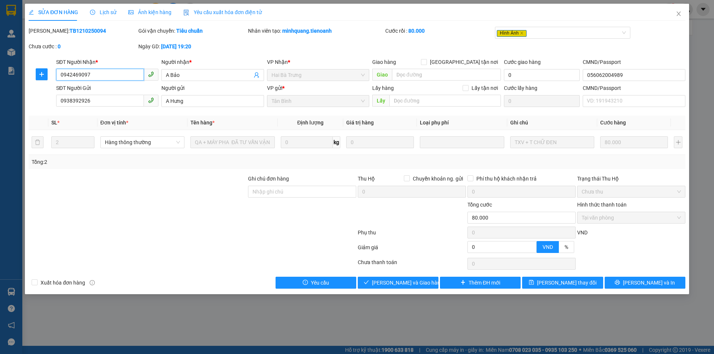
type input "0"
type input "80.000"
